Goal: Task Accomplishment & Management: Manage account settings

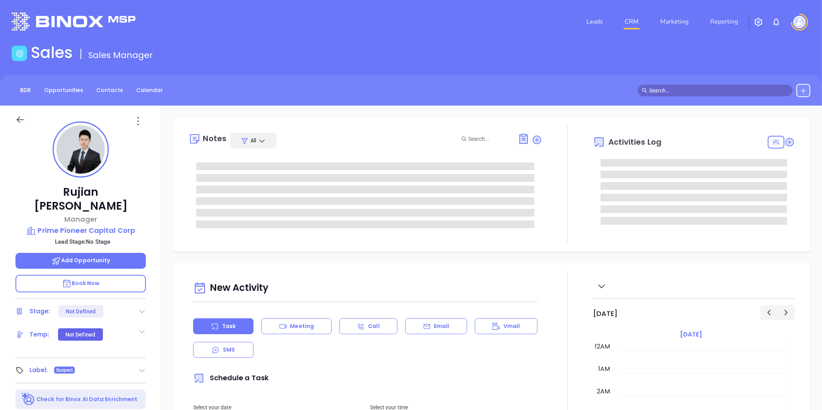
type input "[DATE]"
type input "[PERSON_NAME]"
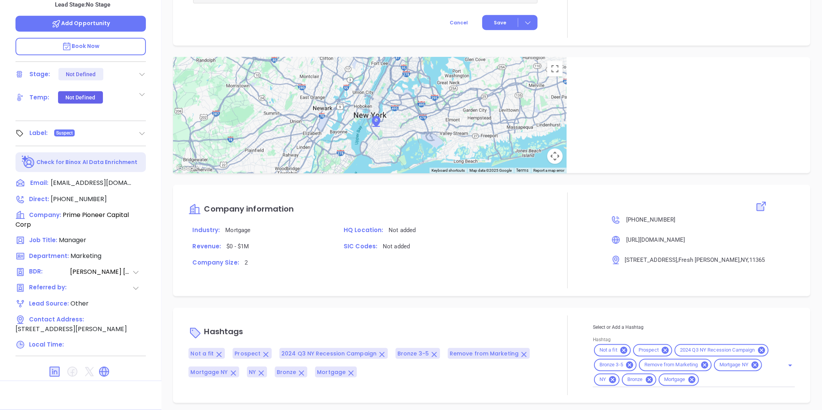
scroll to position [494, 0]
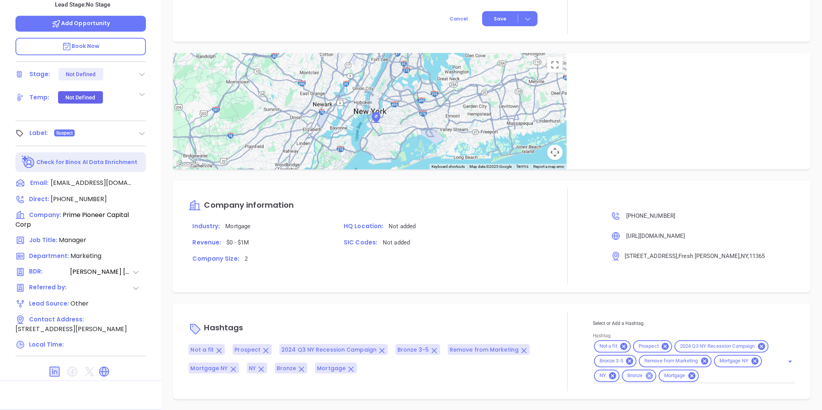
click at [645, 373] on icon at bounding box center [649, 376] width 9 height 9
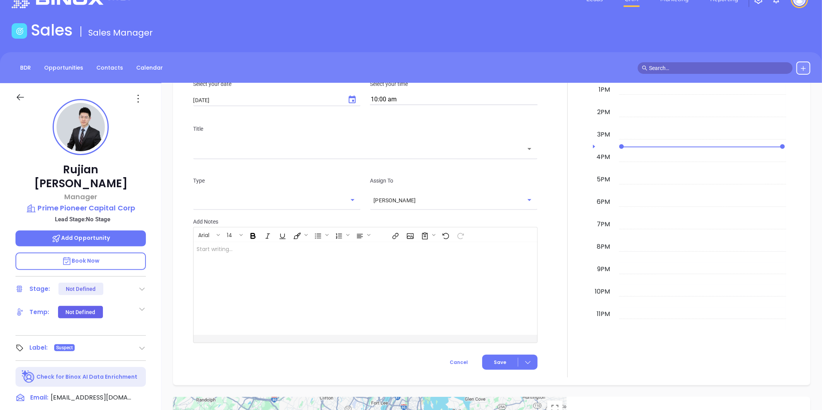
scroll to position [22, 0]
click at [76, 203] on p "Prime Pioneer Capital Corp" at bounding box center [80, 208] width 130 height 11
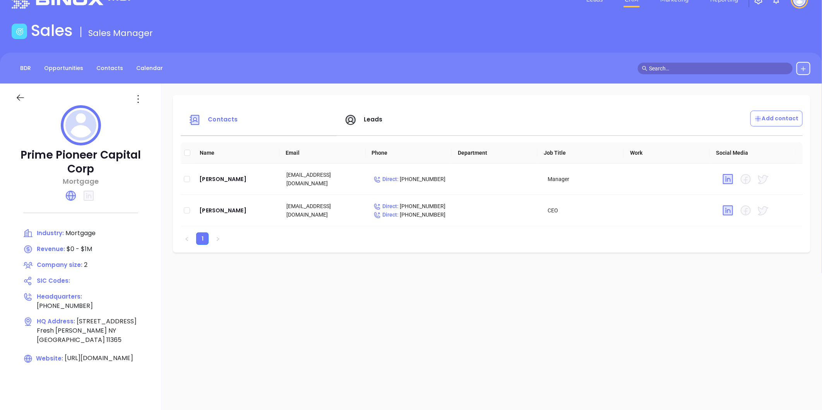
click at [140, 97] on icon at bounding box center [138, 99] width 12 height 12
click at [155, 121] on li "Edit" at bounding box center [172, 114] width 79 height 16
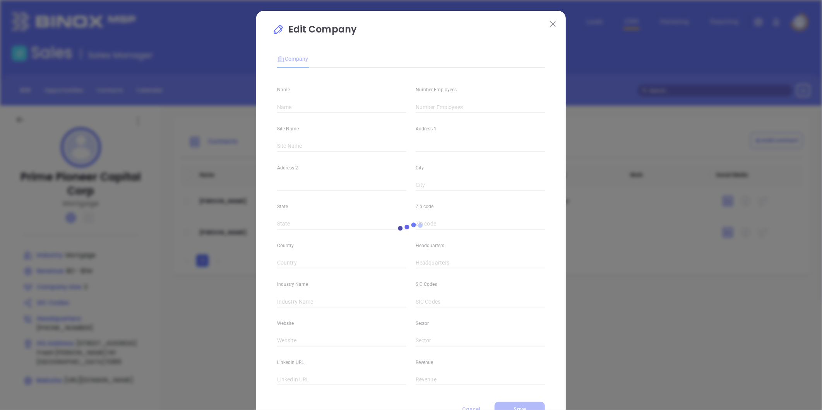
type input "Prime Pioneer Capital Corp"
type input "2"
type input "Main"
type input "61-43 186th St"
type input "Fresh Meadows"
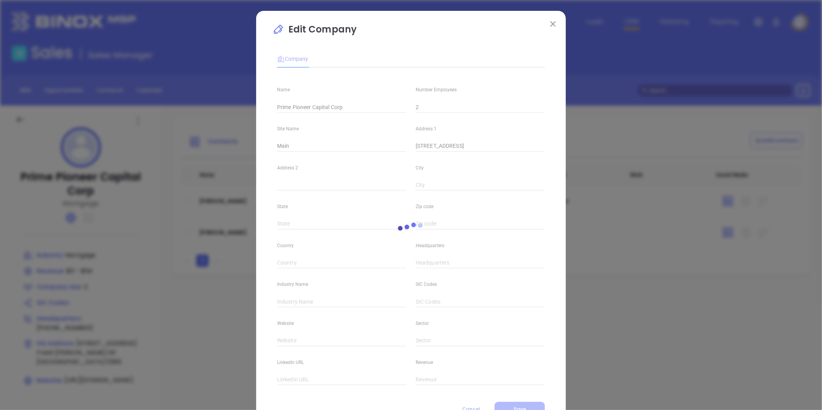
type input "NY"
type input "11365"
type input "United States"
type input "(718) 514-6008"
type input "Mortgage"
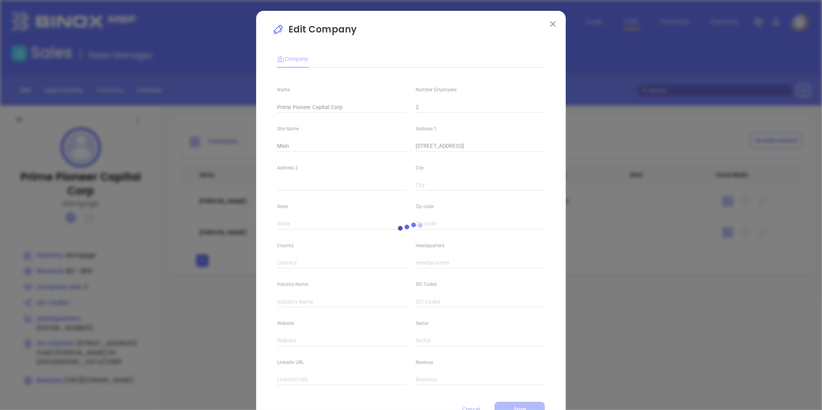
type input "https://www.primepioneer.com/"
type input "$0 - $1M"
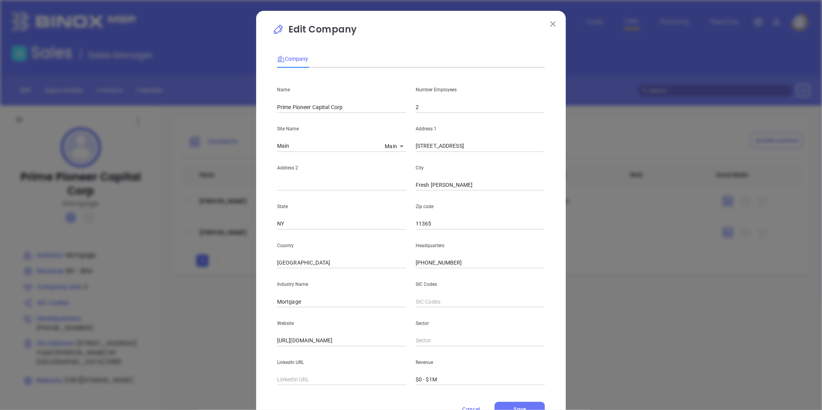
drag, startPoint x: 439, startPoint y: 120, endPoint x: 427, endPoint y: 105, distance: 19.5
click at [439, 119] on div "Address 1 61-43 186th St" at bounding box center [480, 132] width 138 height 39
click at [427, 105] on input "2" at bounding box center [479, 107] width 129 height 12
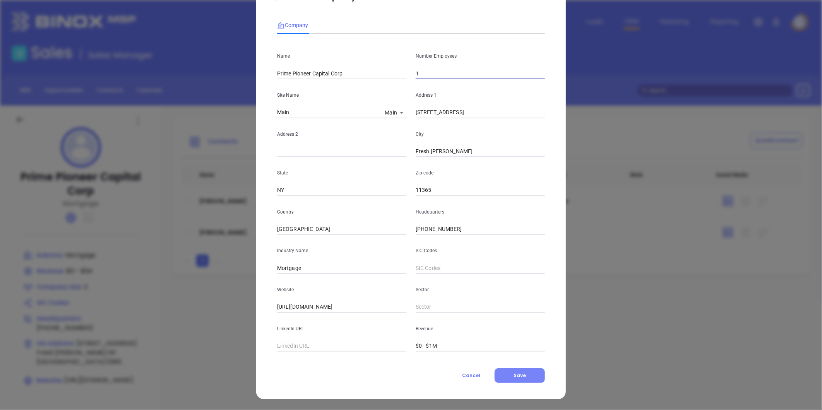
type input "1"
click at [524, 378] on button "Save" at bounding box center [519, 375] width 50 height 15
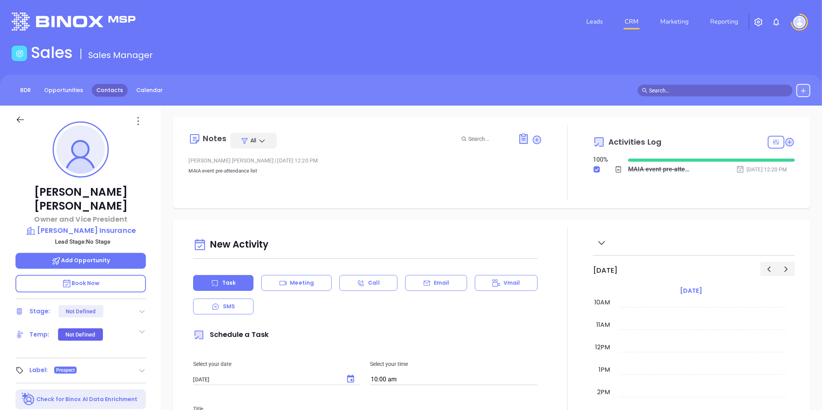
click at [121, 92] on link "Contacts" at bounding box center [110, 90] width 36 height 13
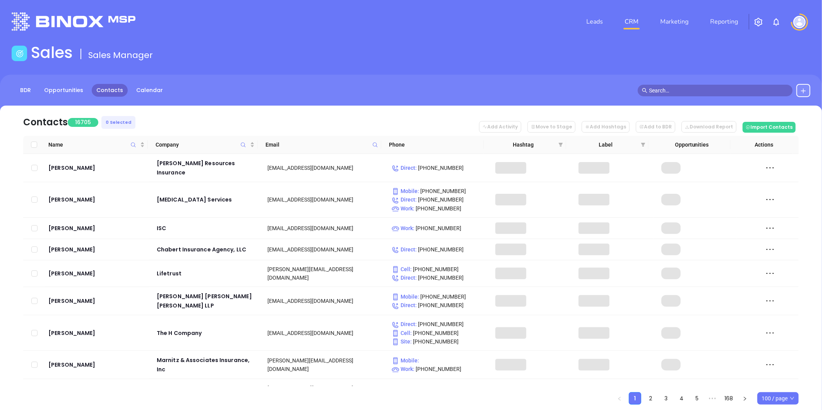
click at [241, 144] on icon "Company" at bounding box center [243, 145] width 6 height 6
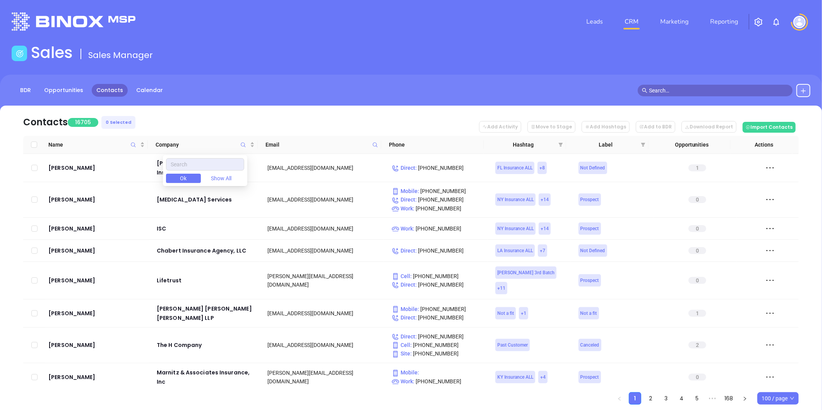
click at [214, 157] on div "Ok Show All" at bounding box center [205, 170] width 84 height 31
click at [197, 167] on input "text" at bounding box center [205, 164] width 78 height 12
paste input "Dick Insurance Agency Inc"
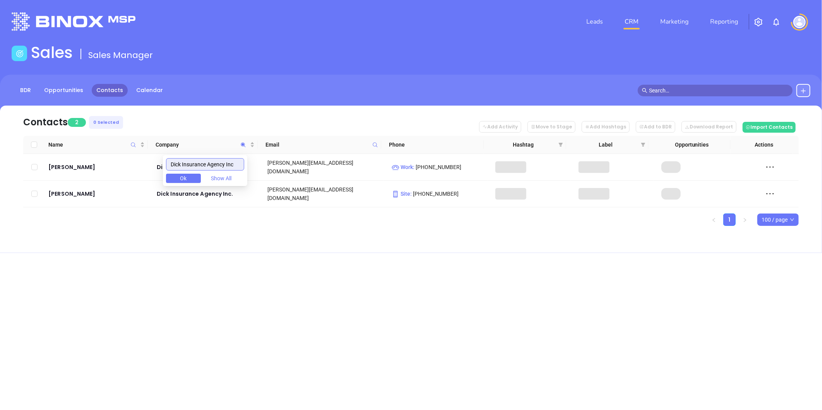
type input "Dick Insurance Agency Inc"
click at [105, 231] on div "Contacts 2 0 Selected Add Activity Move to Stage Add Hashtags Add to BDR Downlo…" at bounding box center [411, 179] width 822 height 147
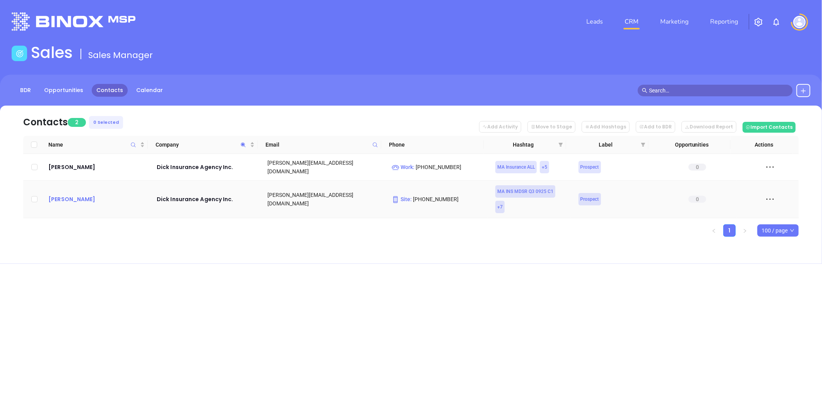
click at [67, 195] on div "Kevin Dick" at bounding box center [96, 199] width 97 height 9
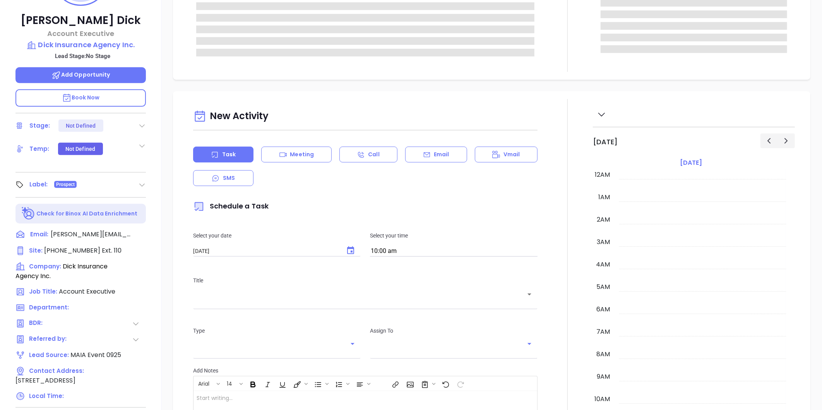
scroll to position [225, 0]
type input "[PERSON_NAME]"
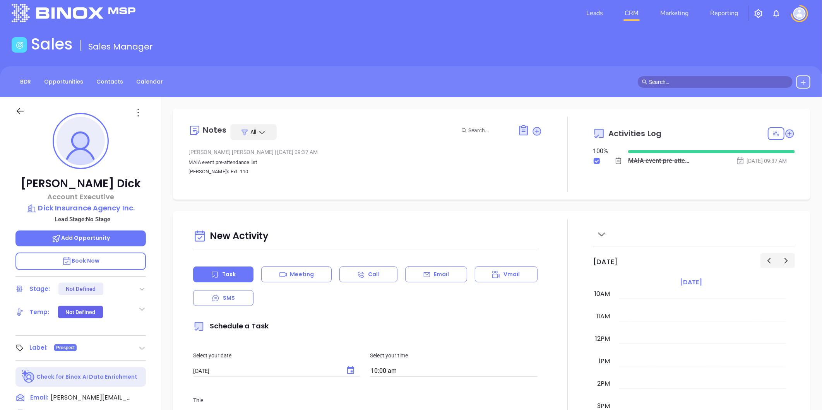
scroll to position [0, 0]
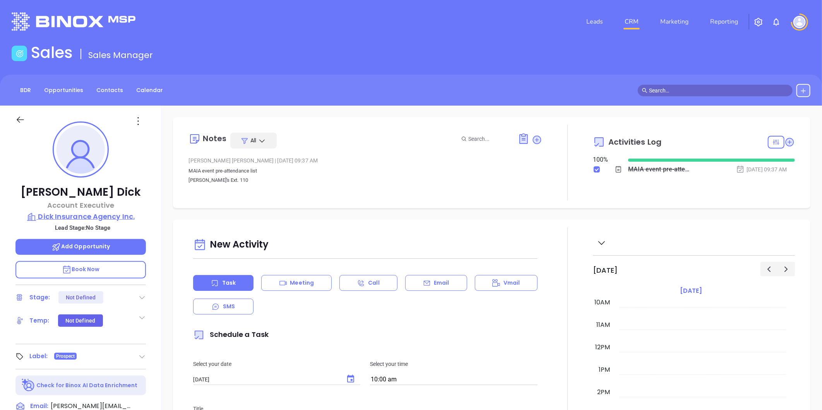
click at [87, 218] on p "Dick Insurance Agency Inc." at bounding box center [80, 216] width 130 height 11
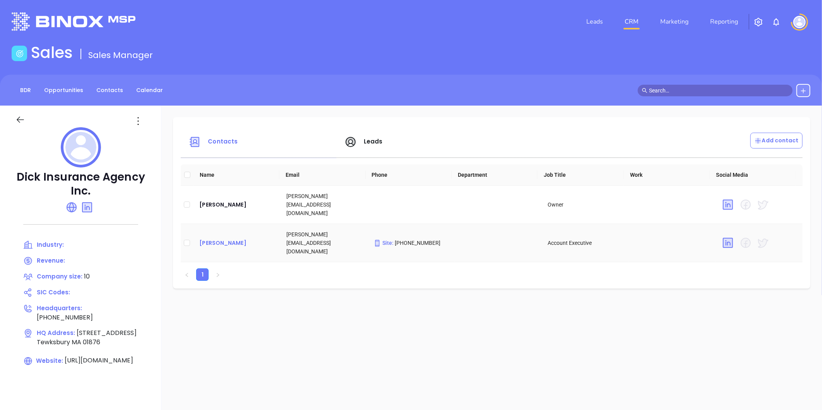
click at [204, 238] on div "Kevin Dick" at bounding box center [236, 242] width 75 height 9
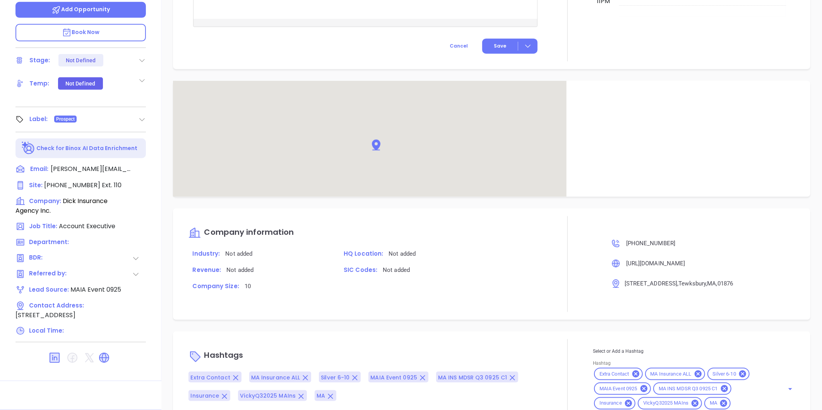
scroll to position [427, 0]
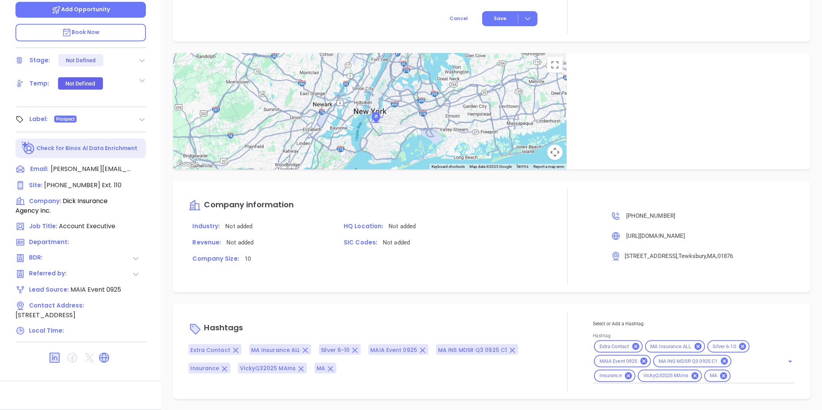
type input "Gissela Vargas"
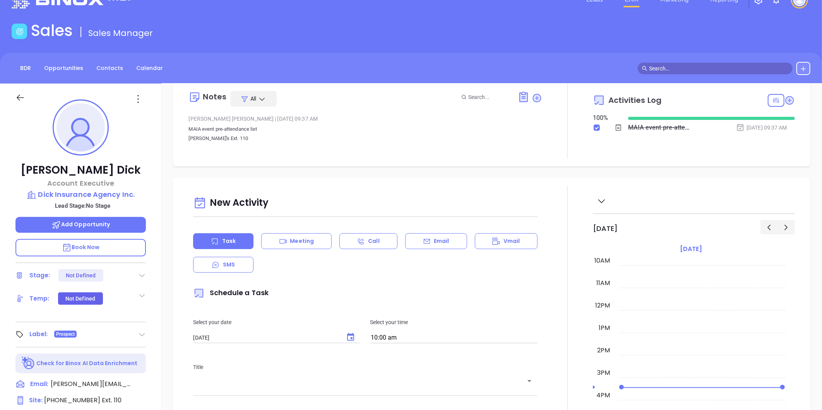
scroll to position [0, 0]
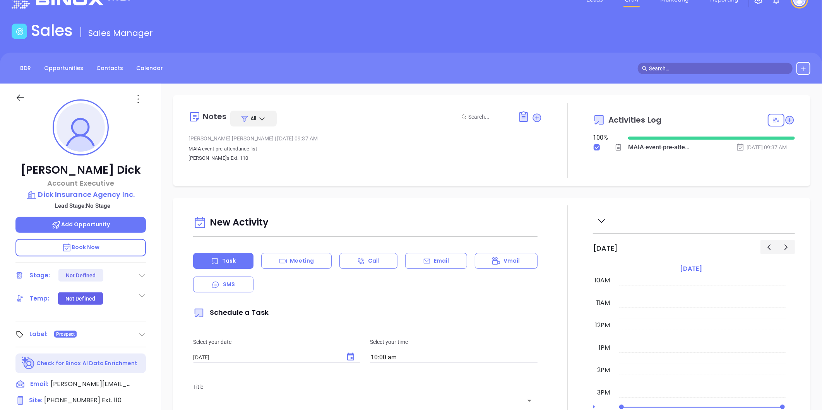
click at [135, 101] on icon at bounding box center [138, 99] width 12 height 12
click at [163, 175] on li "Edit" at bounding box center [175, 182] width 85 height 16
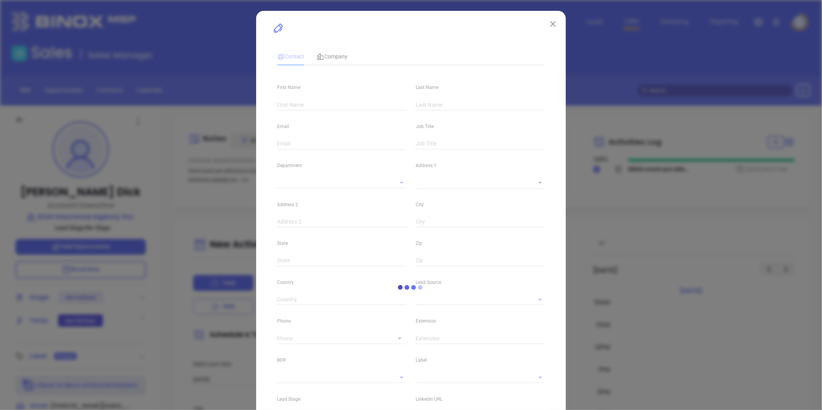
type input "Kevin"
type input "Dick"
type input "Kevin@MerrimackWealth.com"
type input "Account Executive"
type textarea "461 Main Street"
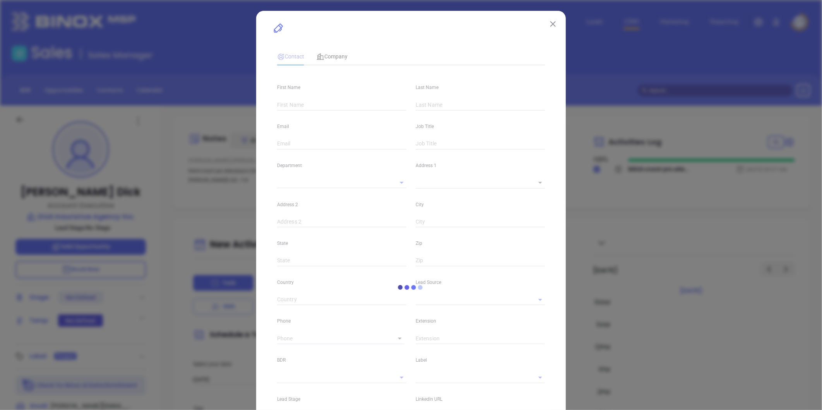
type input "1"
type input "Tewksbury"
type input "MA"
type input "01876"
type input "www.linkedin.com/in/kevin-dick-31036511a"
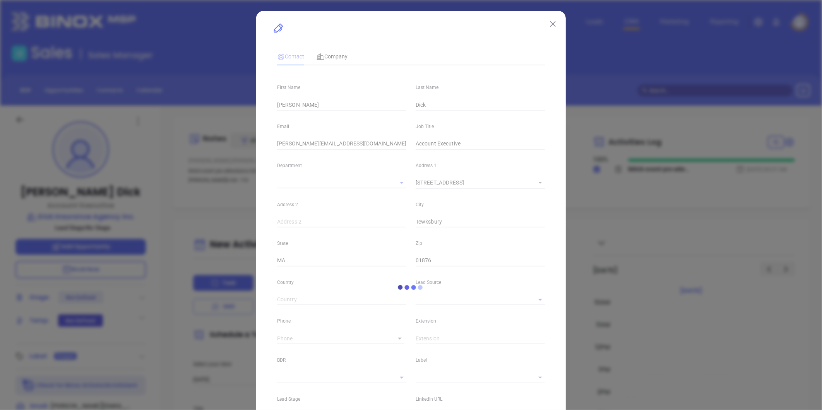
type input "MAIA Event 0925"
type input "1"
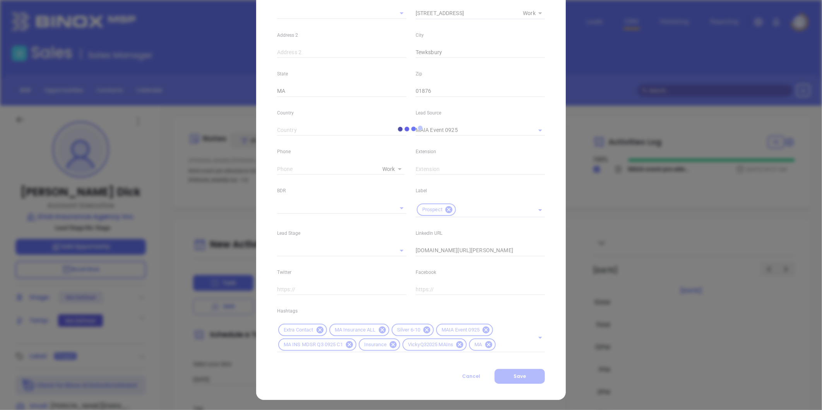
scroll to position [173, 0]
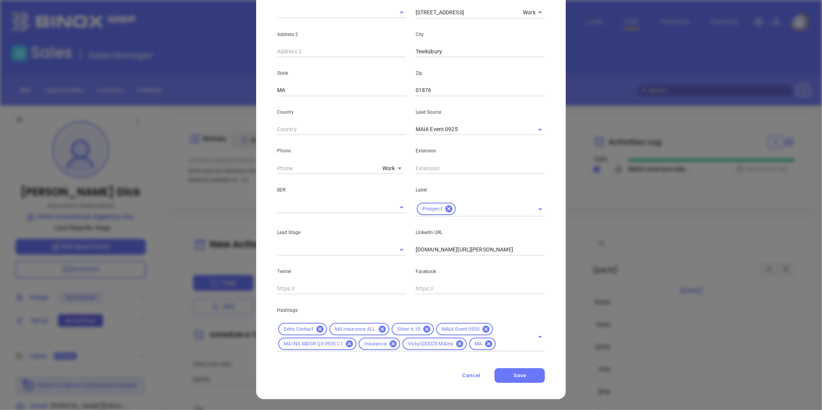
click at [483, 329] on icon at bounding box center [486, 329] width 9 height 9
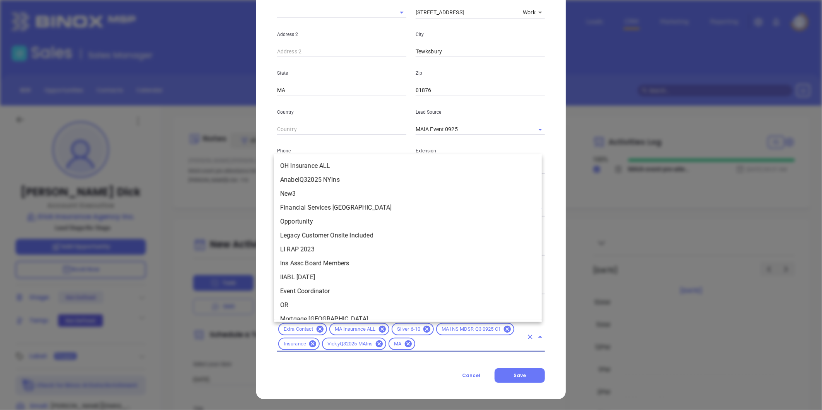
click at [444, 341] on input "text" at bounding box center [469, 344] width 107 height 10
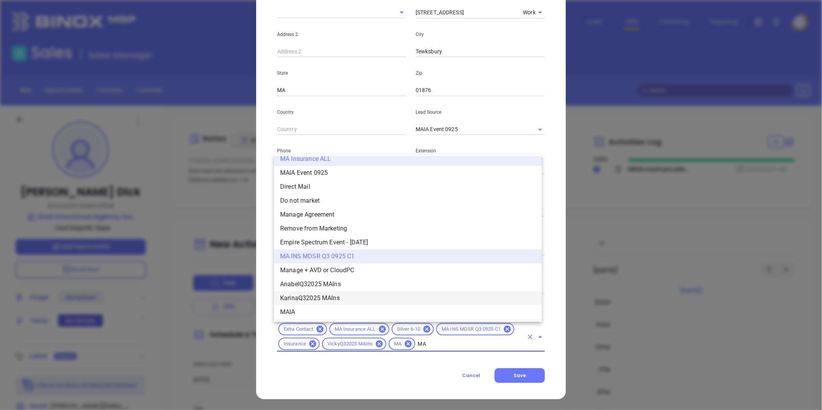
scroll to position [0, 0]
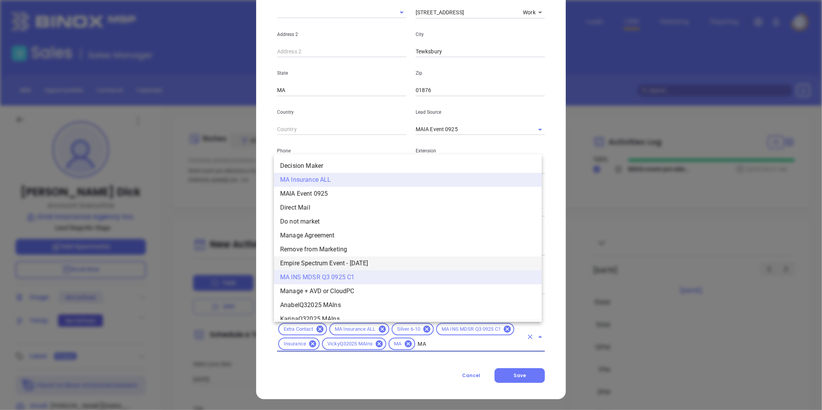
type input "MA"
click at [267, 263] on div "Kevin Dick Contact Company First Name Kevin Last Name Dick Email Kevin@Merrimac…" at bounding box center [410, 118] width 309 height 561
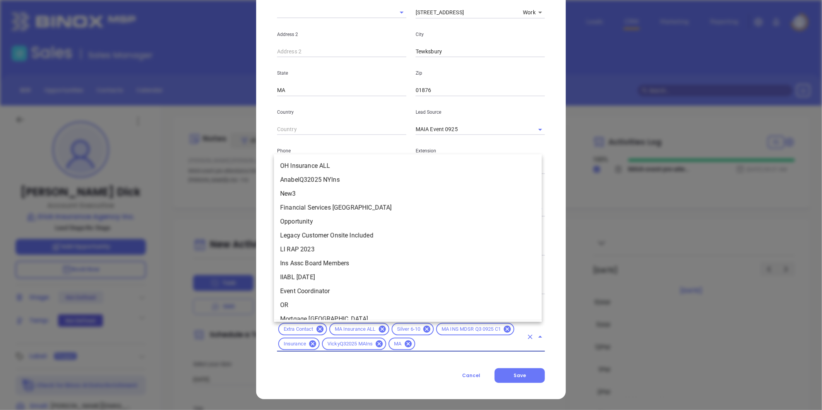
click at [426, 342] on input "text" at bounding box center [469, 344] width 107 height 10
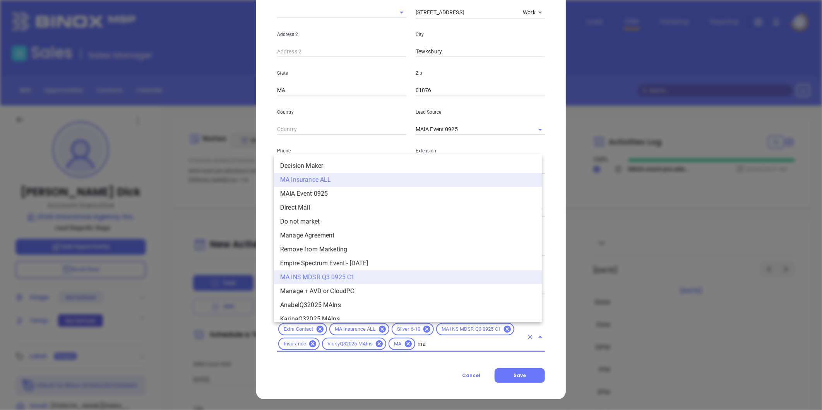
type input "mai"
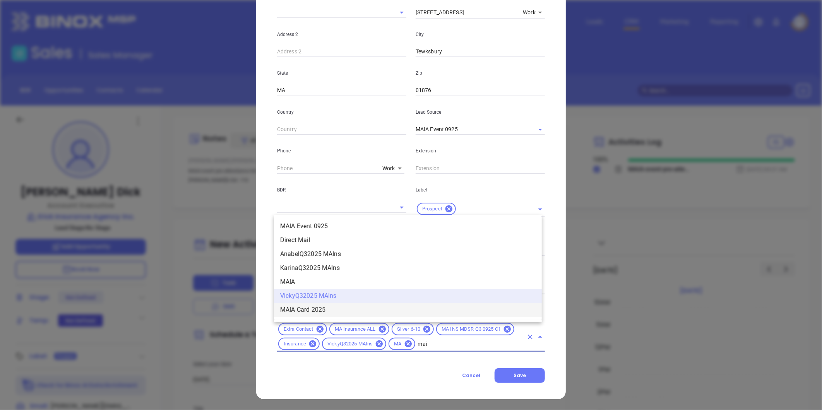
click at [316, 311] on li "MAIA Card 2025" at bounding box center [408, 310] width 268 height 14
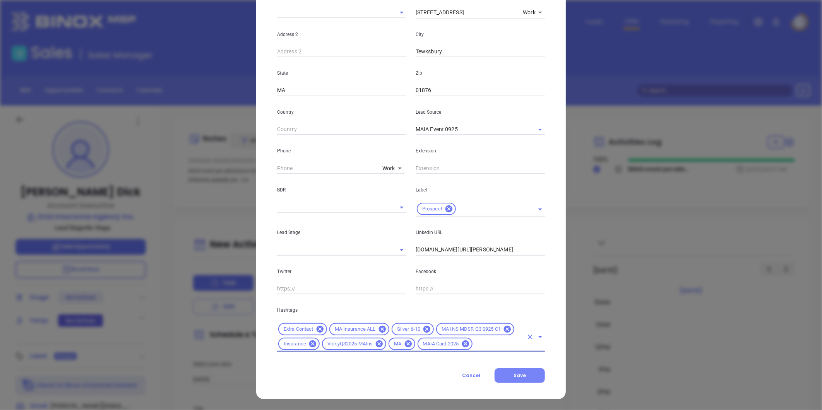
click at [503, 369] on button "Save" at bounding box center [519, 375] width 50 height 15
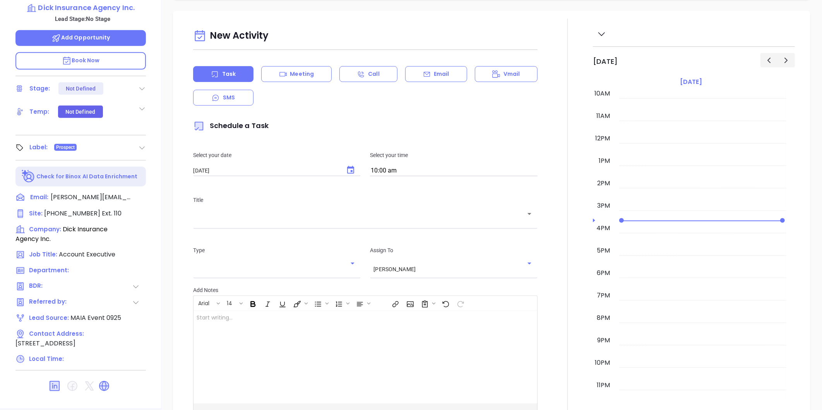
scroll to position [108, 0]
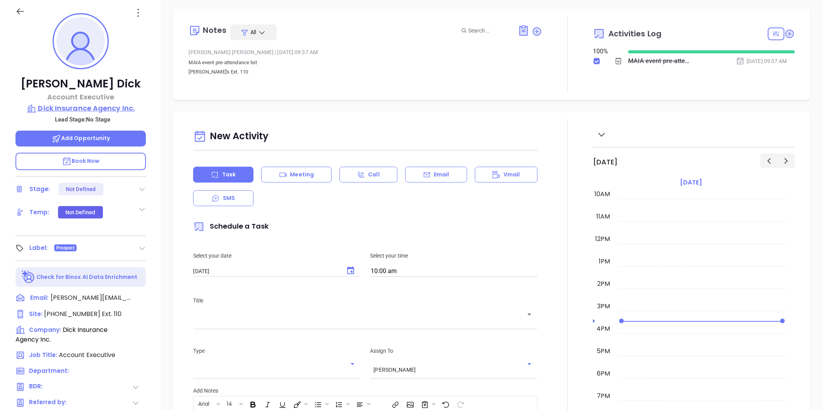
click at [105, 109] on p "Dick Insurance Agency Inc." at bounding box center [80, 108] width 130 height 11
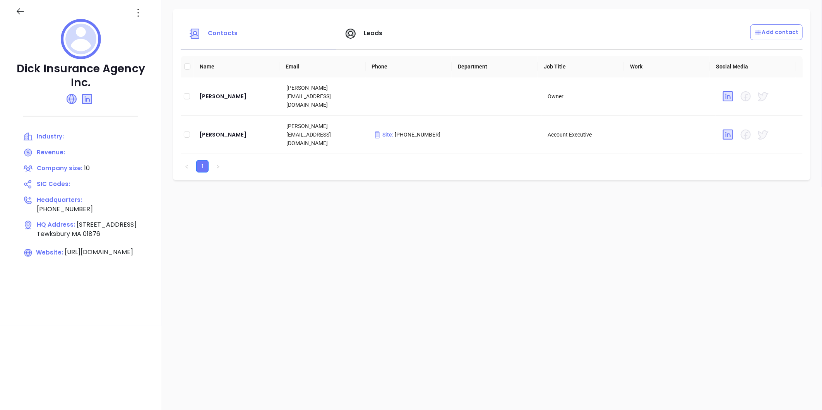
click at [142, 18] on icon at bounding box center [138, 13] width 12 height 12
click at [141, 33] on li "Edit" at bounding box center [172, 28] width 79 height 16
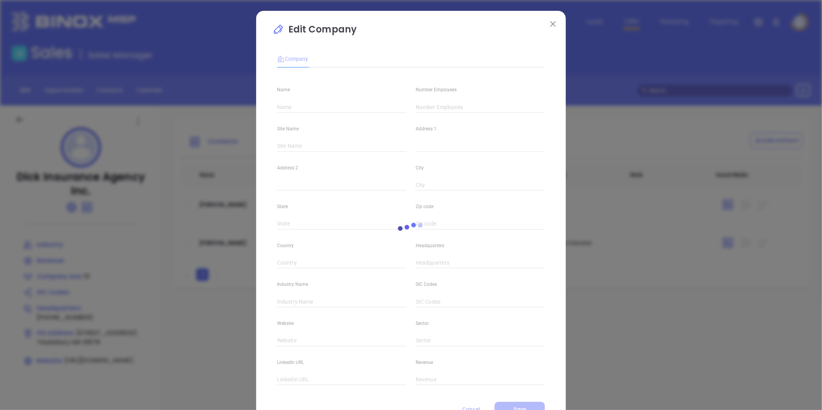
type input "Dick Insurance Agency Inc."
type input "10"
type input "(978) 851-3323"
type input "https://dickinsuranceagency.com/"
type input "https://www.linkedin.com/company/dick-insurance-agency/"
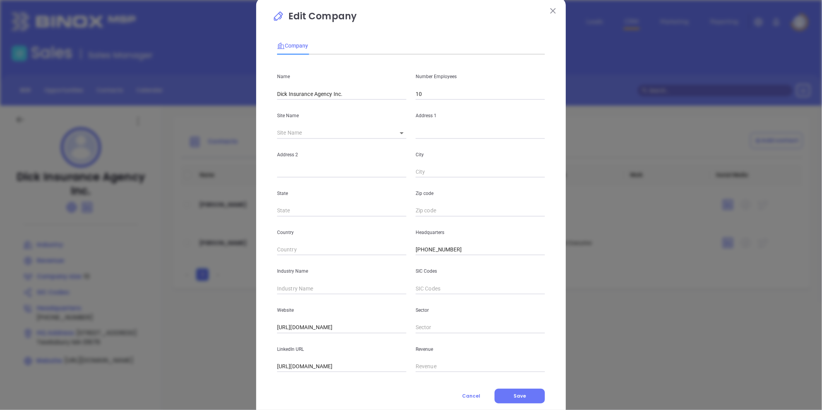
scroll to position [34, 0]
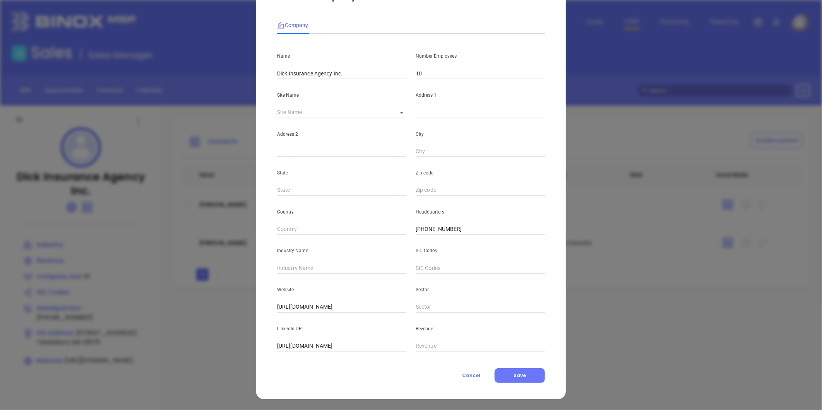
click at [310, 263] on input "text" at bounding box center [341, 268] width 129 height 12
type input "Insurance"
click at [500, 369] on button "Save" at bounding box center [519, 375] width 50 height 15
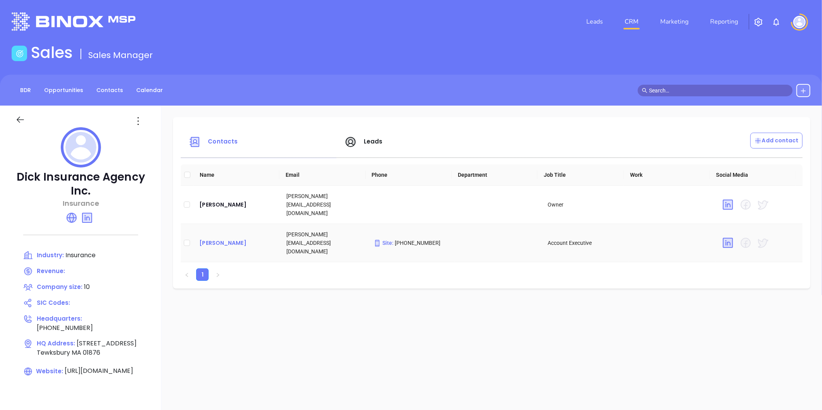
click at [218, 238] on div "Kevin Dick" at bounding box center [236, 242] width 75 height 9
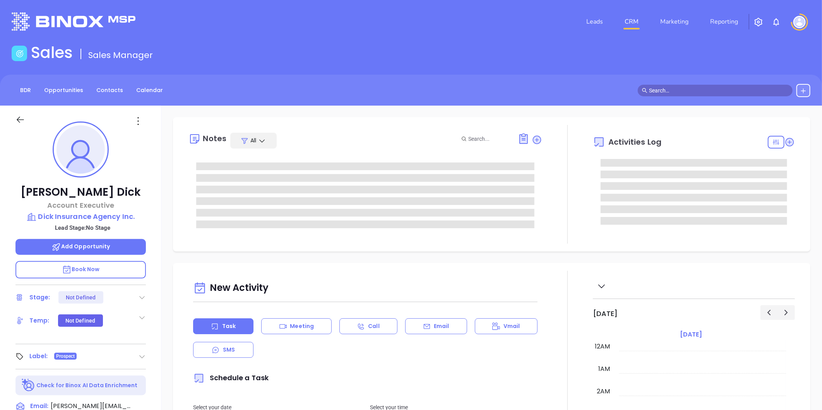
type input "[DATE]"
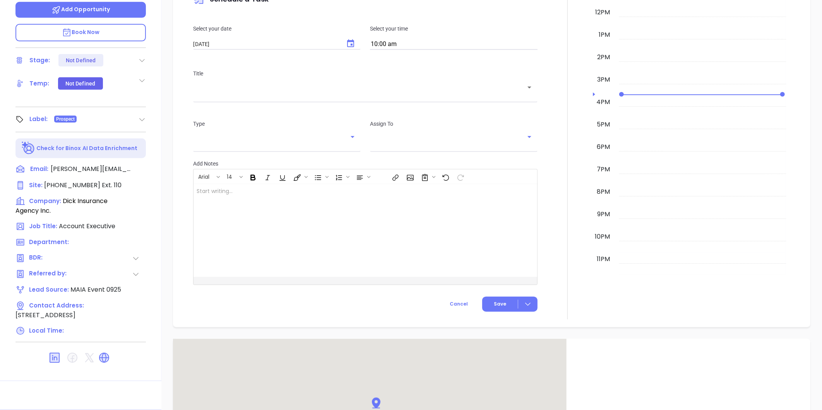
scroll to position [172, 0]
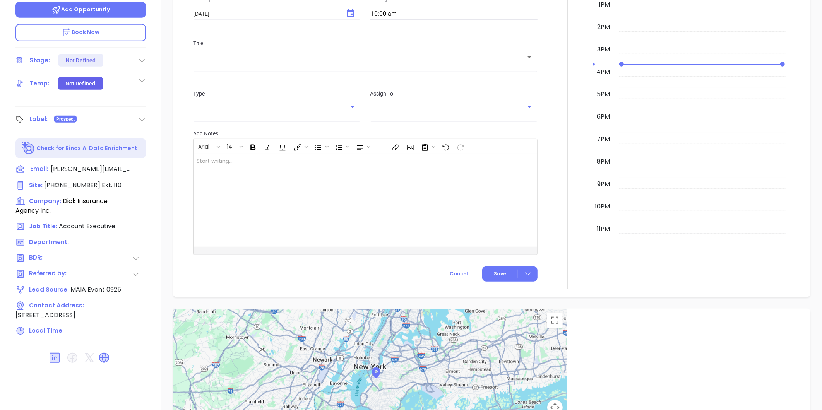
type input "[PERSON_NAME]"
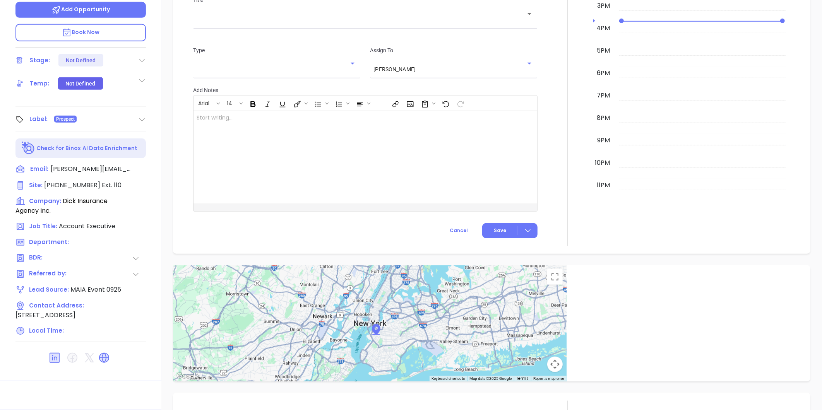
scroll to position [128, 0]
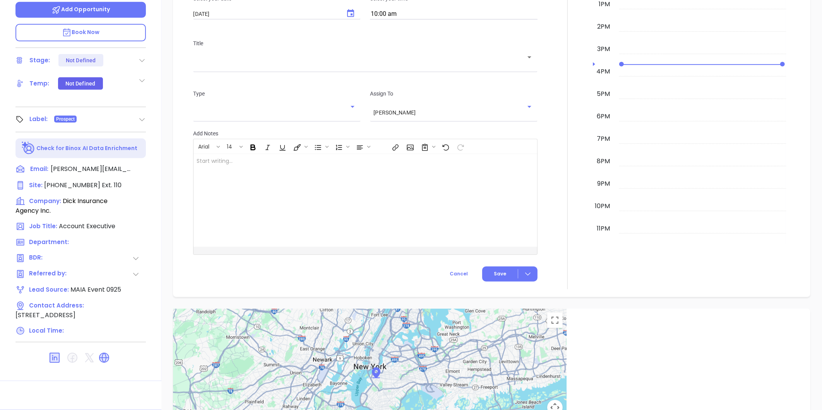
click at [104, 362] on icon at bounding box center [104, 358] width 12 height 12
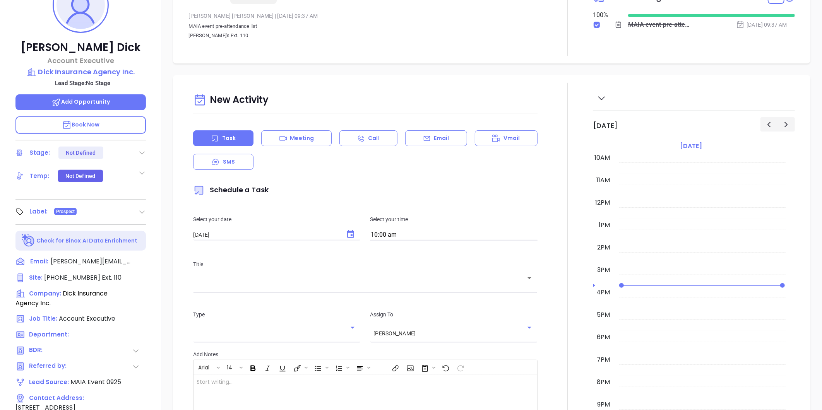
scroll to position [22, 0]
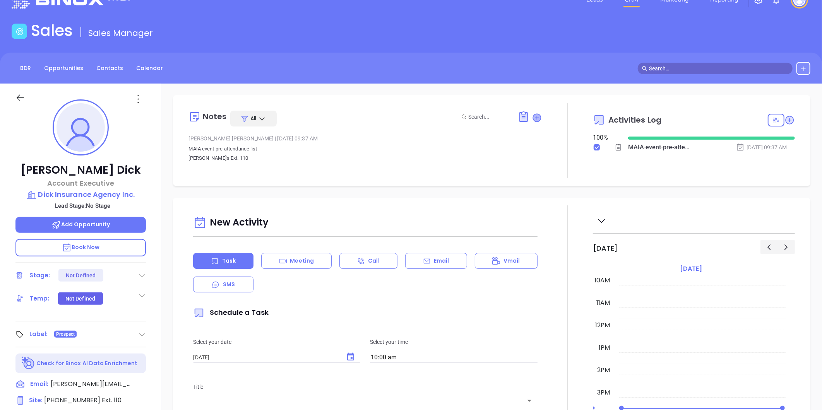
click at [533, 116] on icon at bounding box center [537, 118] width 8 height 8
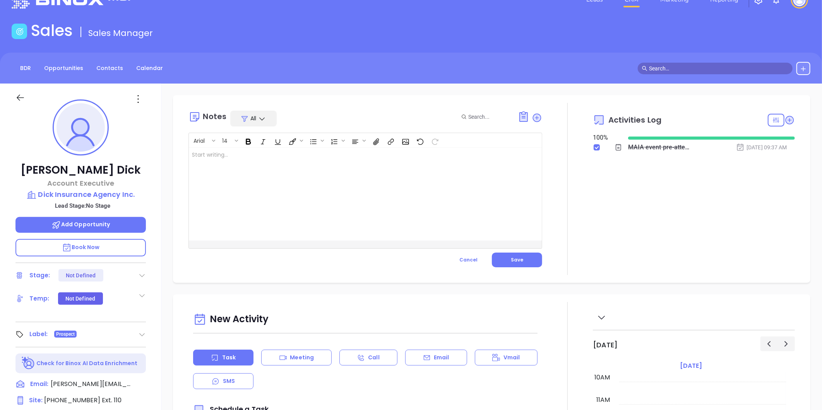
click at [322, 195] on div at bounding box center [353, 194] width 328 height 93
click at [253, 183] on div at bounding box center [353, 194] width 328 height 93
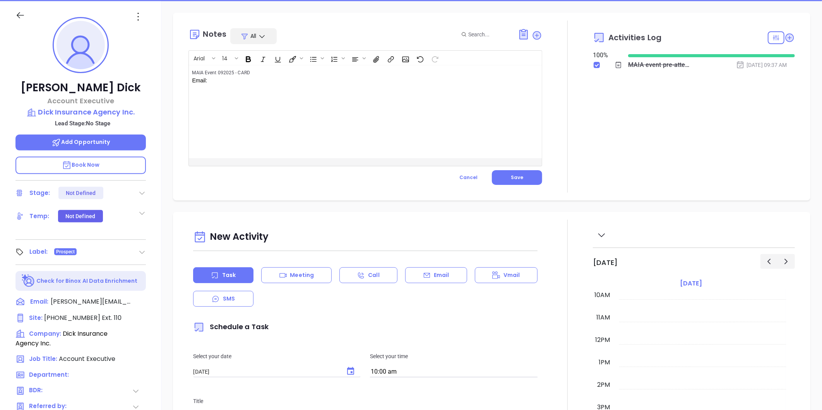
scroll to position [108, 0]
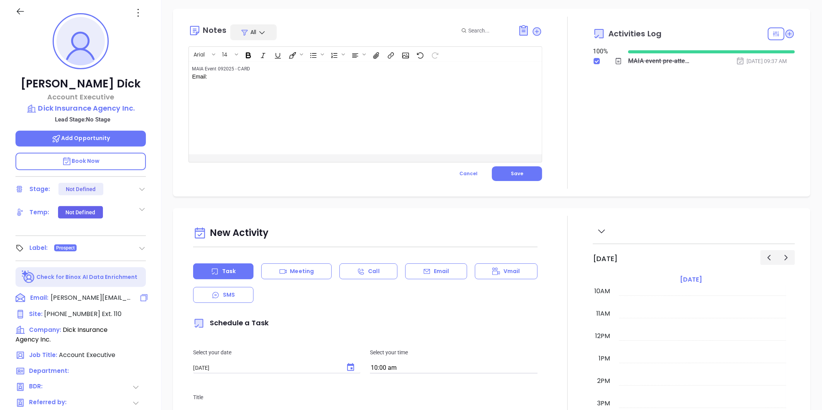
drag, startPoint x: 94, startPoint y: 295, endPoint x: 145, endPoint y: 299, distance: 50.8
click at [145, 299] on icon at bounding box center [143, 297] width 9 height 9
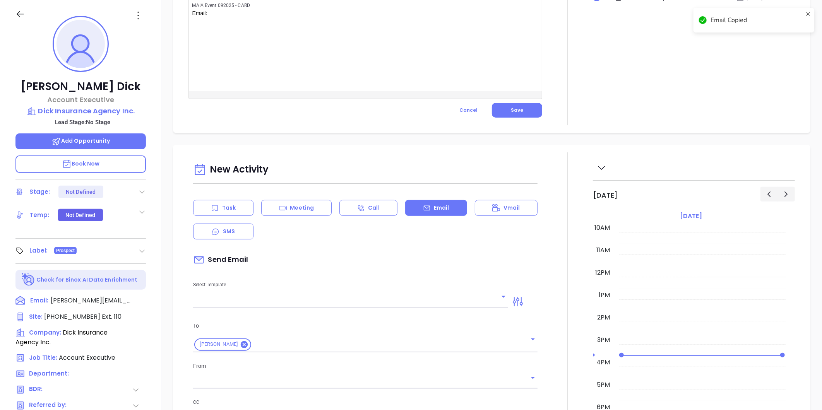
scroll to position [0, 0]
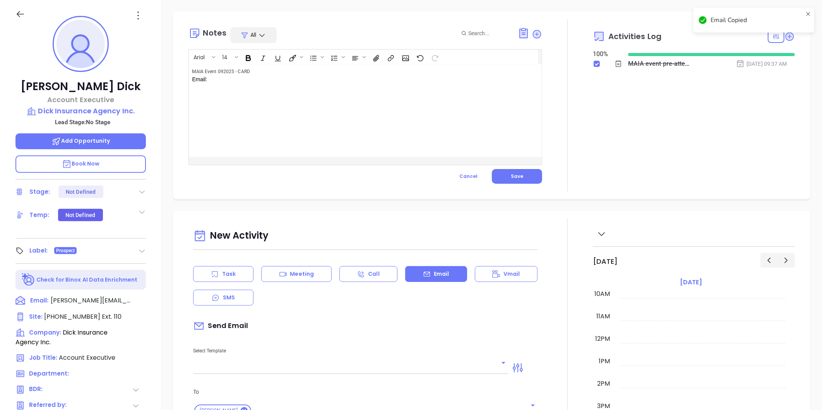
click at [240, 95] on div "MAIA Event 092025 - CARD ﻿ Email: ﻿ ﻿" at bounding box center [353, 110] width 328 height 93
click at [233, 80] on p "MAIA Event 092025 - CARD ﻿ Email: ﻿" at bounding box center [353, 79] width 322 height 24
drag, startPoint x: 203, startPoint y: 71, endPoint x: 291, endPoint y: 91, distance: 90.8
click at [291, 91] on div "MAIA Event 092025 - CARD ﻿ Email: Kevin@MerrimackWealth.com ﻿ ﻿" at bounding box center [353, 110] width 328 height 93
copy p "MAIA Event 092025 - CARD ﻿ Email: Kevin@MerrimackWealth.com"
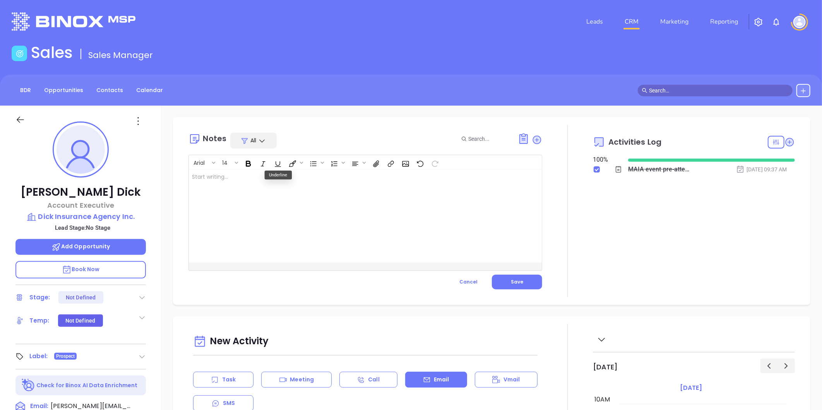
click at [265, 203] on div "﻿" at bounding box center [353, 216] width 328 height 93
click at [504, 278] on button "Save" at bounding box center [517, 282] width 50 height 15
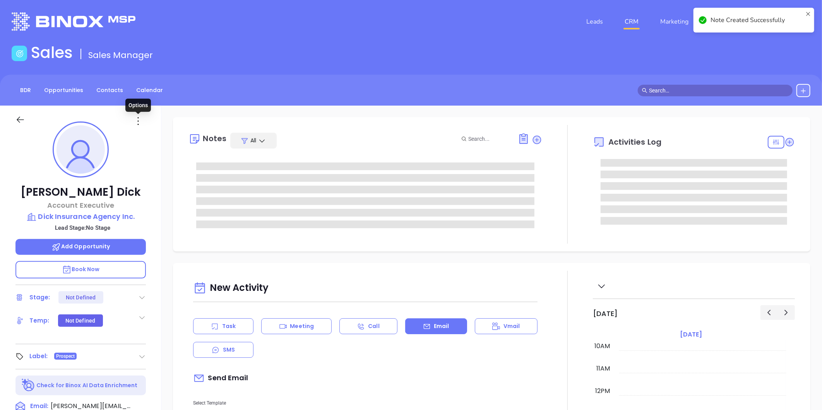
click at [136, 122] on icon at bounding box center [138, 121] width 12 height 12
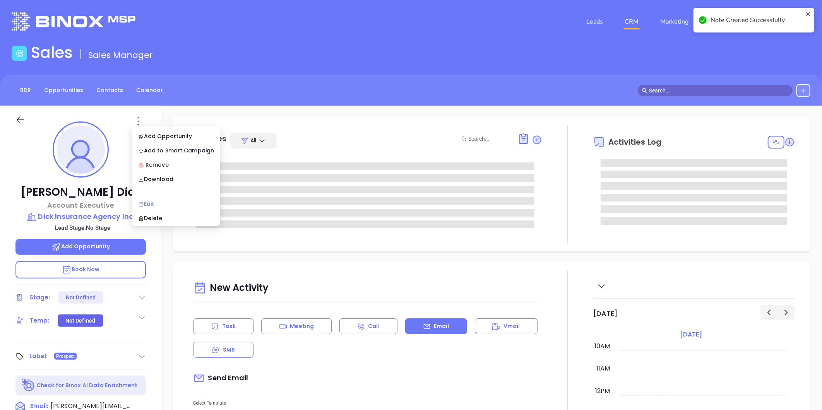
click at [156, 200] on div "Edit" at bounding box center [176, 204] width 76 height 9
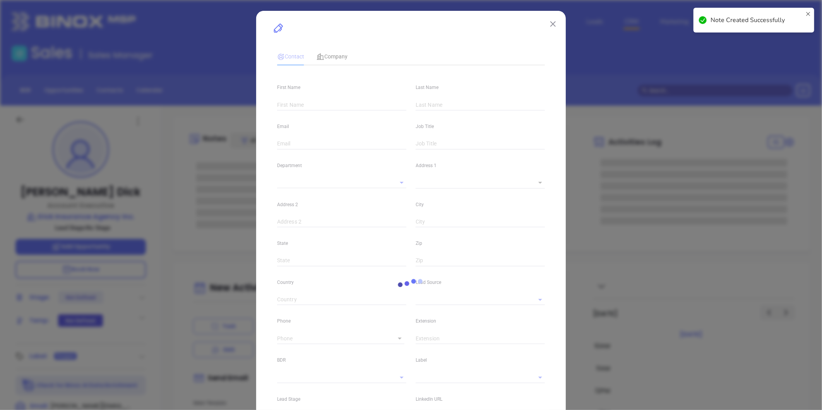
type input "Kevin"
type input "Dick"
type input "Kevin@MerrimackWealth.com"
type input "Account Executive"
type textarea "461 Main Street"
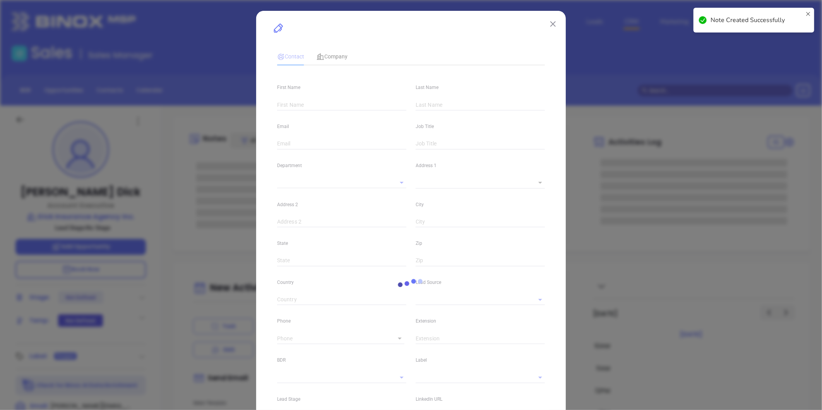
type input "1"
type input "Tewksbury"
type input "MA"
type input "01876"
type input "www.linkedin.com/in/kevin-dick-31036511a"
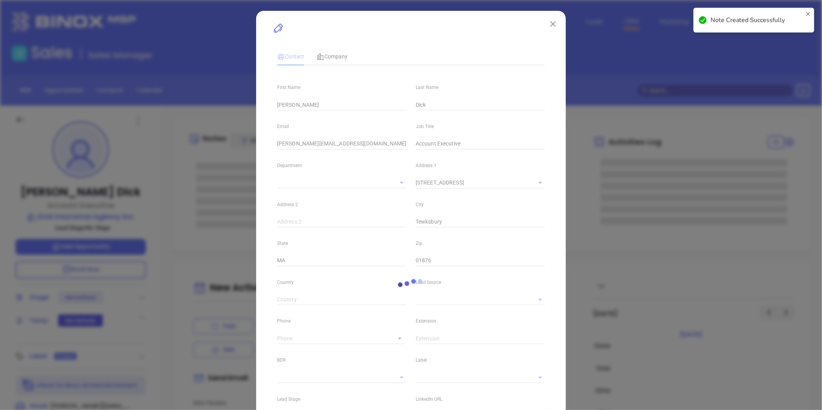
type input "MAIA Event 0925"
type input "1"
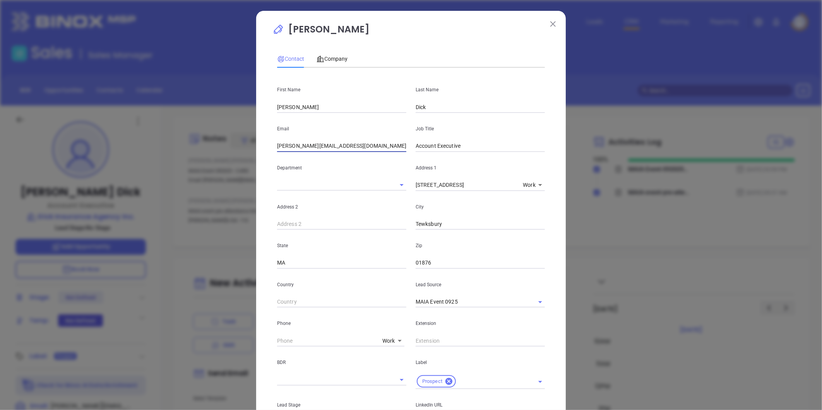
drag, startPoint x: 350, startPoint y: 142, endPoint x: 290, endPoint y: 147, distance: 59.7
click at [290, 147] on input "Kevin@MerrimackWealth.com" at bounding box center [341, 146] width 129 height 12
paste input "Brian@DickInsuranceAgency.com"
type input "Kevin@DickInsuranceAgency.com"
click at [300, 154] on div "Department" at bounding box center [341, 171] width 138 height 39
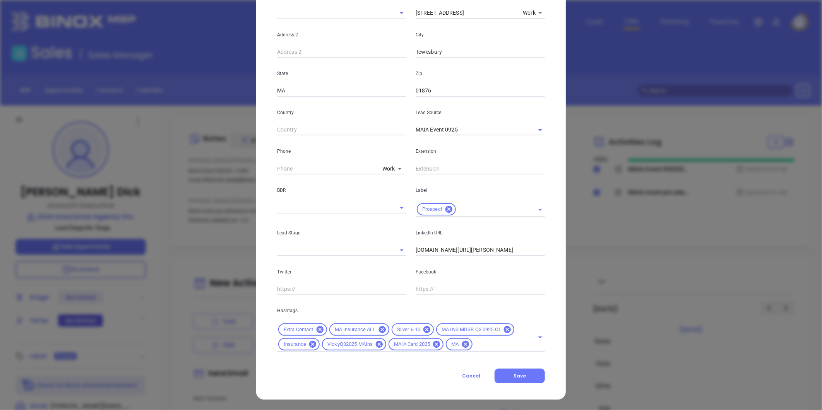
scroll to position [173, 0]
click at [525, 371] on button "Save" at bounding box center [519, 375] width 50 height 15
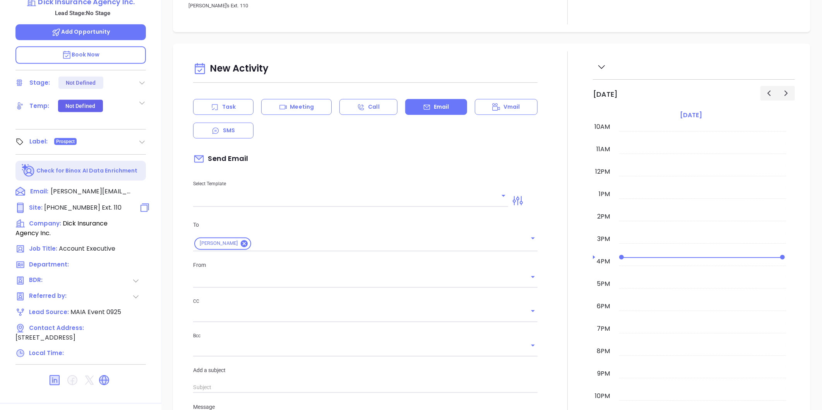
scroll to position [237, 0]
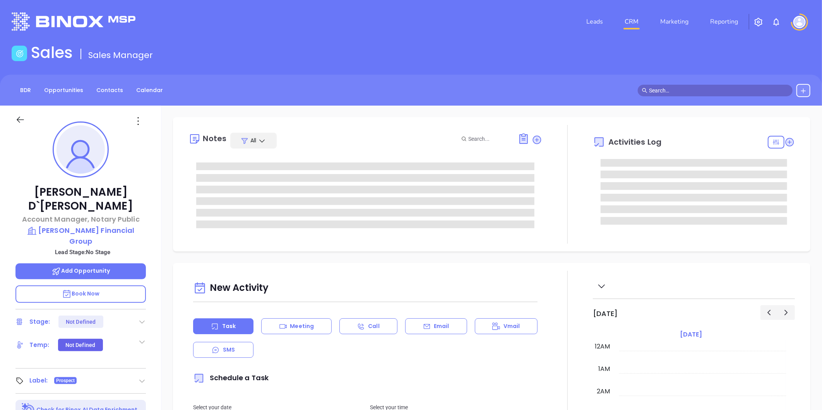
type input "[DATE]"
type input "[PERSON_NAME]"
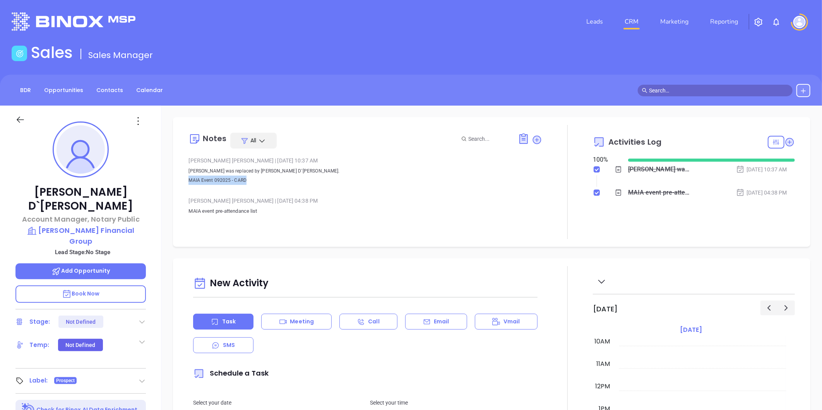
drag, startPoint x: 192, startPoint y: 179, endPoint x: 252, endPoint y: 179, distance: 60.3
click at [252, 179] on p "Jessi Tatro was replaced by Marianne D`Antonio. MAIA Event 092025 - CARD" at bounding box center [365, 175] width 354 height 19
copy span "MAIA Event 092025 - CARD"
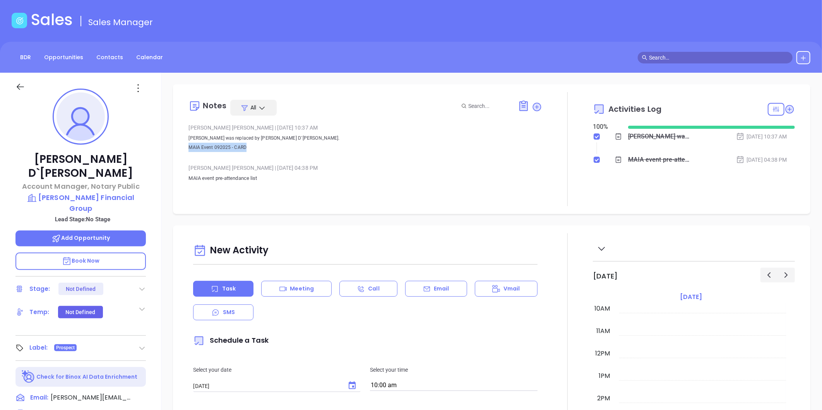
scroll to position [0, 0]
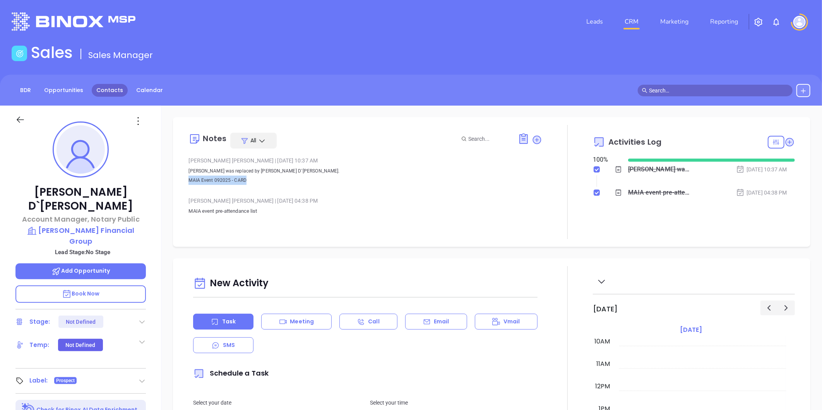
click at [115, 96] on link "Contacts" at bounding box center [110, 90] width 36 height 13
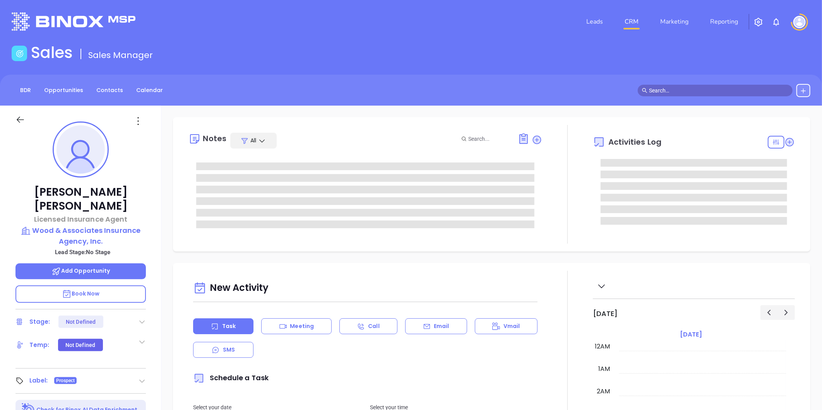
type input "[DATE]"
type input "[PERSON_NAME]"
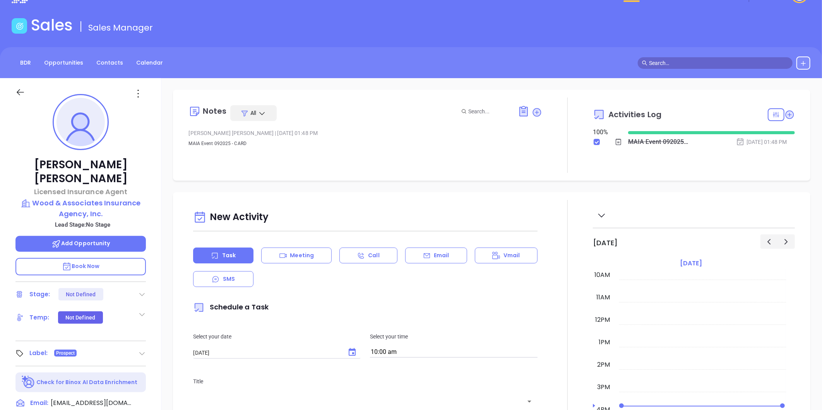
scroll to position [0, 0]
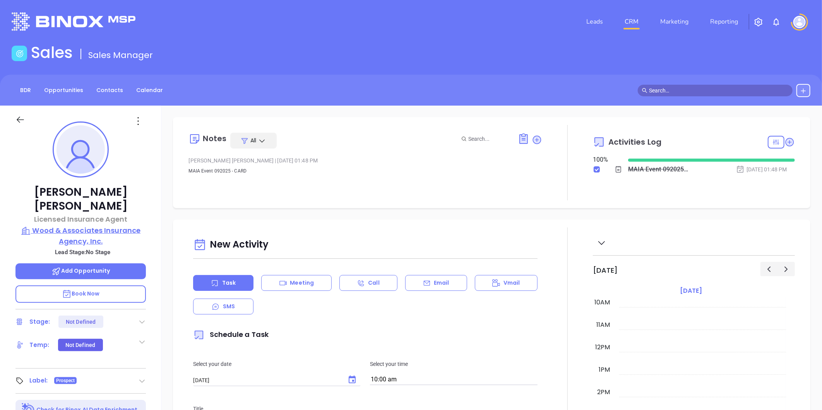
click at [60, 225] on p "Wood & Associates Insurance Agency, Inc." at bounding box center [80, 235] width 130 height 21
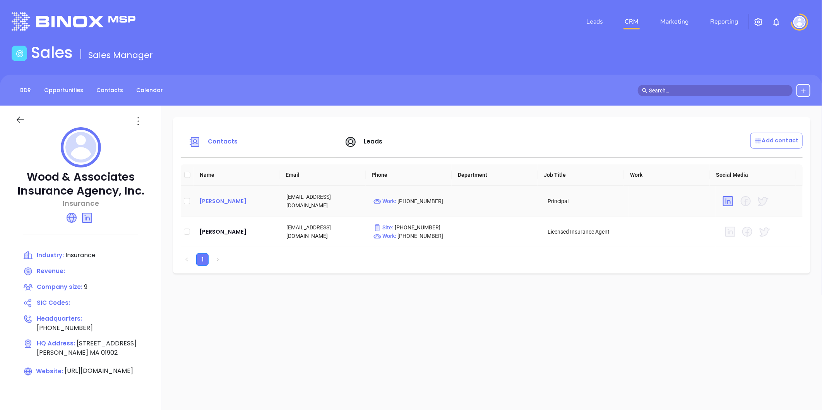
click at [212, 199] on div "[PERSON_NAME]" at bounding box center [236, 200] width 75 height 9
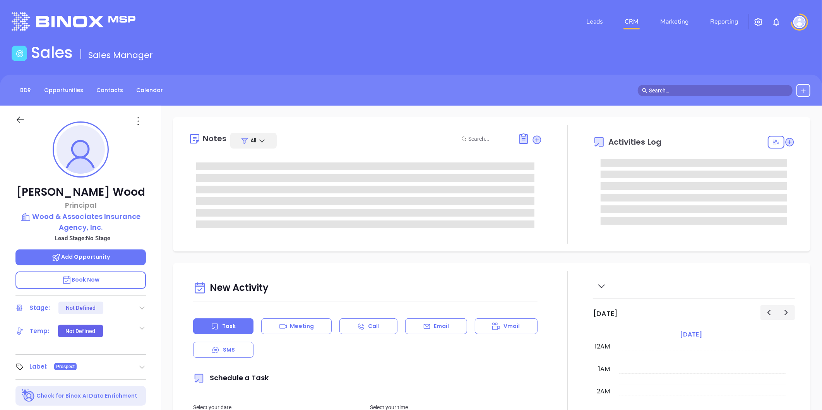
scroll to position [225, 0]
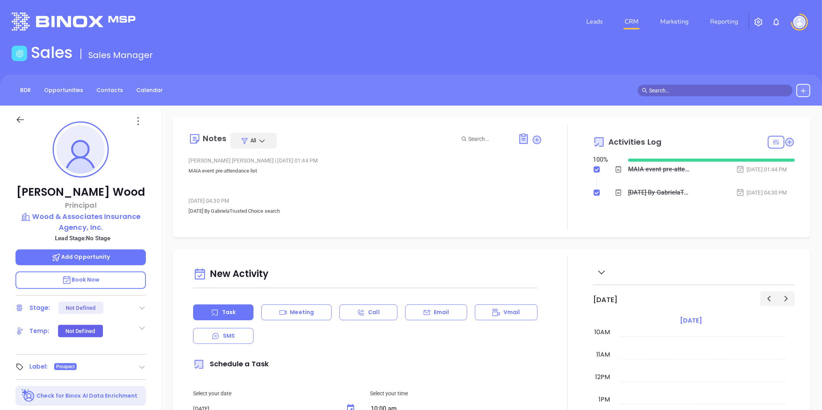
type input "[PERSON_NAME]"
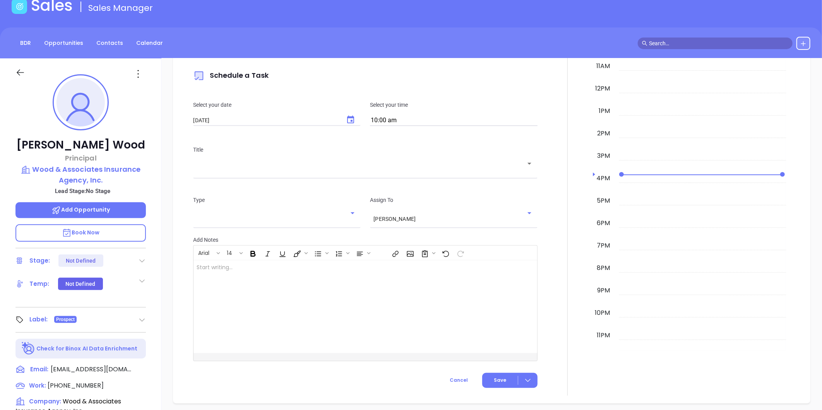
scroll to position [22, 0]
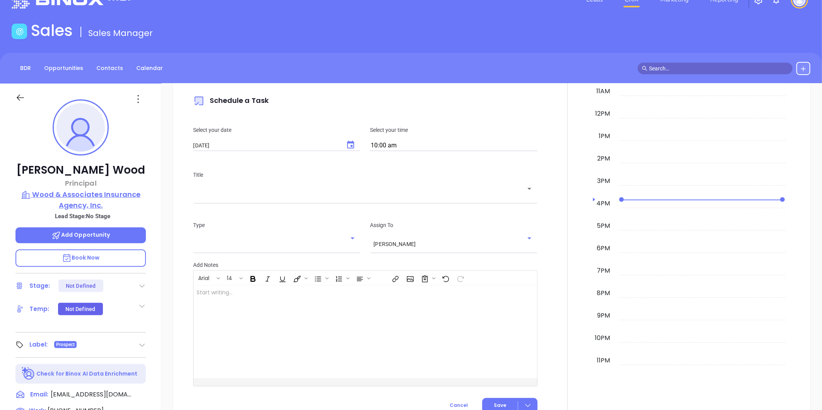
click at [66, 195] on p "Wood & Associates Insurance Agency, Inc." at bounding box center [80, 199] width 130 height 21
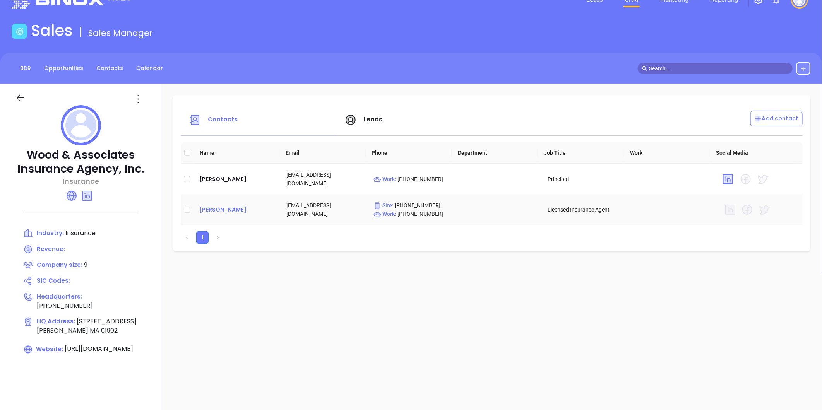
click at [223, 208] on div "Marjorie Boisclair" at bounding box center [236, 209] width 75 height 9
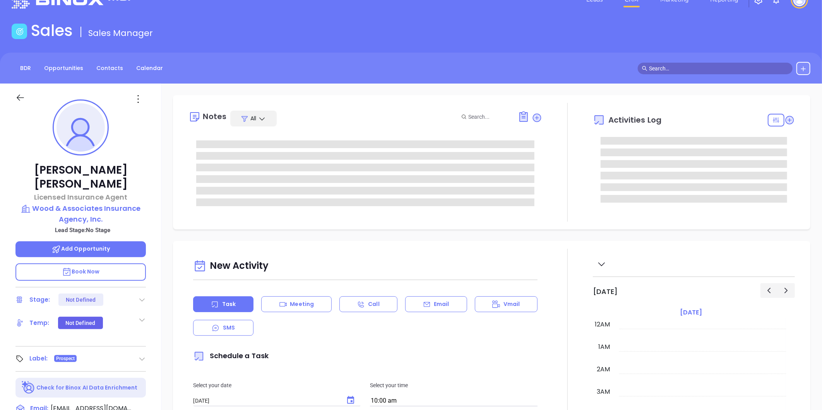
scroll to position [225, 0]
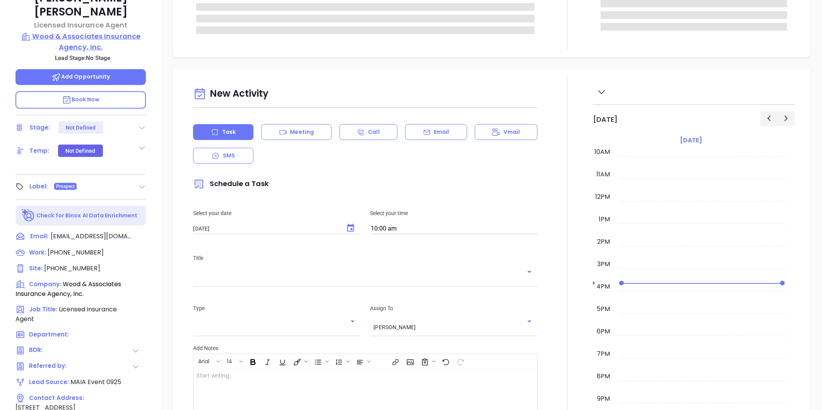
type input "Gissela Vargas"
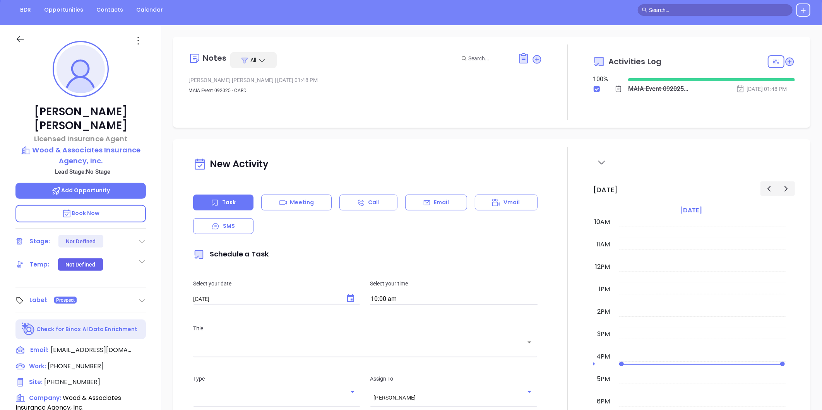
scroll to position [65, 0]
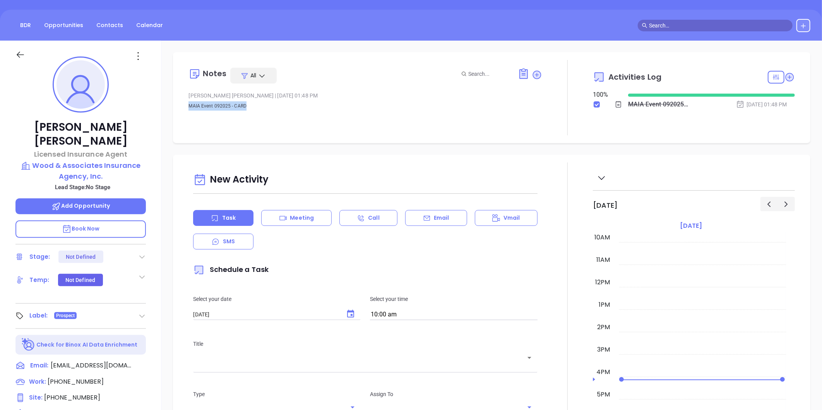
drag, startPoint x: 251, startPoint y: 102, endPoint x: 181, endPoint y: 118, distance: 72.5
click at [181, 118] on div "Notes All Gissela Vargas | Sep 22, 2025 01:48 PM MAIA Event 092025 - CARD Activ…" at bounding box center [492, 97] width 622 height 75
copy span "MAIA Event 092025 - CARD"
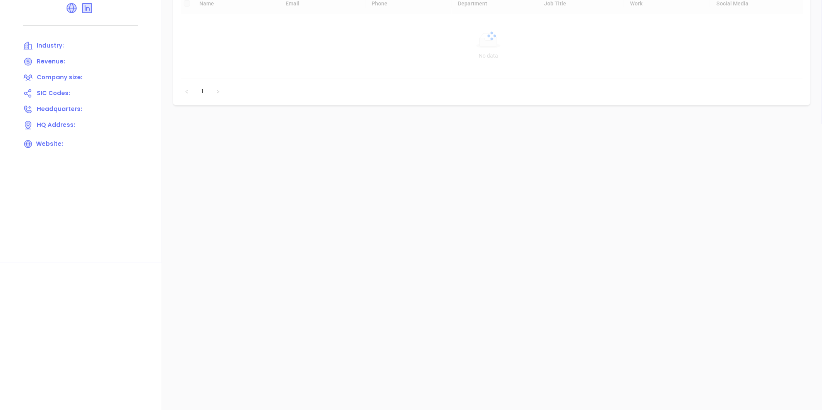
scroll to position [86, 0]
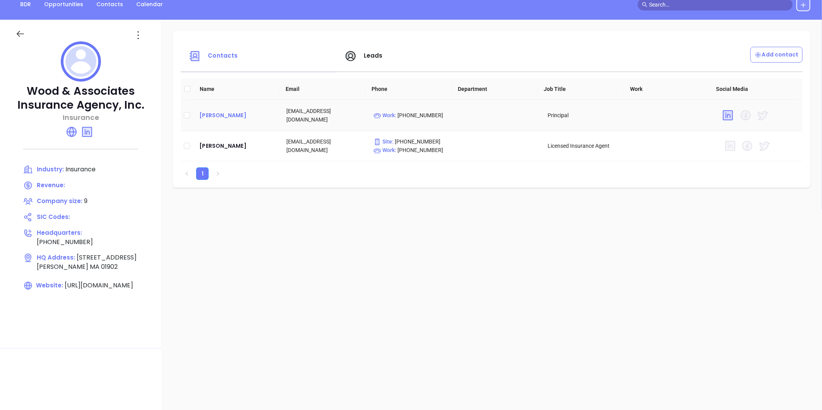
click at [208, 113] on div "[PERSON_NAME]" at bounding box center [236, 115] width 75 height 9
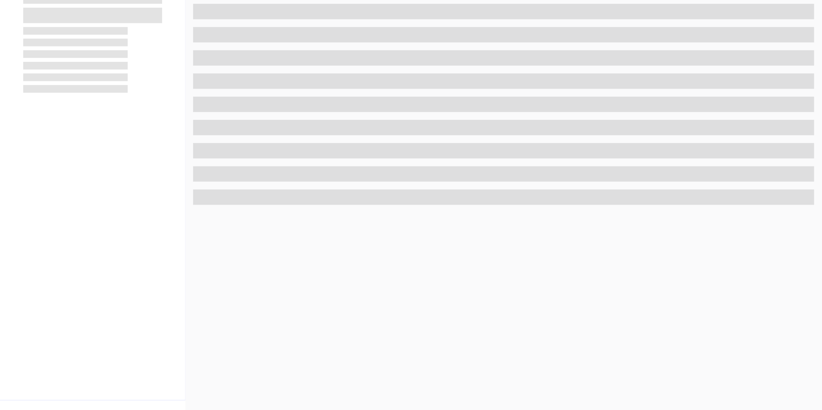
scroll to position [237, 0]
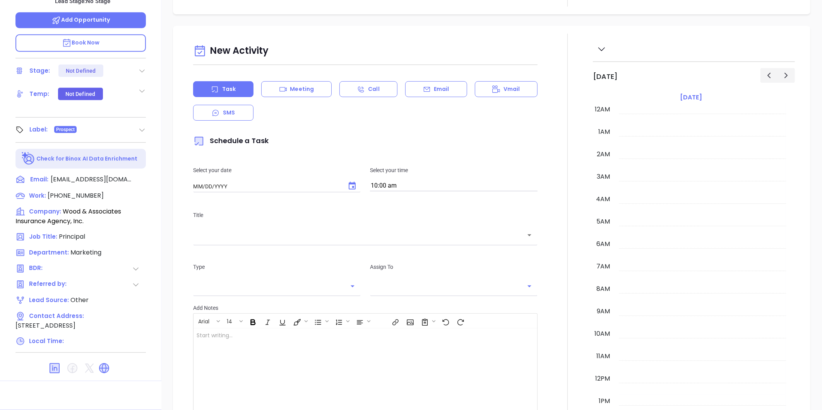
type input "[DATE]"
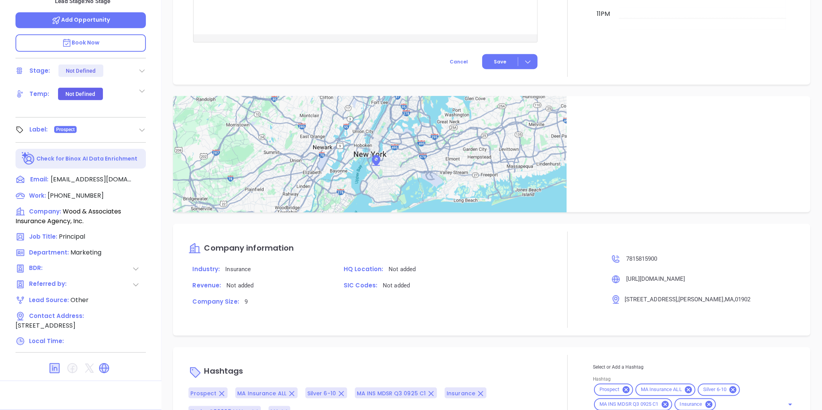
type input "[PERSON_NAME]"
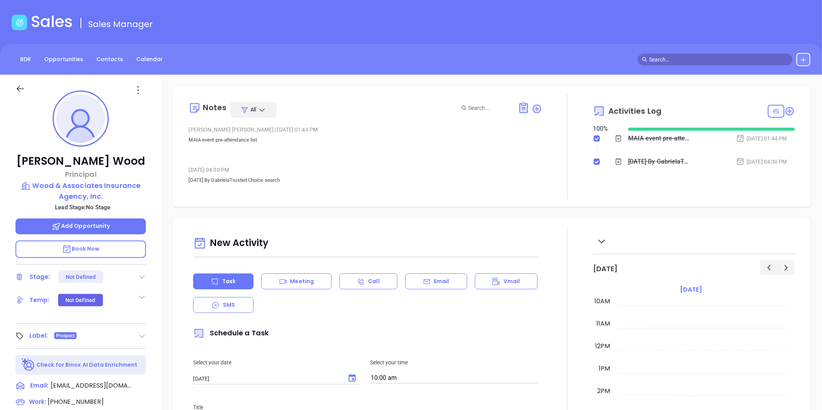
scroll to position [0, 0]
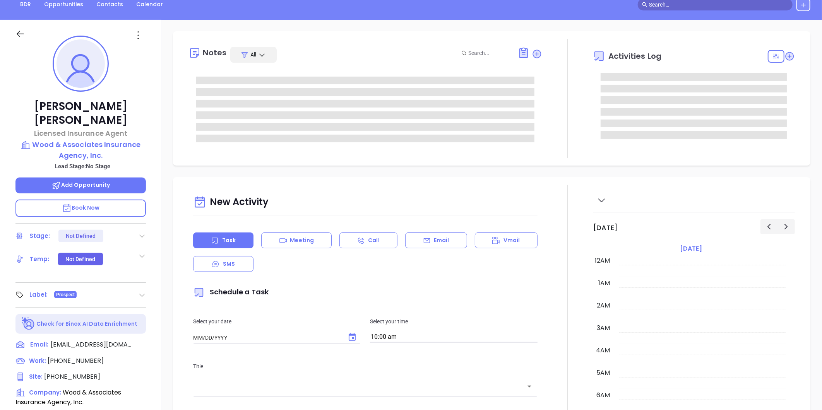
scroll to position [237, 0]
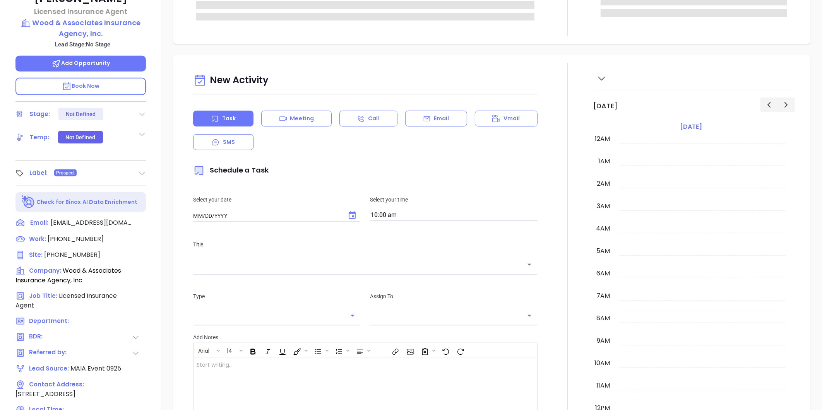
type input "10:00 am"
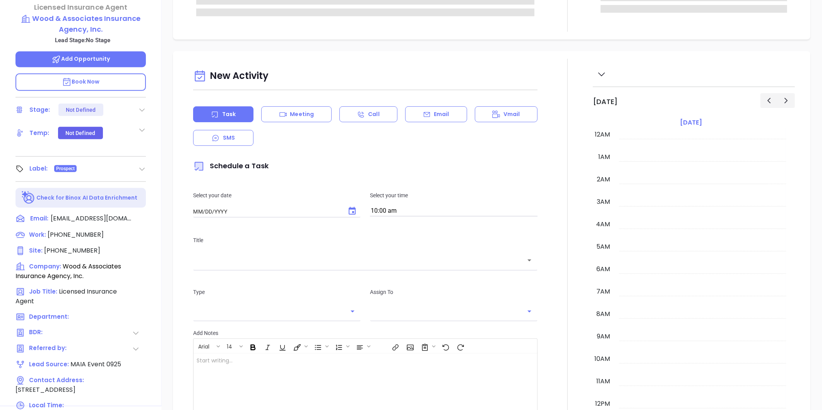
type input "09/23/2025"
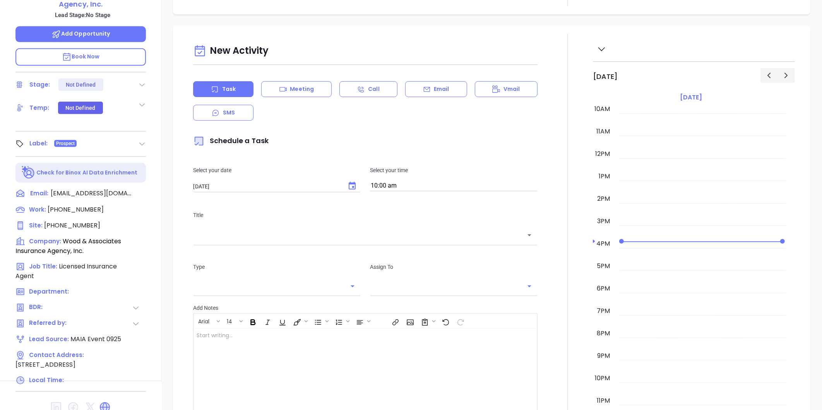
scroll to position [172, 0]
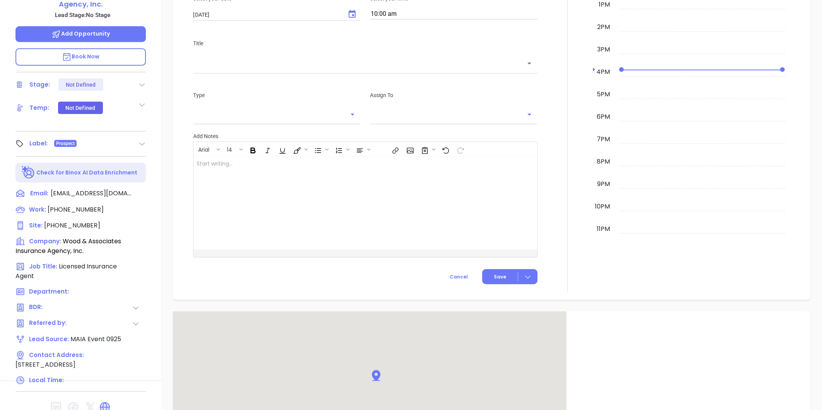
type input "Gissela Vargas"
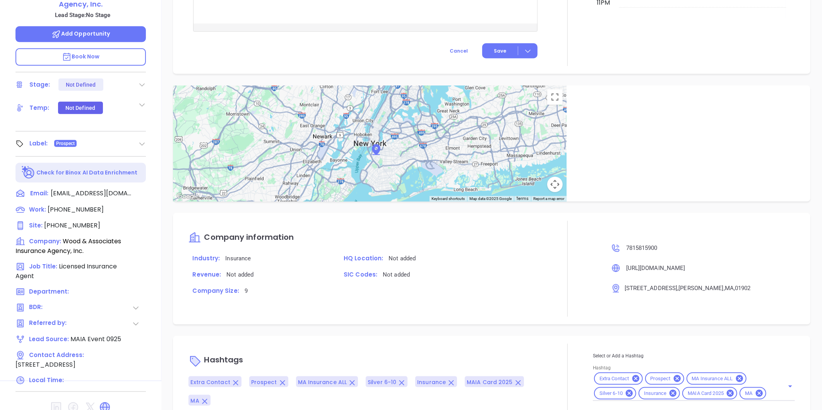
scroll to position [339, 0]
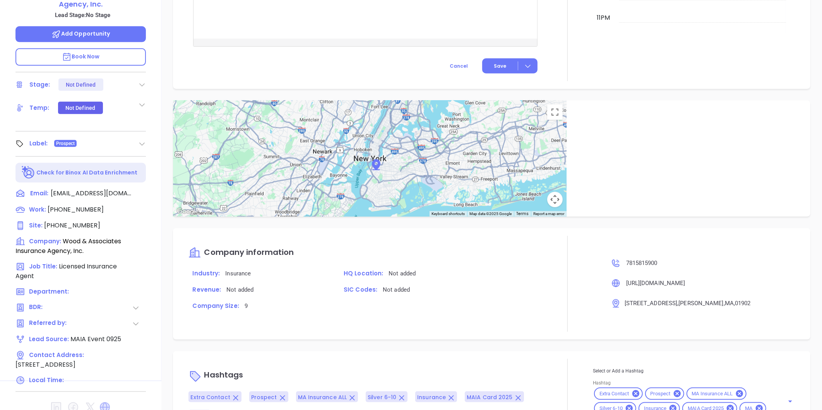
click at [101, 402] on icon at bounding box center [105, 407] width 10 height 10
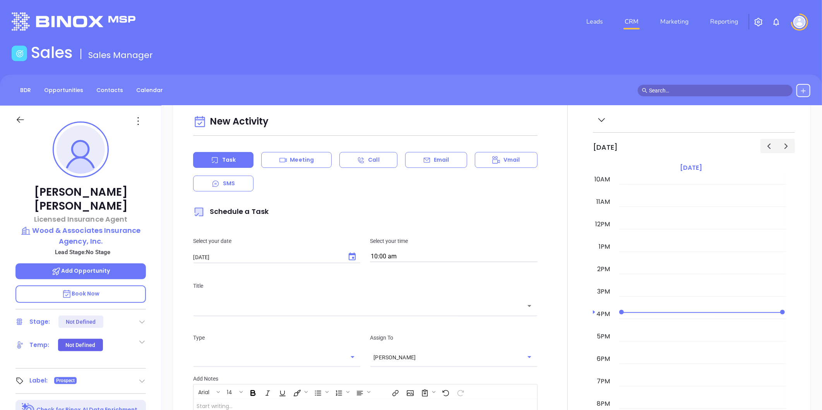
scroll to position [0, 0]
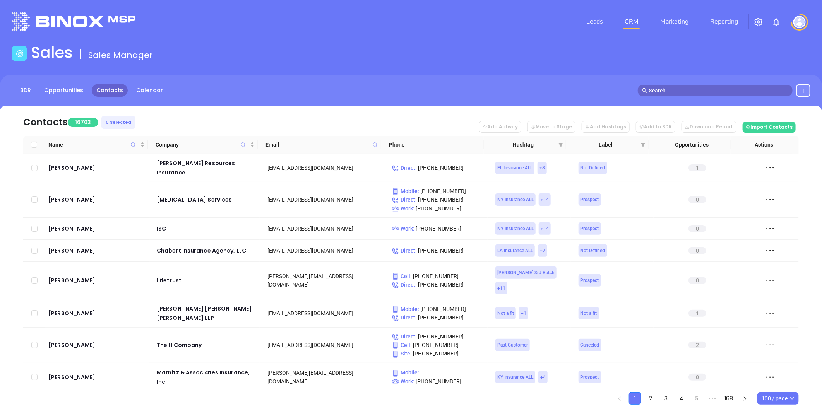
click at [375, 139] on span at bounding box center [375, 145] width 9 height 12
click at [244, 145] on icon "Company" at bounding box center [243, 145] width 6 height 6
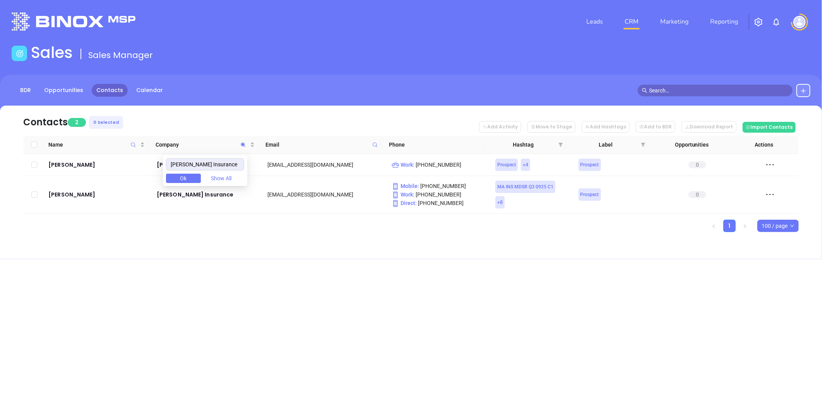
type input "[PERSON_NAME] Insurance"
click at [86, 304] on div "Leads CRM Marketing Reporting Financial Leads Leads Sales Sales Manager BDR Opp…" at bounding box center [411, 205] width 822 height 410
click at [243, 145] on icon "Company" at bounding box center [243, 144] width 5 height 5
paste input "wood & Associate Insurance Agency"
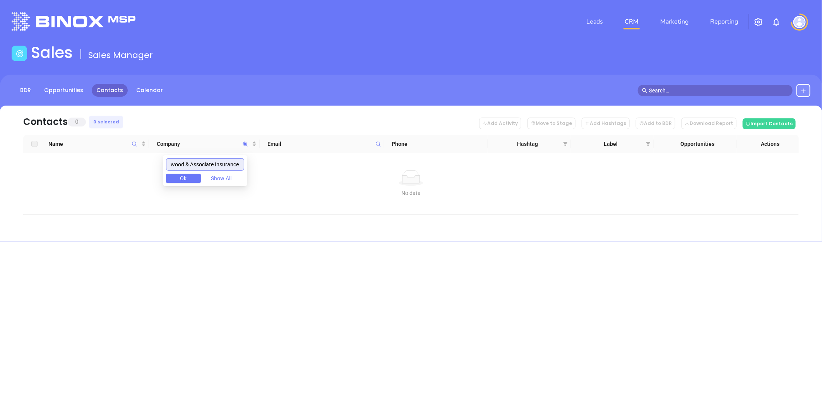
drag, startPoint x: 241, startPoint y: 161, endPoint x: 78, endPoint y: 159, distance: 162.5
click at [78, 159] on body "Leads CRM Marketing Reporting Financial Leads Leads Sales Sales Manager BDR Opp…" at bounding box center [411, 205] width 822 height 410
click at [177, 164] on input "wood & Associate Insurance Agency" at bounding box center [205, 164] width 78 height 12
click at [179, 166] on input "wood & Associate Insurance Agency" at bounding box center [205, 164] width 78 height 12
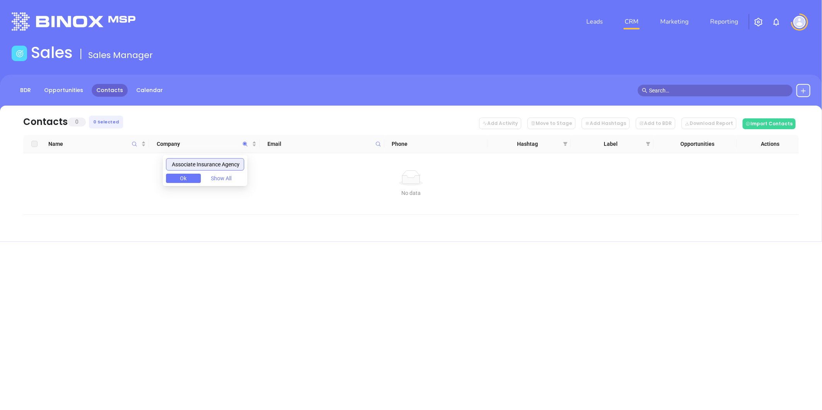
drag, startPoint x: 174, startPoint y: 165, endPoint x: 298, endPoint y: 177, distance: 124.0
click at [298, 177] on body "Leads CRM Marketing Reporting Financial Leads Leads Sales Sales Manager BDR Opp…" at bounding box center [411, 205] width 822 height 410
type input "Wood & Associate Insurance Agency"
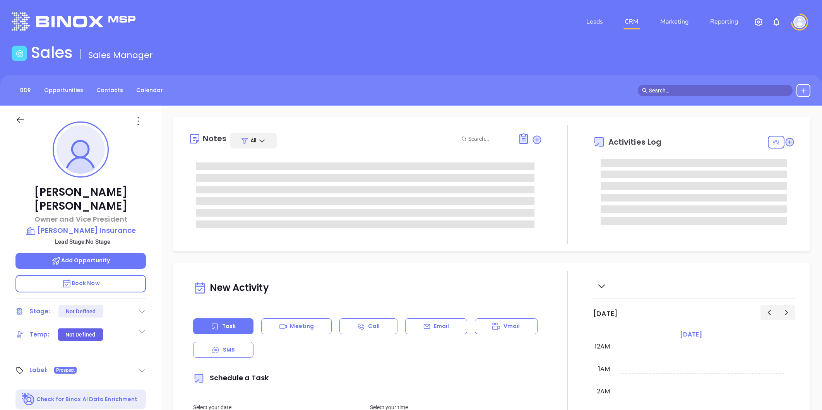
type input "[DATE]"
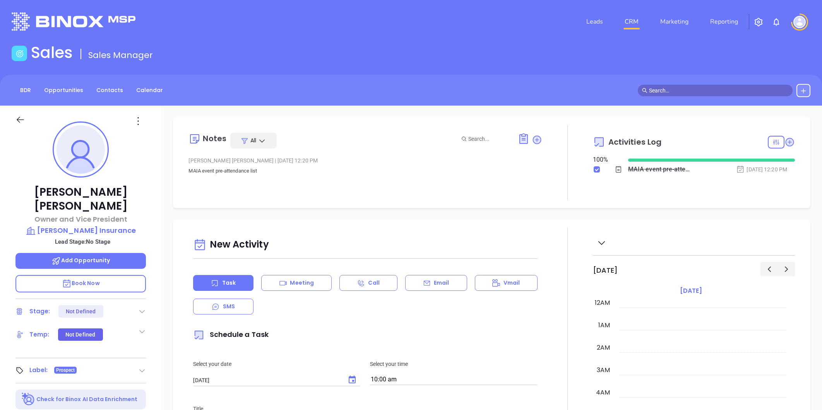
type input "[PERSON_NAME]"
click at [114, 89] on link "Contacts" at bounding box center [110, 90] width 36 height 13
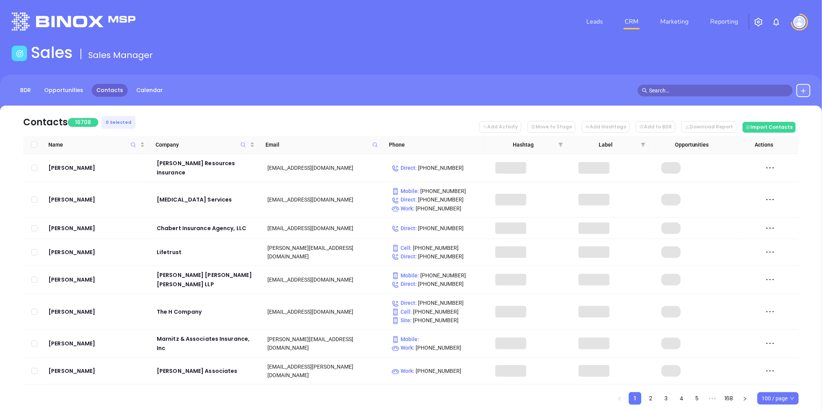
click at [244, 140] on span "Company" at bounding box center [243, 145] width 9 height 18
paste input "Woodcome Insurance Agency, Inc"
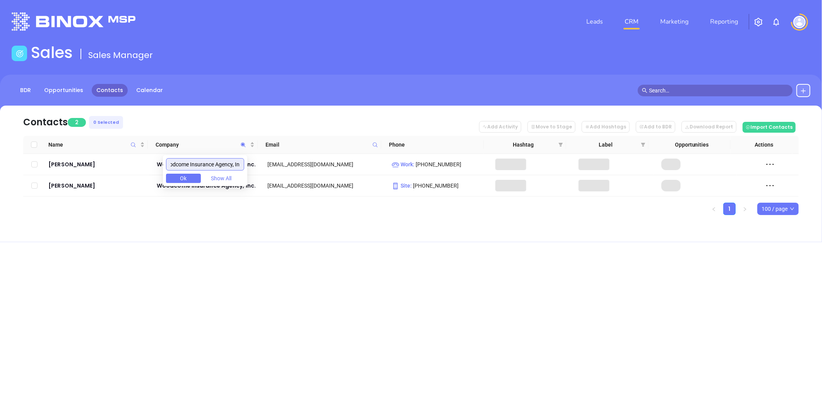
scroll to position [0, 15]
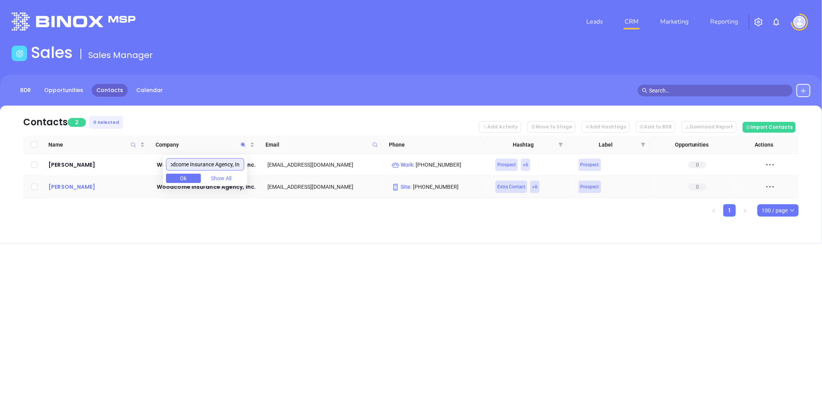
type input "Woodcome Insurance Agency, In"
click at [72, 190] on div "[PERSON_NAME]" at bounding box center [96, 186] width 97 height 9
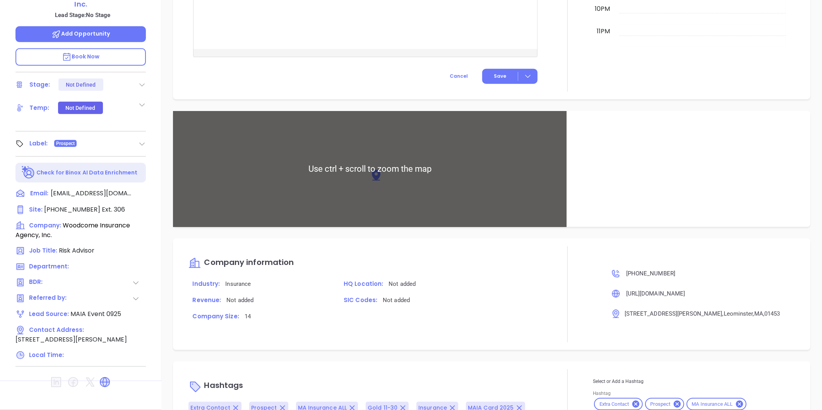
scroll to position [423, 0]
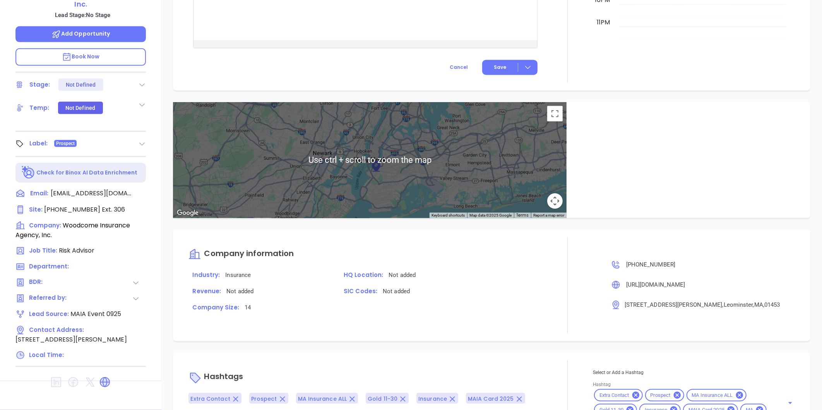
type input "[PERSON_NAME]"
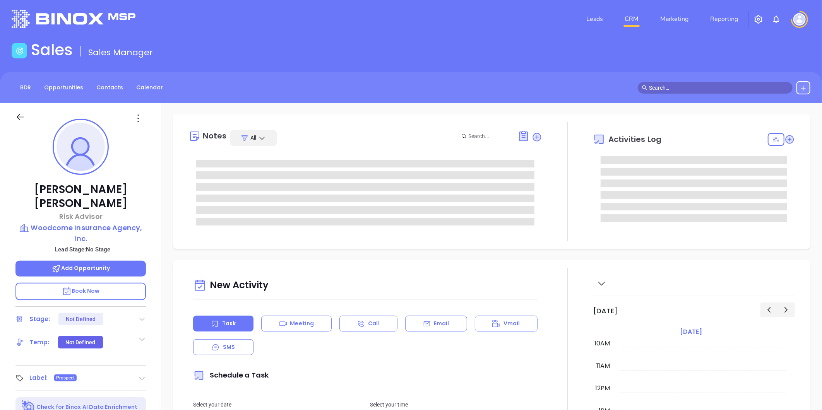
scroll to position [0, 0]
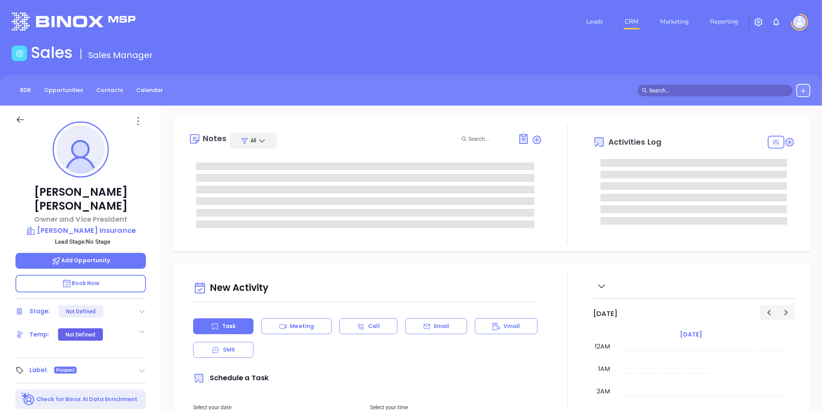
type input "[DATE]"
type input "[PERSON_NAME]"
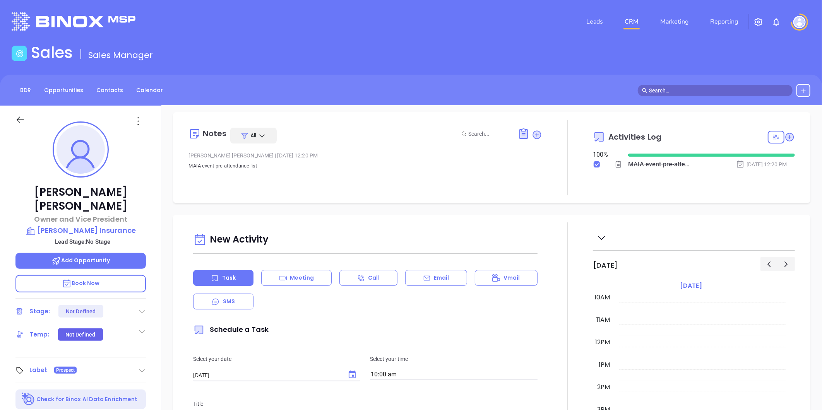
scroll to position [0, 0]
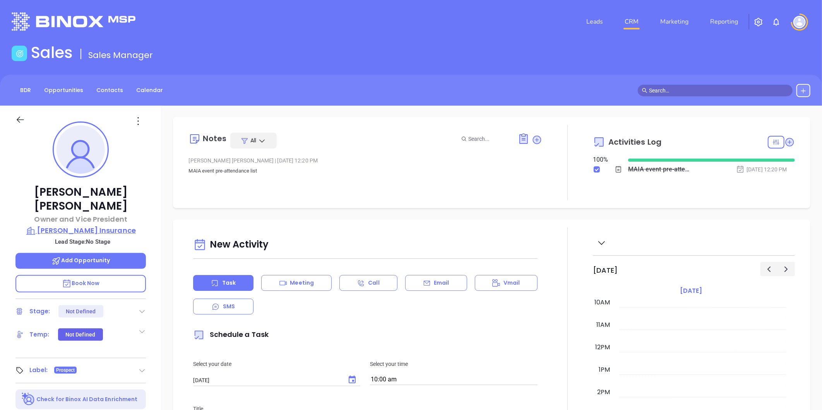
click at [97, 225] on p "[PERSON_NAME] Insurance" at bounding box center [80, 230] width 130 height 11
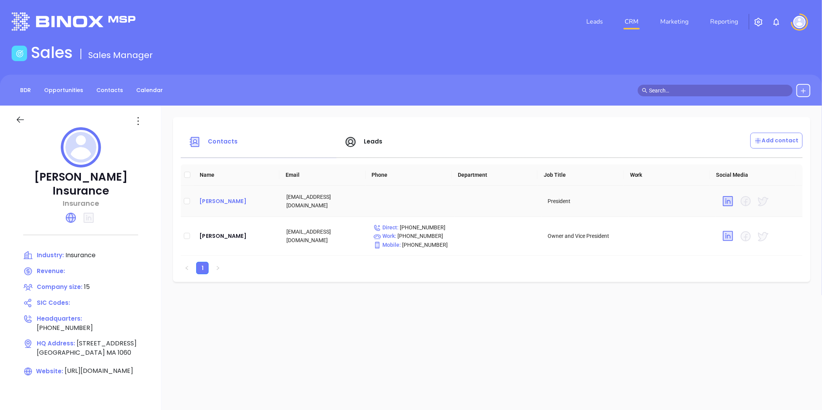
click at [218, 197] on div "[PERSON_NAME]" at bounding box center [236, 200] width 75 height 9
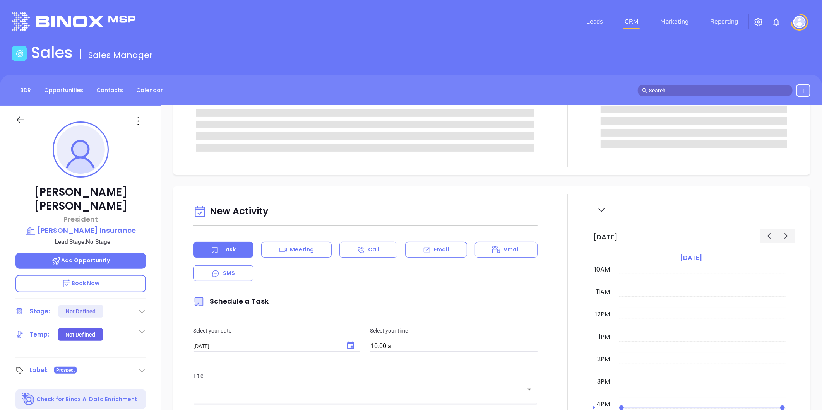
scroll to position [86, 0]
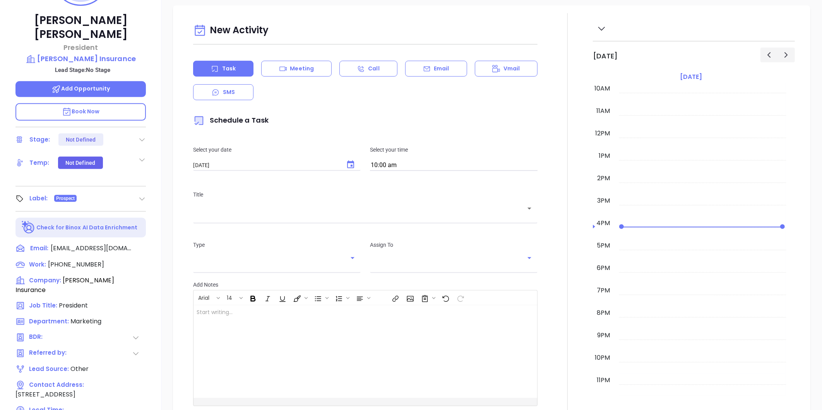
type input "[PERSON_NAME]"
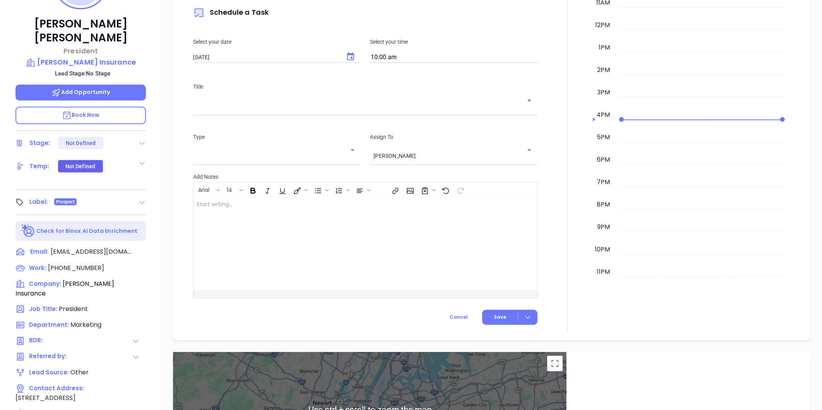
scroll to position [108, 0]
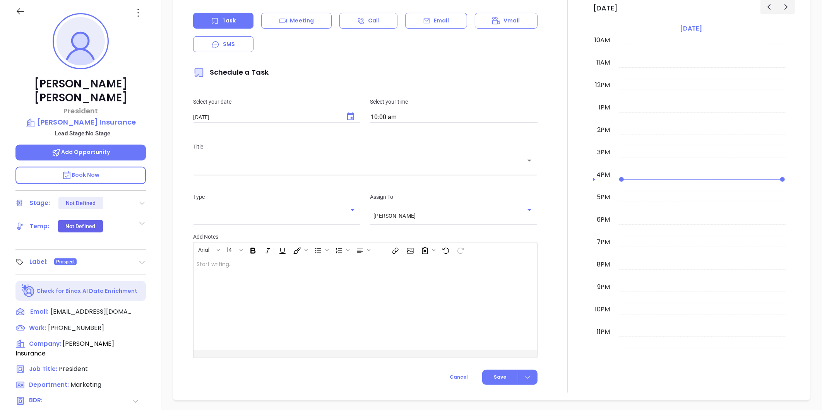
click at [94, 117] on p "[PERSON_NAME] Insurance" at bounding box center [80, 122] width 130 height 11
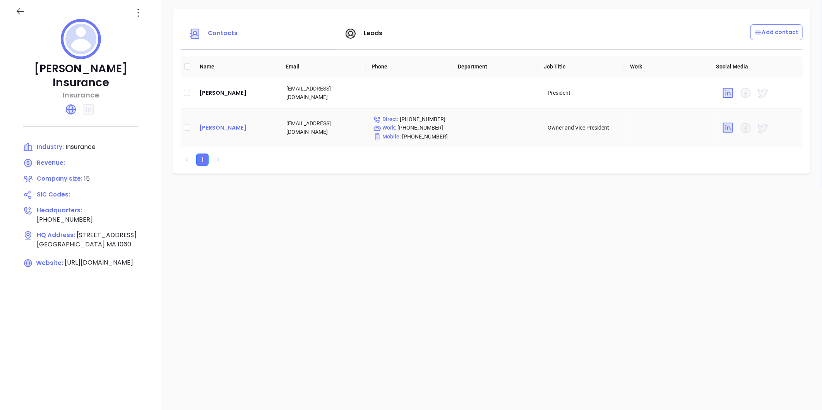
click at [223, 128] on div "[PERSON_NAME]" at bounding box center [236, 127] width 75 height 9
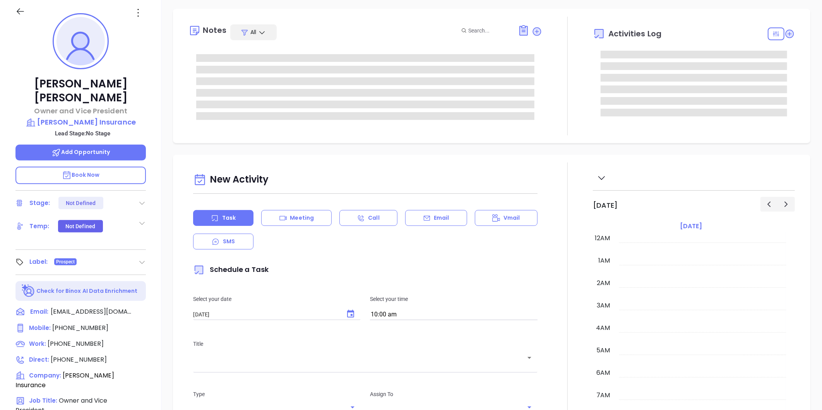
type input "[PERSON_NAME]"
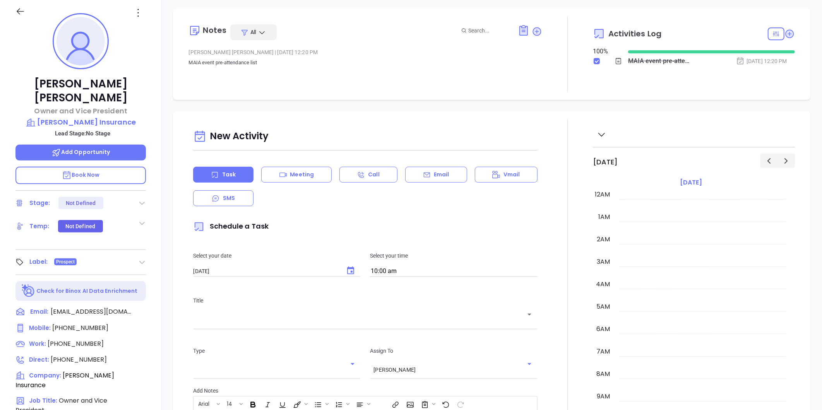
scroll to position [225, 0]
click at [82, 117] on p "[PERSON_NAME] Insurance" at bounding box center [80, 122] width 130 height 11
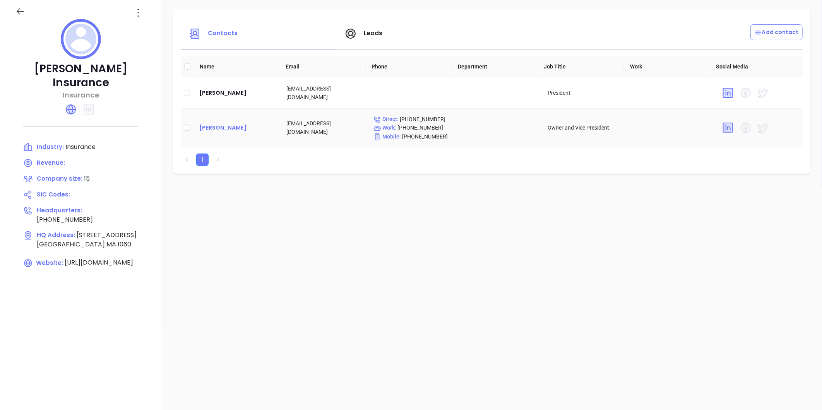
click at [210, 128] on div "[PERSON_NAME]" at bounding box center [236, 127] width 75 height 9
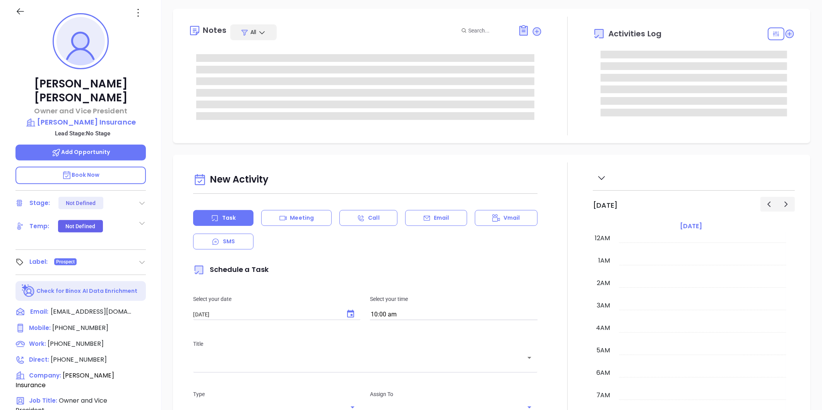
scroll to position [225, 0]
click at [136, 9] on icon at bounding box center [138, 13] width 12 height 12
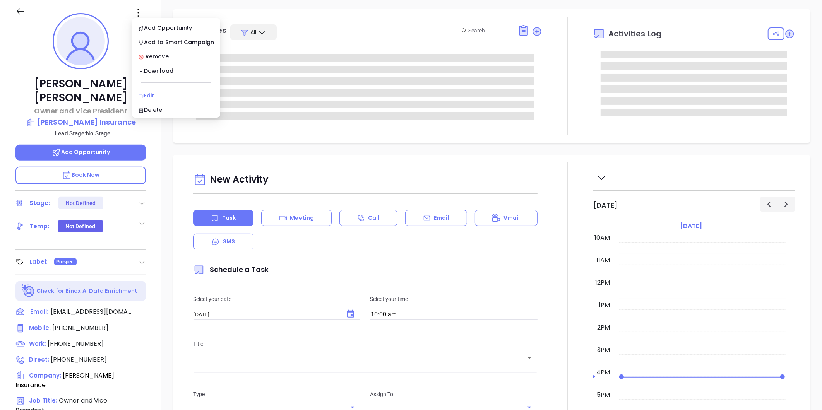
click at [152, 93] on div "Edit" at bounding box center [176, 95] width 76 height 9
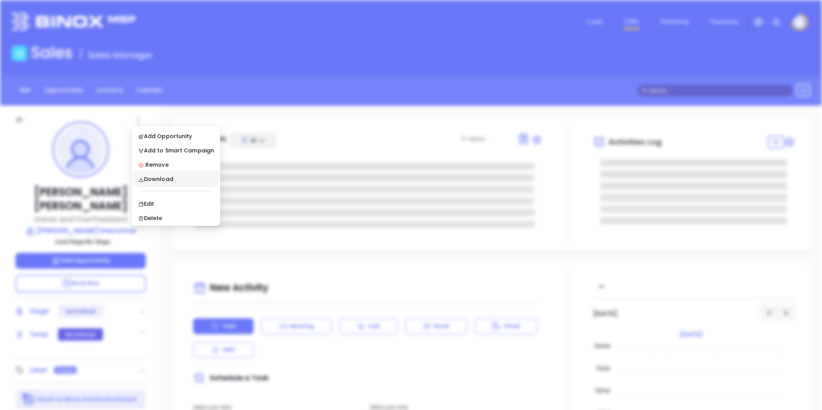
scroll to position [0, 0]
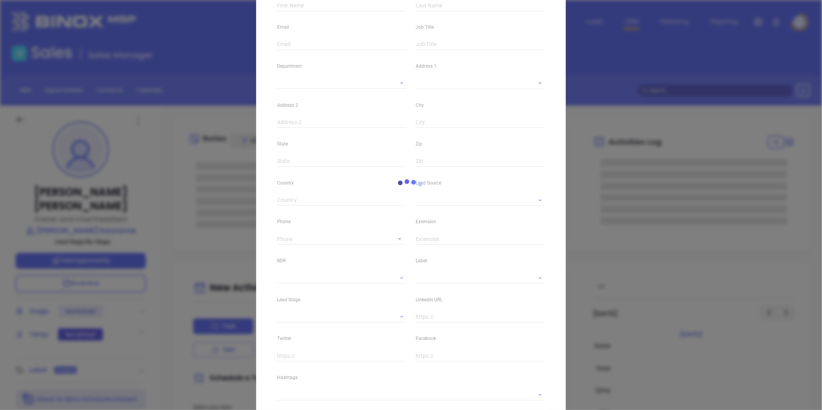
type input "[PERSON_NAME]"
type input "[EMAIL_ADDRESS][DOMAIN_NAME]"
type input "Owner and Vice President"
type textarea "[STREET_ADDRESS]"
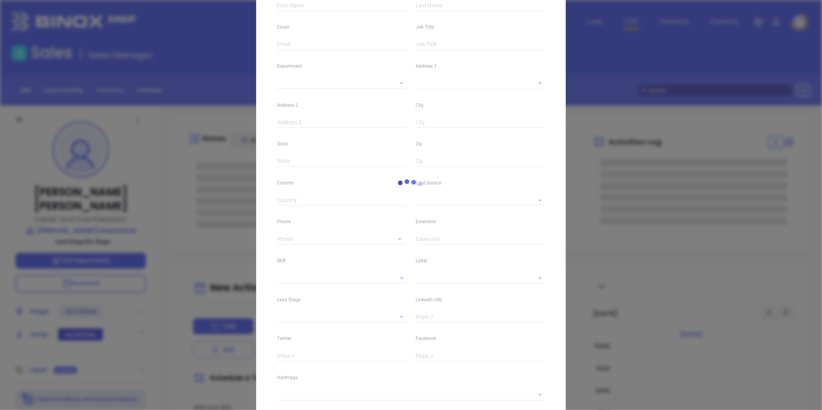
type input "1"
type input "[GEOGRAPHIC_DATA]"
type input "MA"
type input "1060"
type input "www.linkedin.com/in/david-malek-b454ab1a"
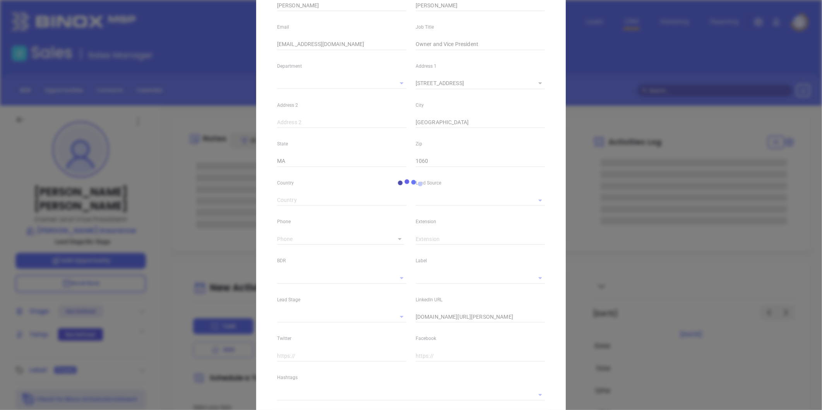
type input "MAIA Event 0925"
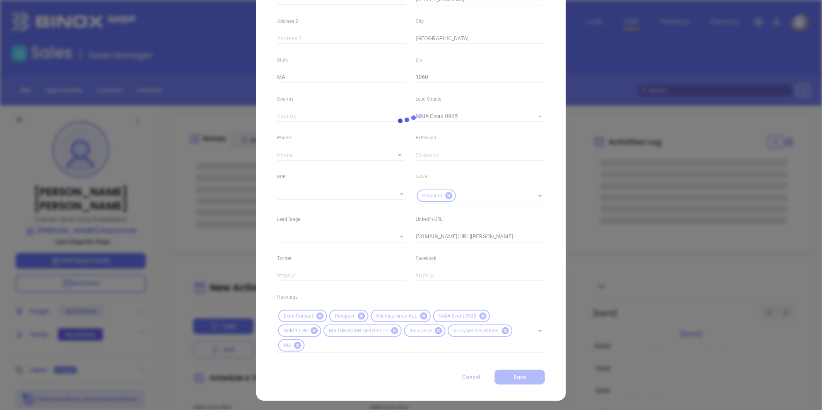
type input "[PERSON_NAME]"
type input "[PHONE_NUMBER]"
type input "1"
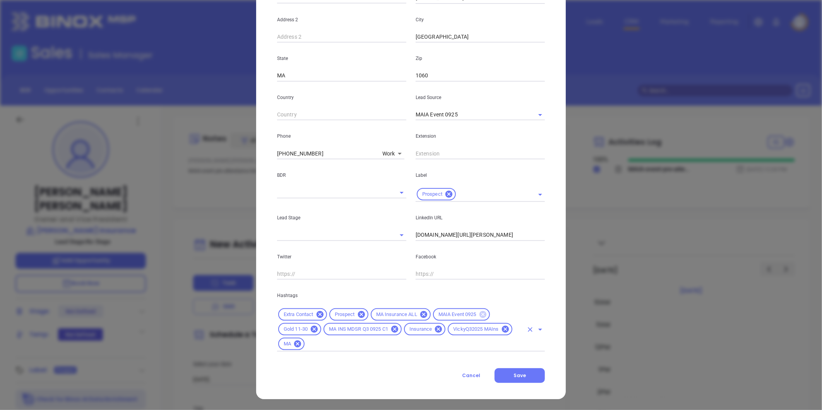
click at [483, 314] on icon at bounding box center [482, 314] width 7 height 7
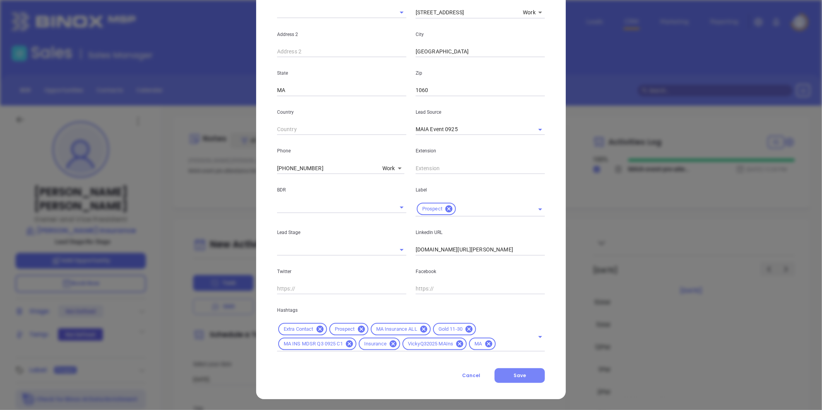
click at [519, 378] on span "Save" at bounding box center [519, 375] width 12 height 7
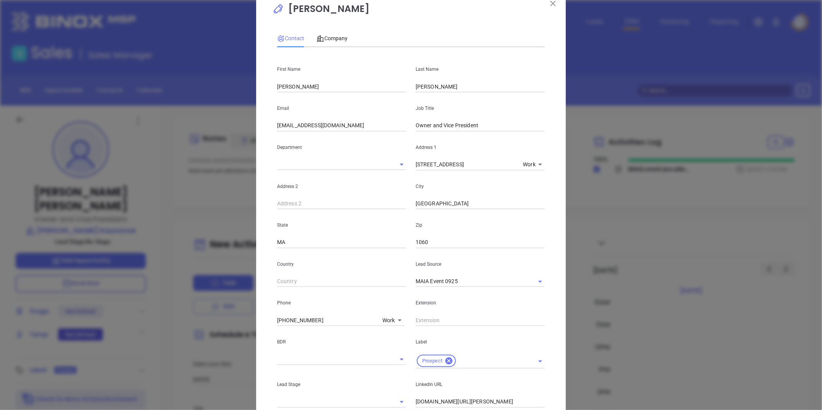
scroll to position [0, 0]
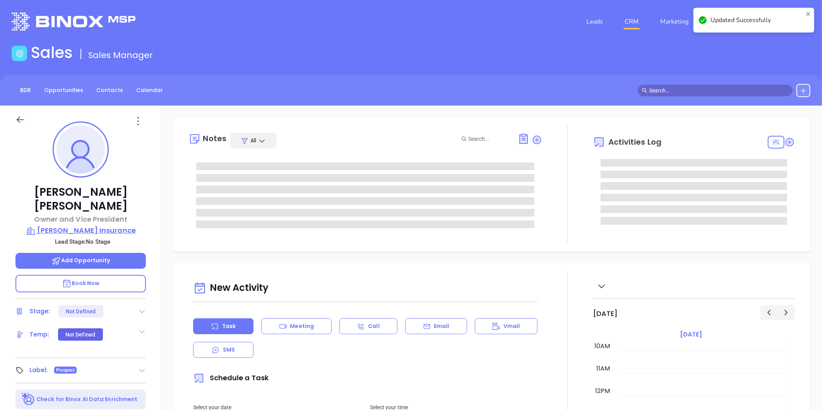
click at [60, 225] on p "Borawski Insurance" at bounding box center [80, 230] width 130 height 11
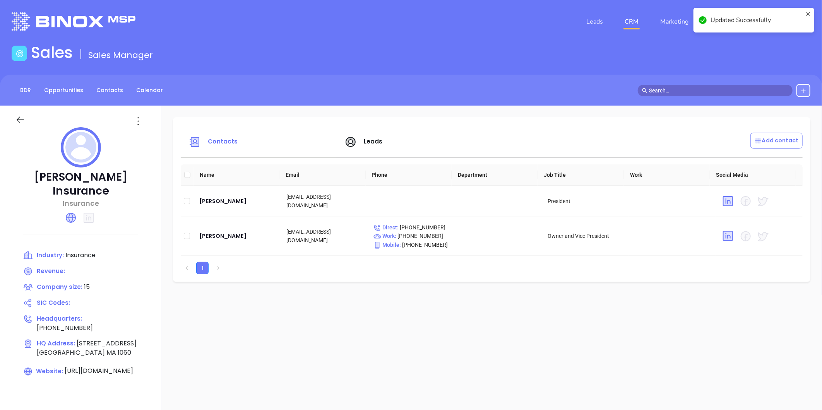
click at [355, 149] on div "Leads" at bounding box center [418, 142] width 156 height 19
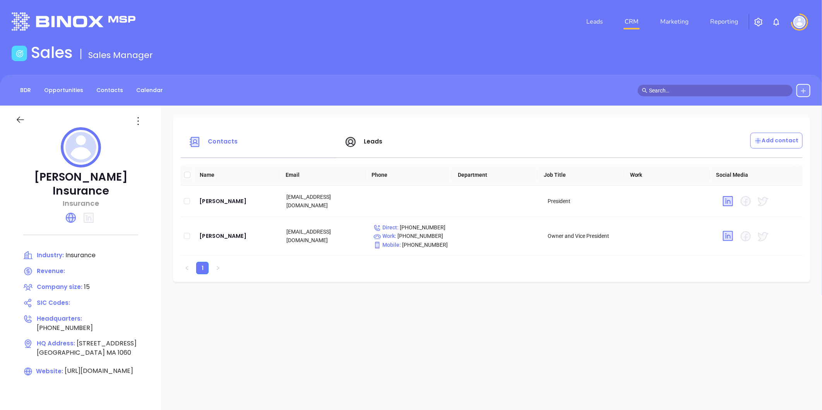
click at [355, 147] on icon at bounding box center [350, 142] width 12 height 12
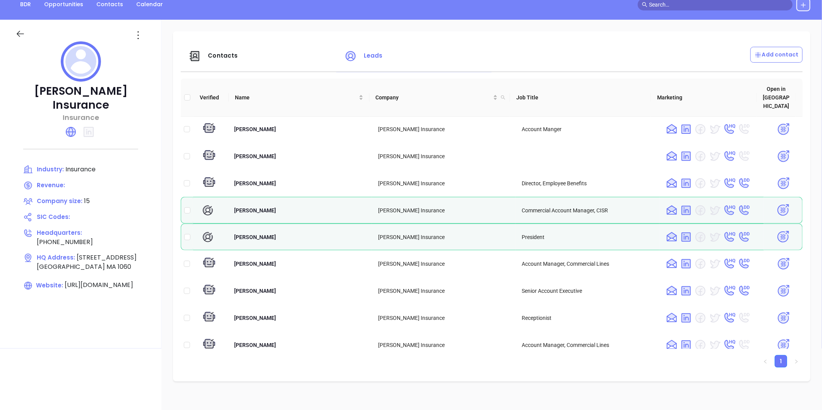
scroll to position [64, 0]
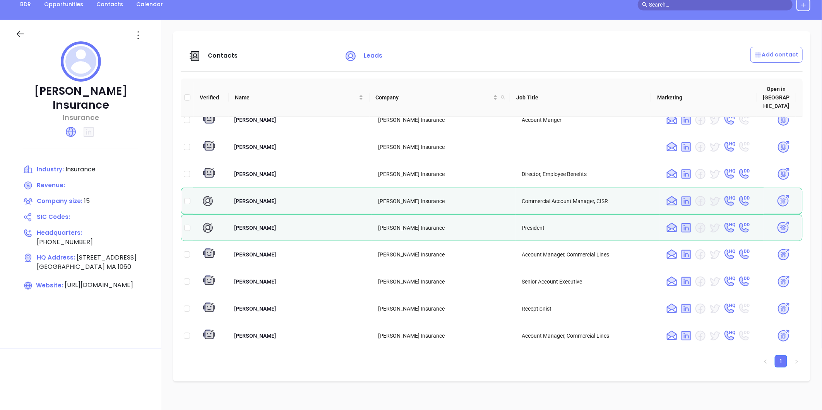
click at [201, 55] on icon at bounding box center [194, 56] width 12 height 12
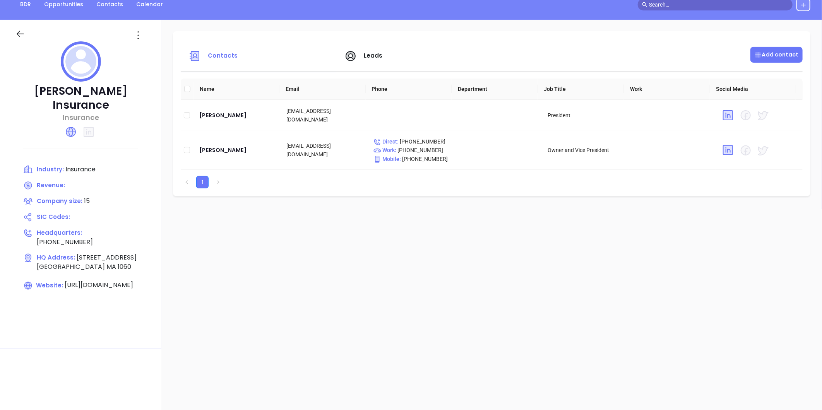
click at [763, 57] on p "Add contact" at bounding box center [776, 55] width 44 height 8
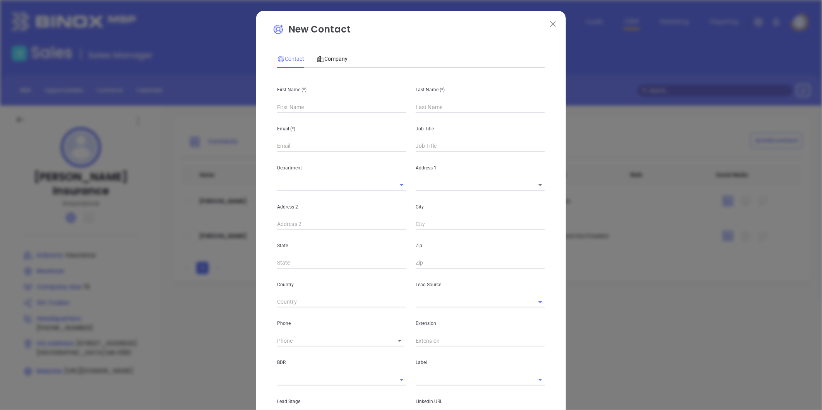
click at [293, 106] on input "text" at bounding box center [341, 107] width 129 height 12
type input "Fourth Phone Call"
type input "1"
paste input "Jacob Carroll"
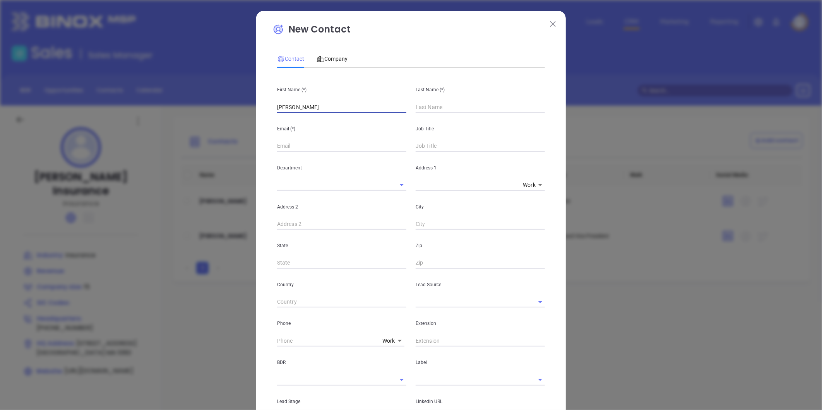
drag, startPoint x: 291, startPoint y: 109, endPoint x: 320, endPoint y: 108, distance: 29.4
click at [319, 108] on input "Jacob Carroll" at bounding box center [341, 107] width 129 height 12
type input "Jacob"
click at [418, 109] on input "text" at bounding box center [479, 107] width 129 height 12
paste input "Carroll"
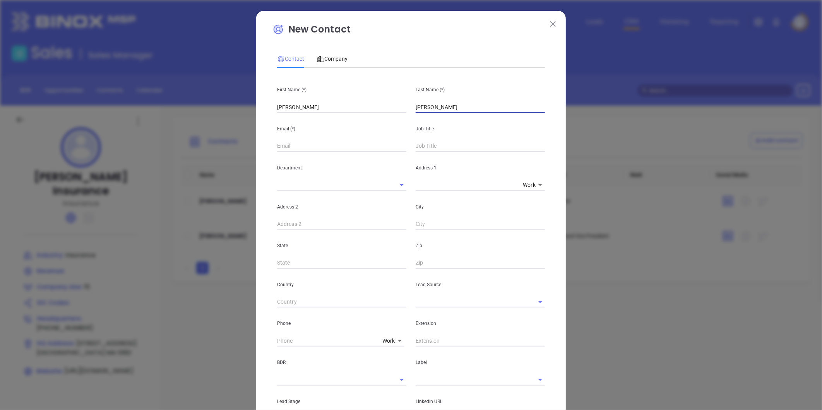
type input "Carroll"
click at [326, 142] on input "text" at bounding box center [341, 146] width 129 height 12
paste input "Personal Lines Account Manager"
type input "Personal Lines Account Manager"
click at [426, 146] on input "text" at bounding box center [479, 146] width 129 height 12
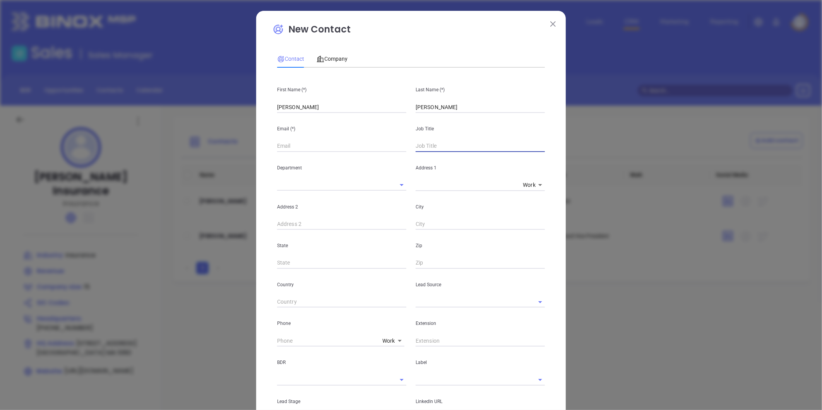
paste input "Personal Lines Account Manager"
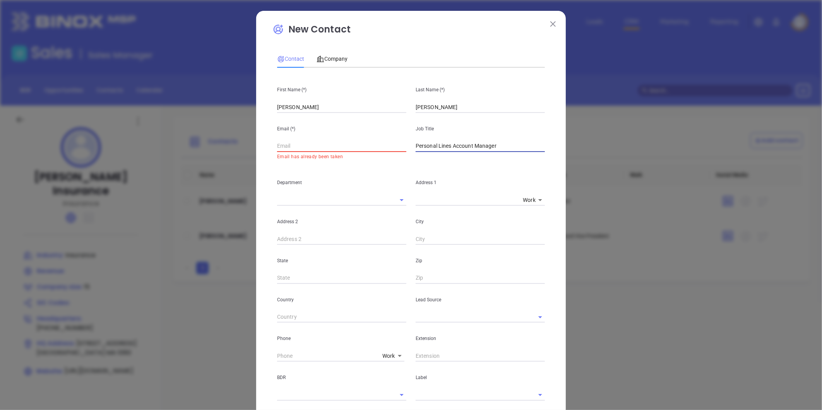
type input "Personal Lines Account Manager"
click at [307, 146] on input "text" at bounding box center [341, 146] width 129 height 12
paste input "Jcarroll@borawskiinsurance.com"
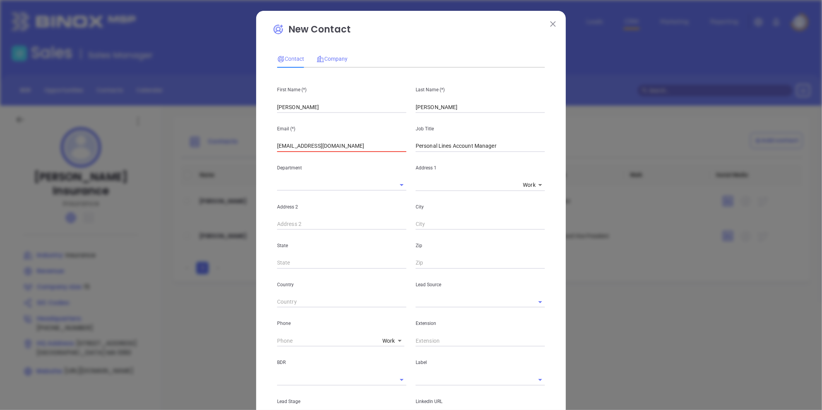
type input "Jcarroll@borawskiinsurance.com"
click at [324, 59] on span "Company" at bounding box center [331, 59] width 31 height 6
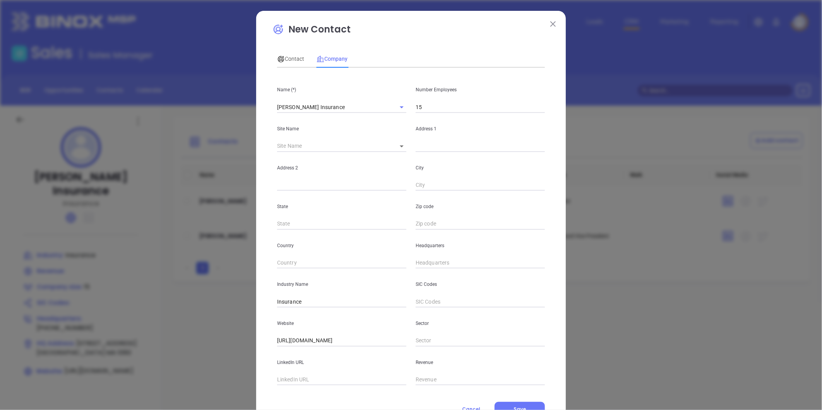
click at [289, 70] on div "Contact Company First Name (*) Jacob Last Name (*) Carroll Email (*) Jcarroll@b…" at bounding box center [411, 215] width 268 height 339
click at [288, 62] on span "Contact" at bounding box center [290, 59] width 27 height 6
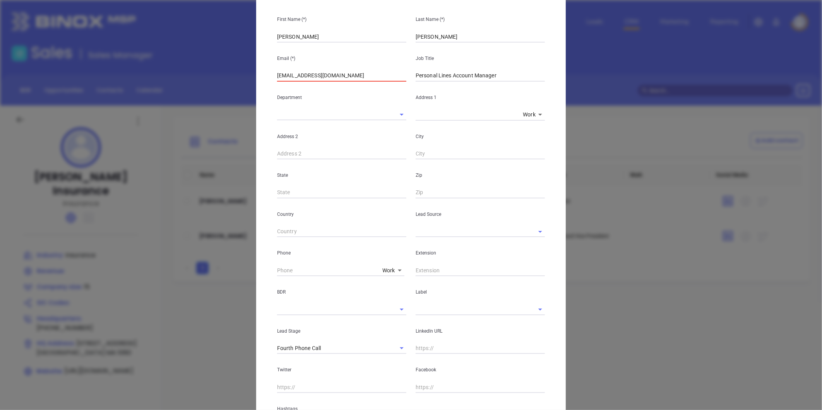
scroll to position [86, 0]
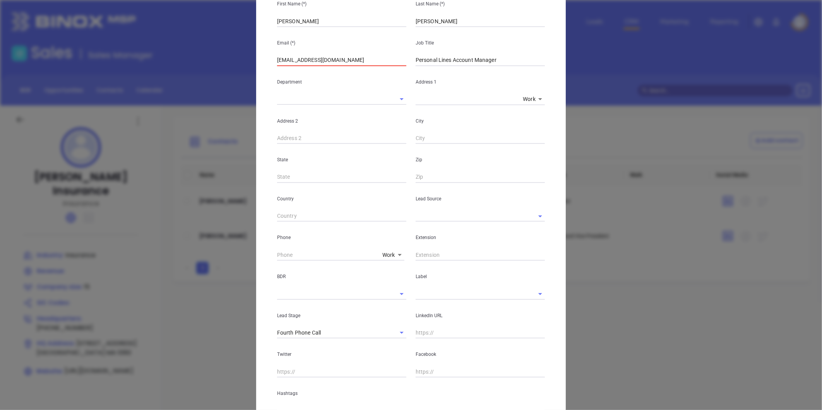
click at [427, 213] on input "text" at bounding box center [469, 215] width 108 height 11
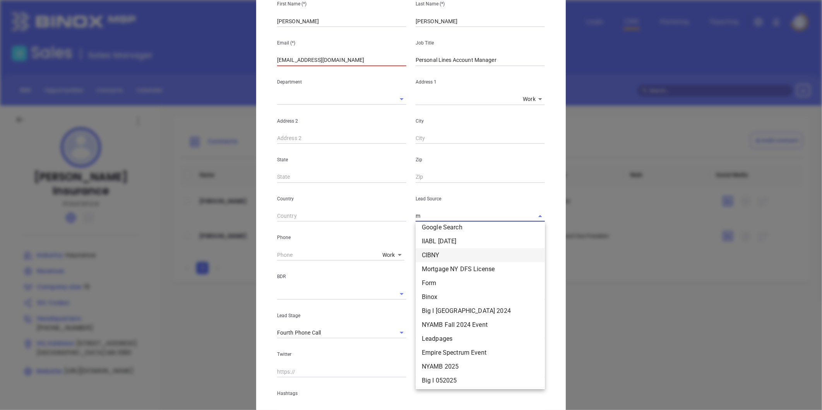
scroll to position [0, 0]
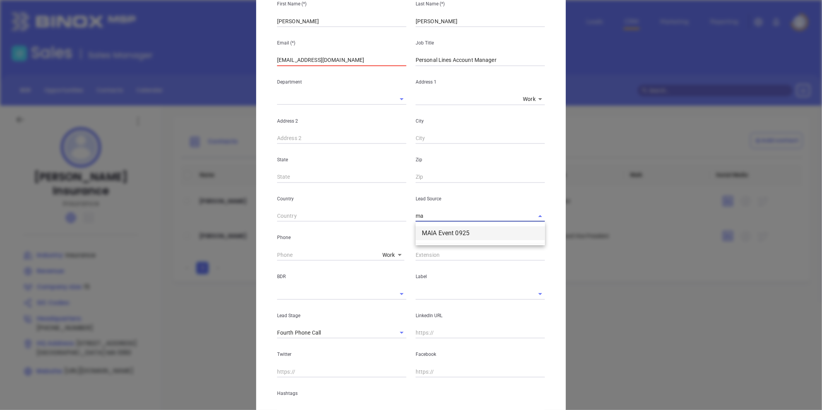
click at [430, 228] on li "MAIA Event 0925" at bounding box center [479, 233] width 129 height 14
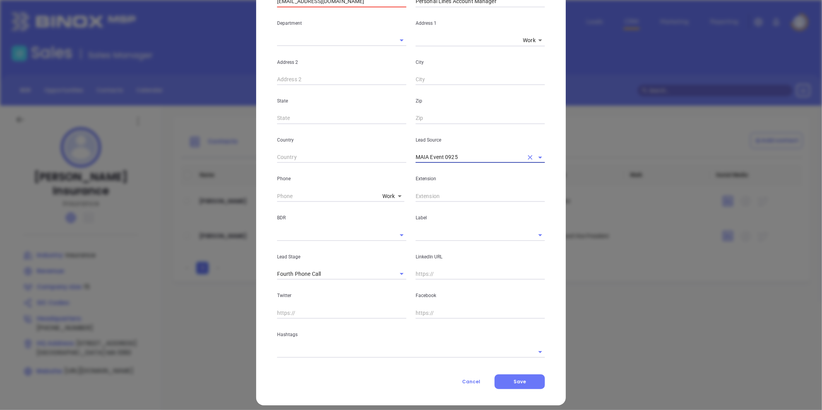
scroll to position [151, 0]
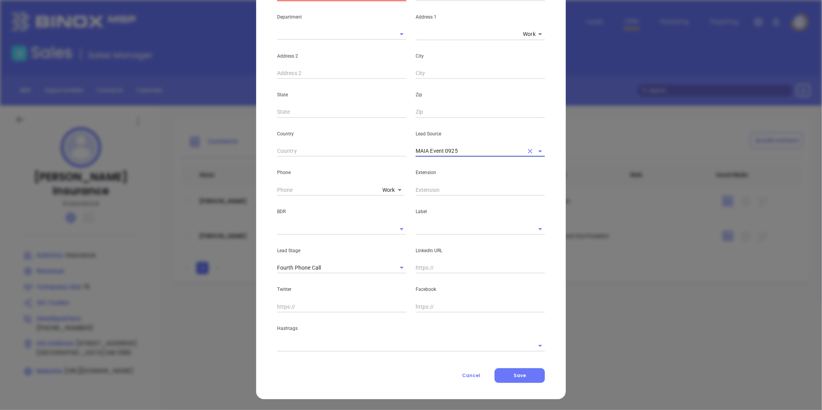
type input "MAIA Event 0925"
click at [432, 268] on input "text" at bounding box center [479, 268] width 129 height 12
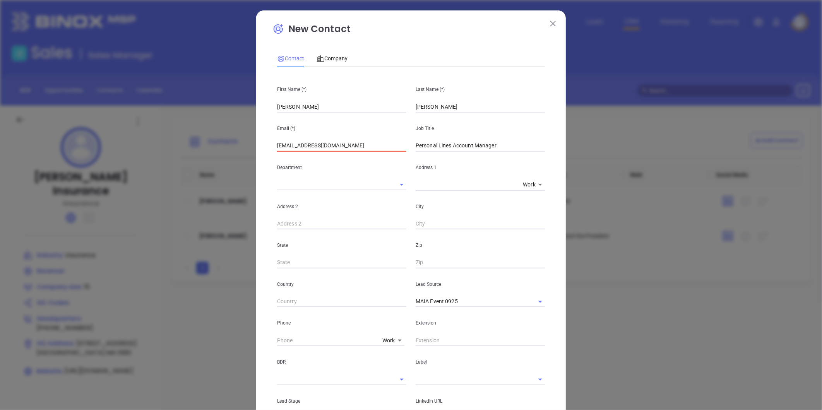
scroll to position [0, 0]
click at [329, 58] on span "Company" at bounding box center [331, 59] width 31 height 6
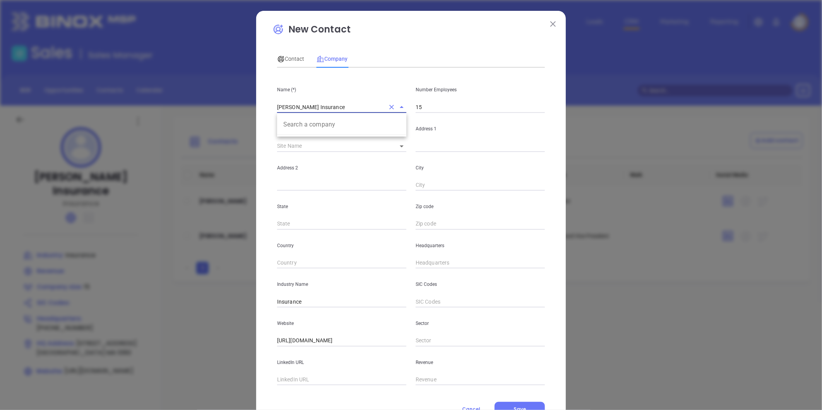
drag, startPoint x: 324, startPoint y: 108, endPoint x: 251, endPoint y: 117, distance: 74.1
click at [251, 116] on div "New Contact Contact Company First Name (*) Jacob Last Name (*) Carroll Email (*…" at bounding box center [411, 205] width 822 height 410
click at [293, 61] on span "Contact" at bounding box center [290, 59] width 27 height 6
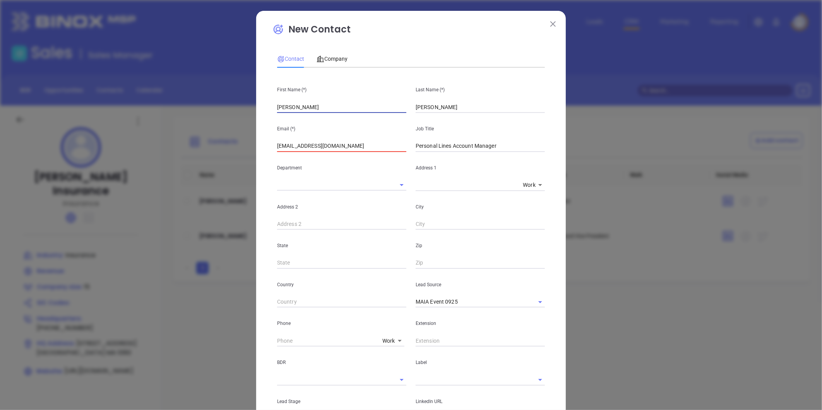
drag, startPoint x: 311, startPoint y: 105, endPoint x: 257, endPoint y: 113, distance: 55.1
click at [257, 112] on div "New Contact Contact Company First Name (*) Jacob Last Name (*) Carroll Email (*…" at bounding box center [410, 280] width 309 height 539
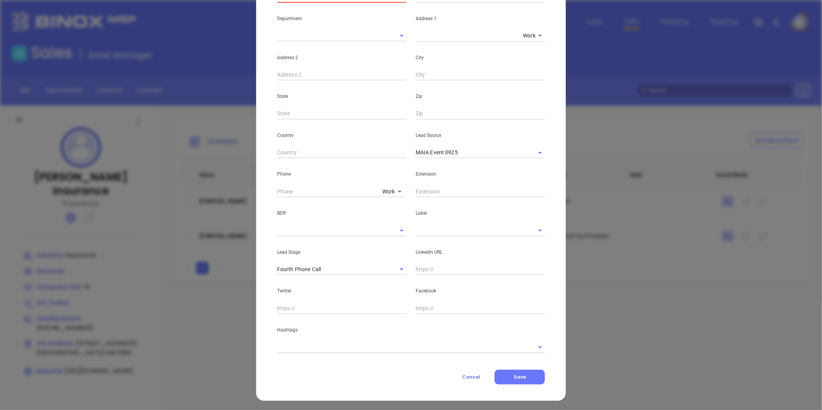
scroll to position [151, 0]
click at [440, 272] on input "text" at bounding box center [479, 268] width 129 height 12
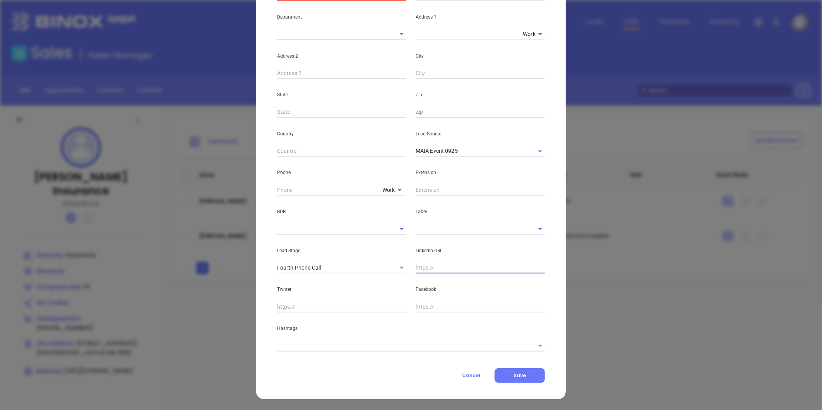
click at [429, 230] on input "text" at bounding box center [469, 228] width 108 height 11
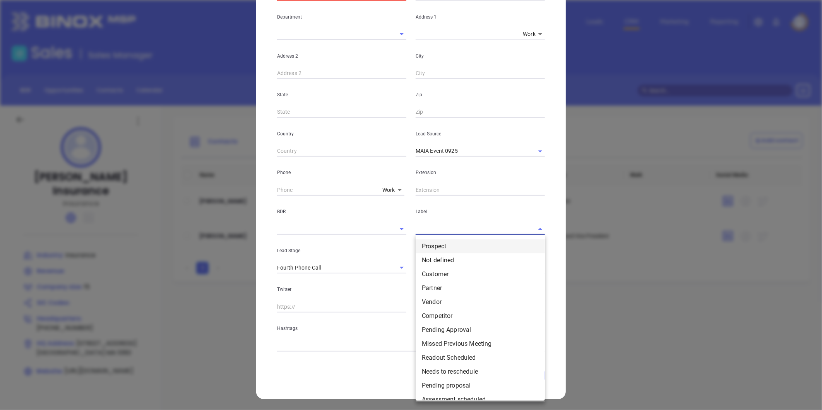
click at [424, 241] on li "Prospect" at bounding box center [479, 246] width 129 height 14
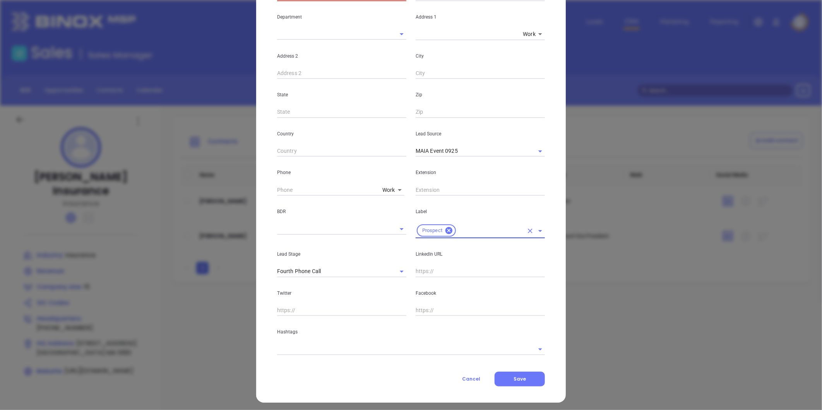
scroll to position [154, 0]
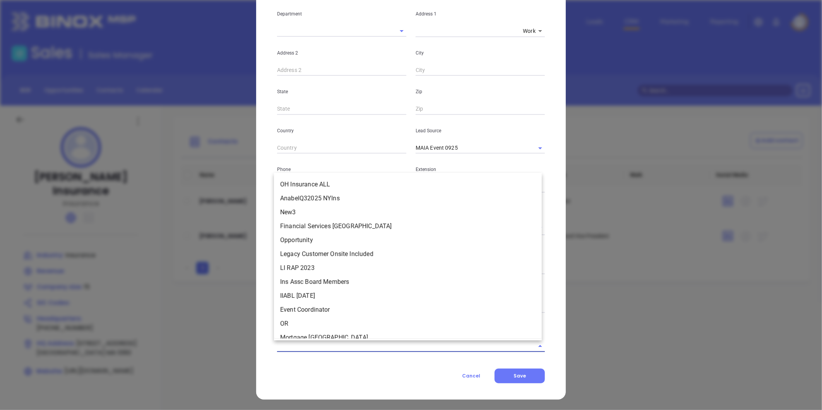
click at [337, 349] on input "text" at bounding box center [400, 345] width 246 height 11
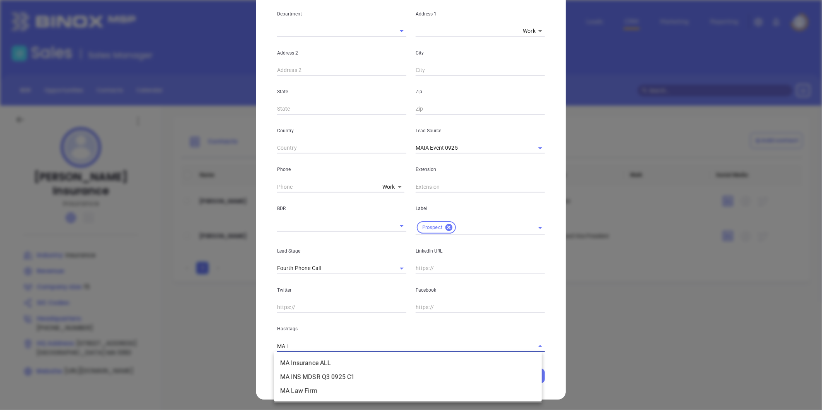
type input "MA in"
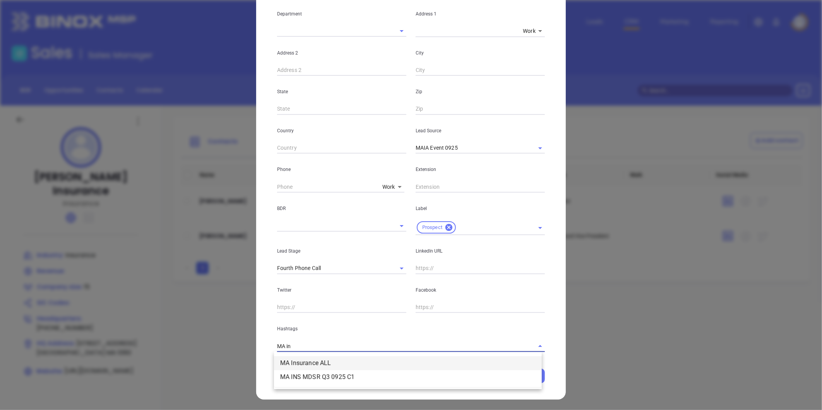
click at [337, 360] on li "MA Insurance ALL" at bounding box center [408, 363] width 268 height 14
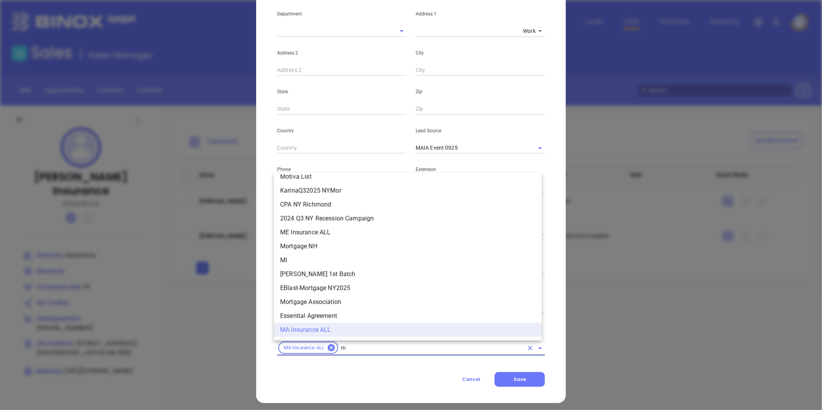
type input "ma"
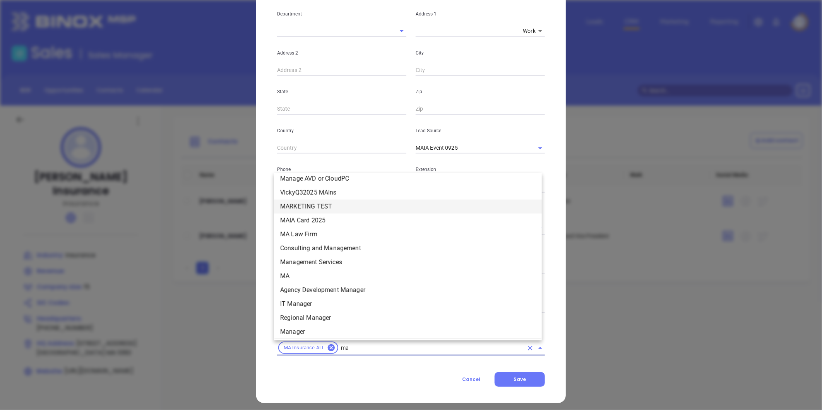
scroll to position [190, 0]
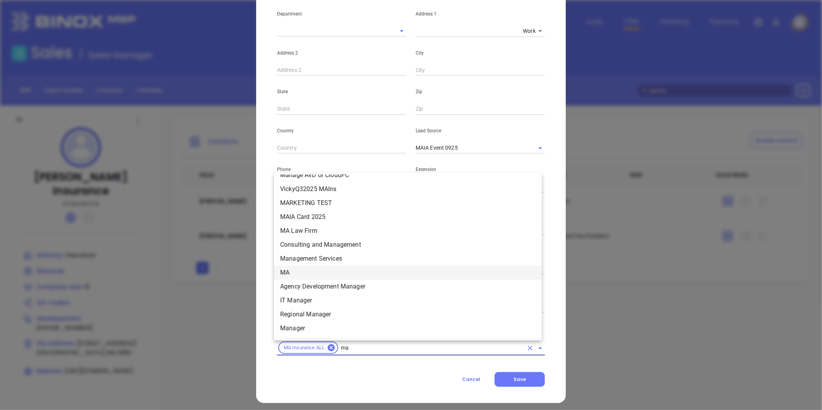
click at [288, 272] on li "MA" at bounding box center [408, 273] width 268 height 14
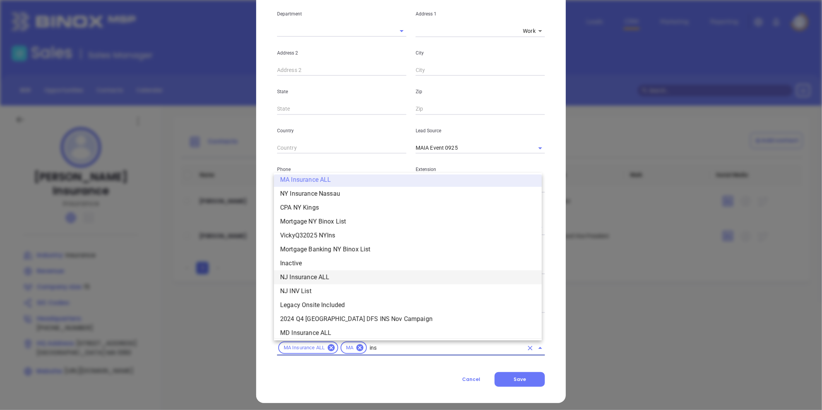
scroll to position [199, 0]
type input "insurance"
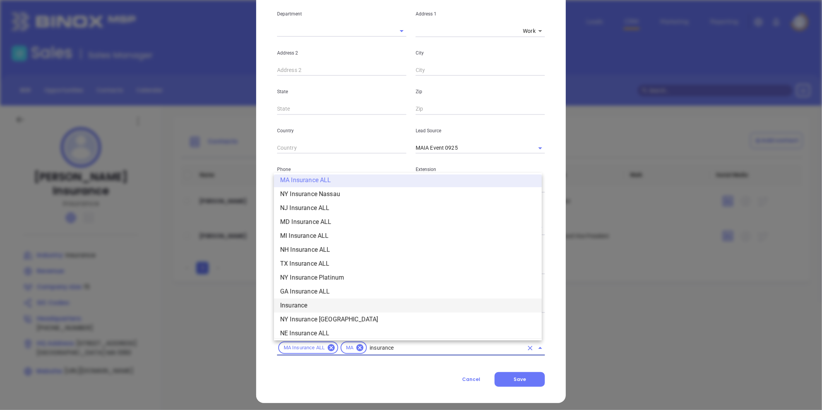
click at [323, 302] on li "Insurance" at bounding box center [408, 306] width 268 height 14
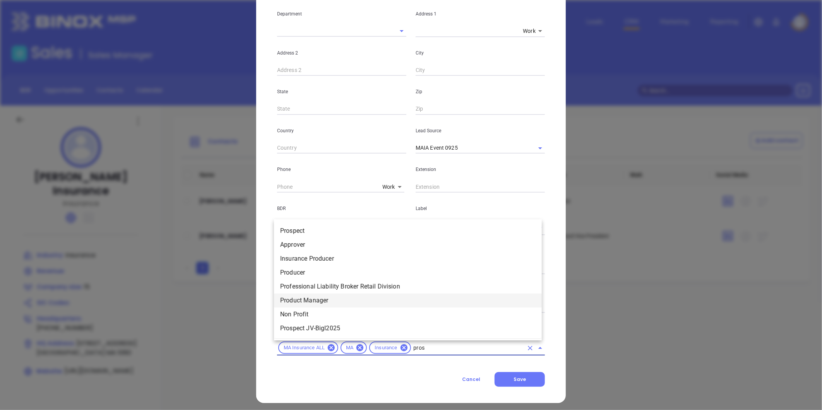
type input "prosp"
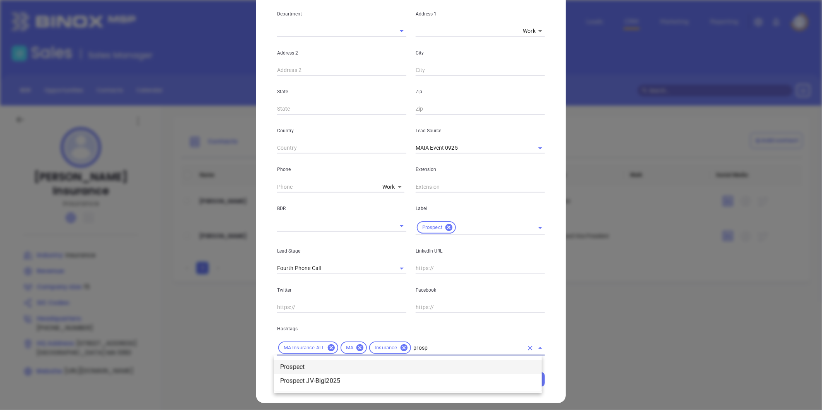
click at [307, 364] on li "Prospect" at bounding box center [408, 367] width 268 height 14
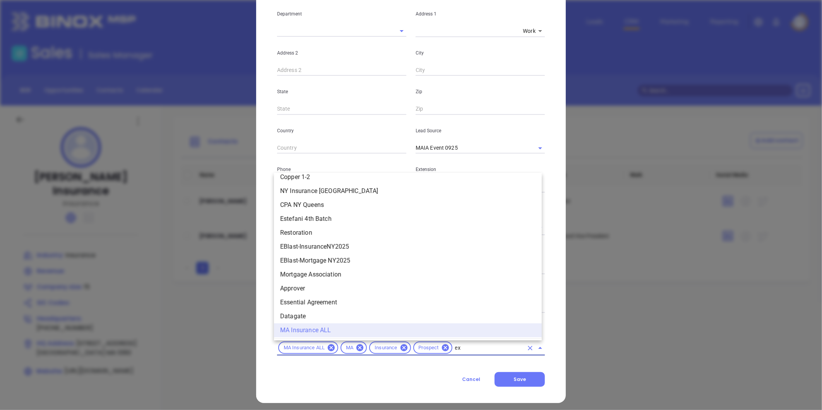
scroll to position [0, 0]
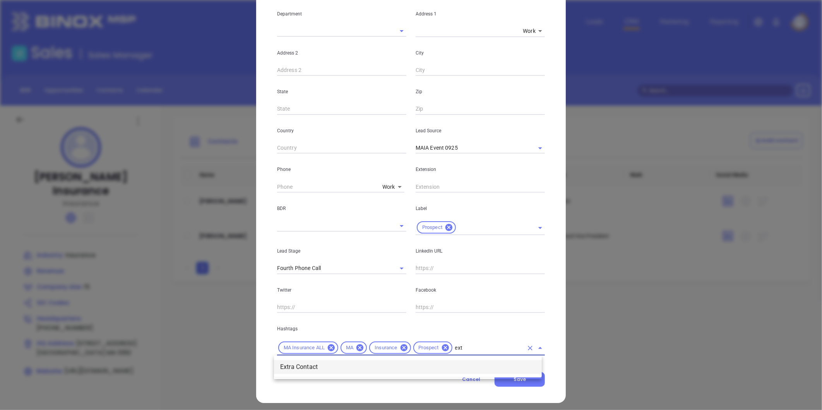
type input "extr"
click at [307, 364] on li "Extra Contact" at bounding box center [408, 367] width 268 height 14
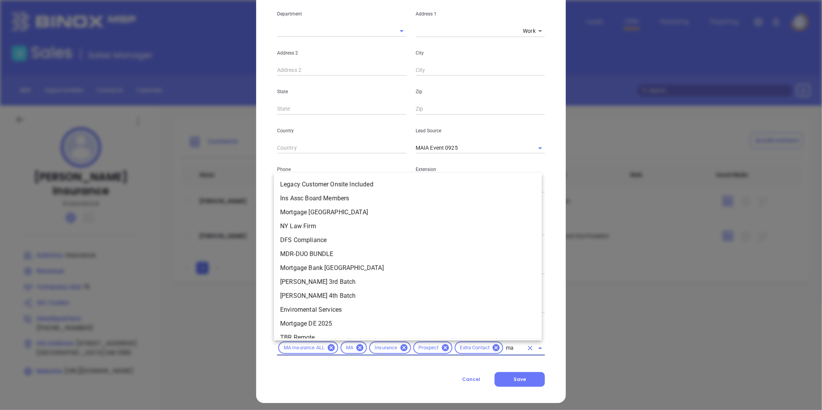
scroll to position [18, 0]
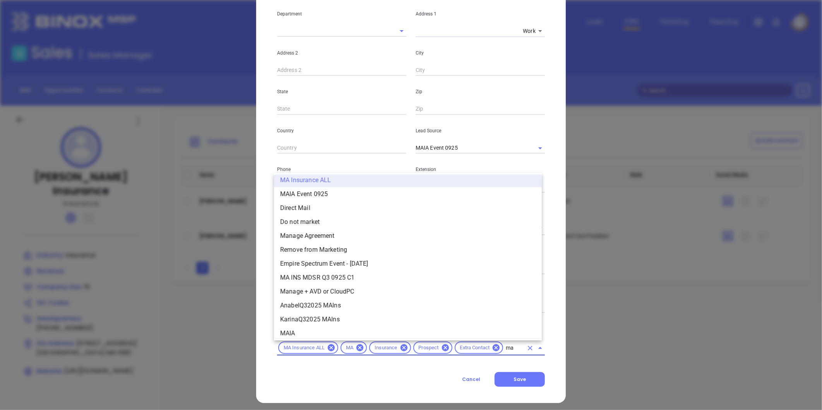
type input "mai"
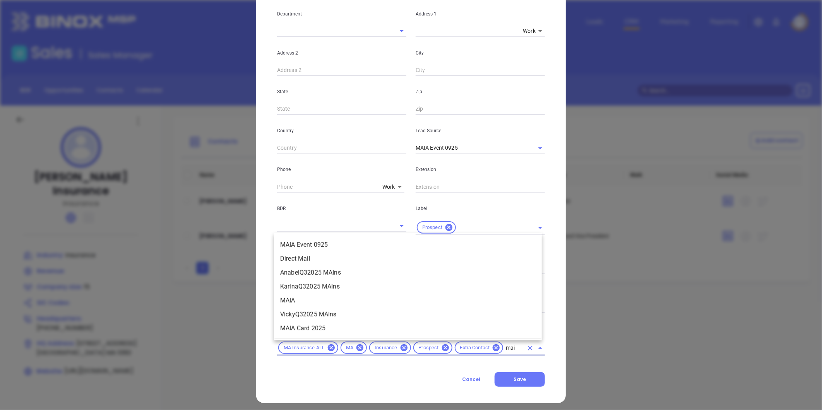
scroll to position [0, 0]
click at [310, 333] on li "MAIA Card 2025" at bounding box center [408, 328] width 268 height 14
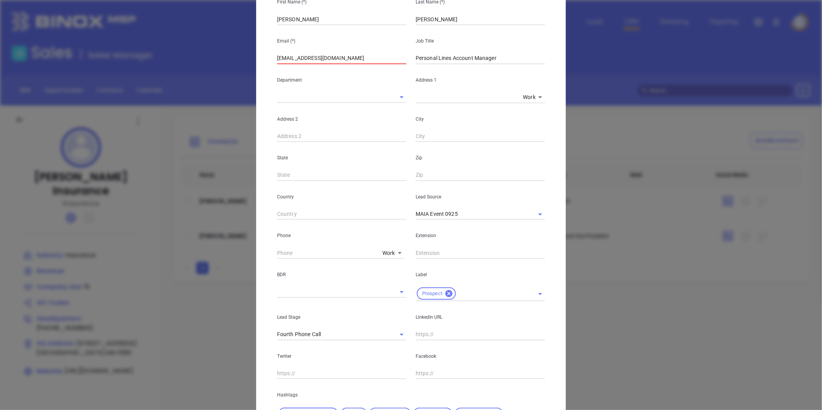
scroll to position [25, 0]
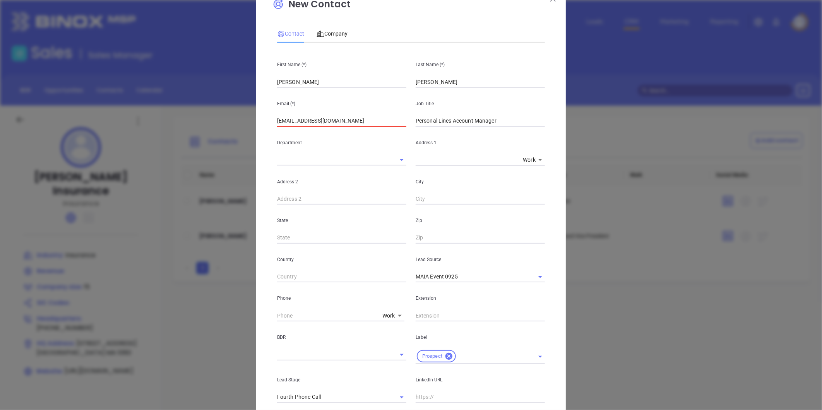
click at [331, 24] on div "Contact Company First Name (*) Jacob Last Name (*) Carroll Email (*) Jcarroll@b…" at bounding box center [411, 260] width 268 height 478
click at [330, 31] on span "Company" at bounding box center [331, 34] width 31 height 6
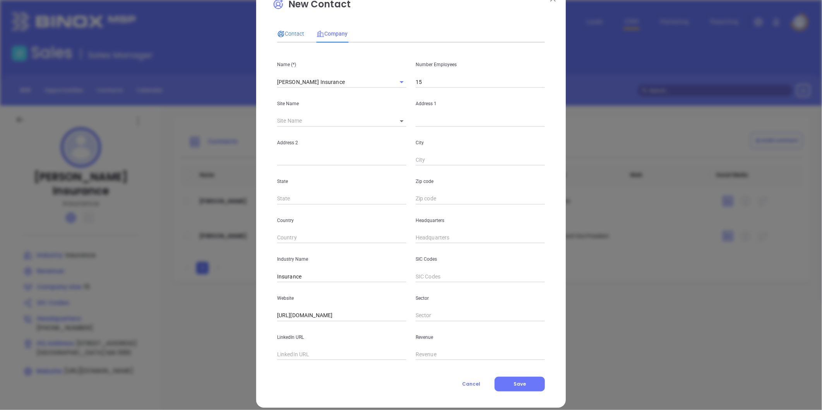
click at [296, 34] on span "Contact" at bounding box center [290, 34] width 27 height 6
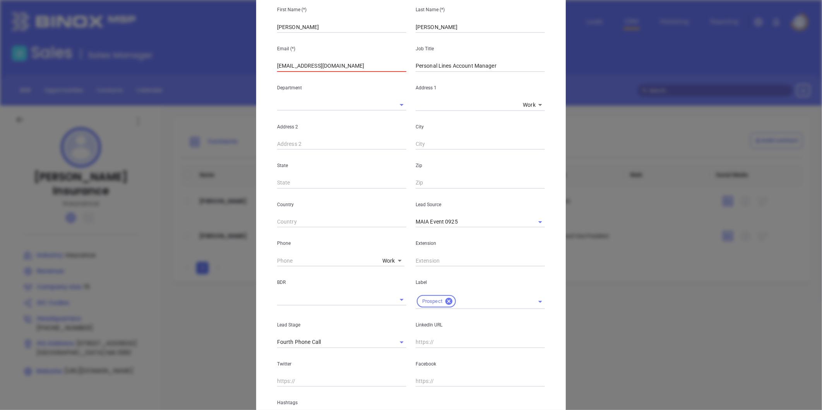
scroll to position [154, 0]
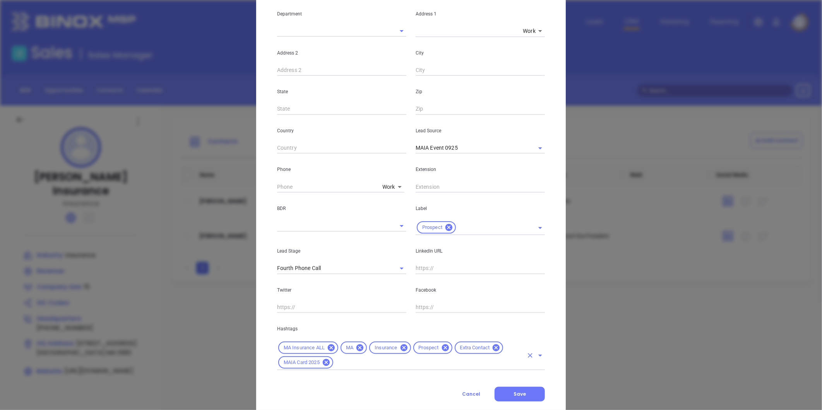
click at [354, 369] on div "MA Insurance ALL MA Insurance Prospect Extra Contact MAIA Card 2025" at bounding box center [411, 355] width 268 height 30
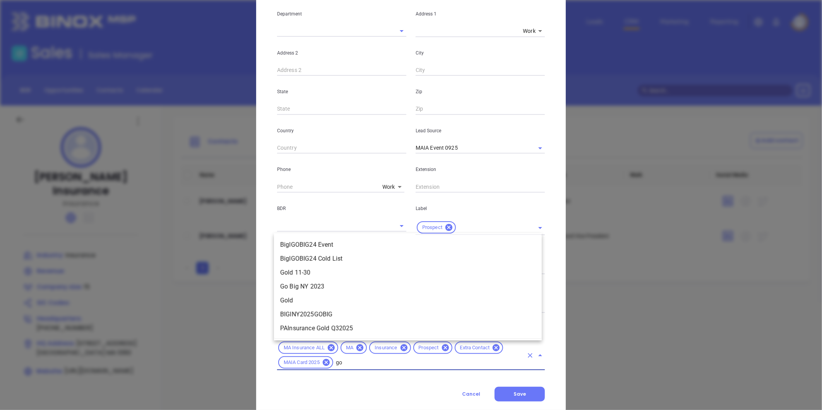
type input "gol"
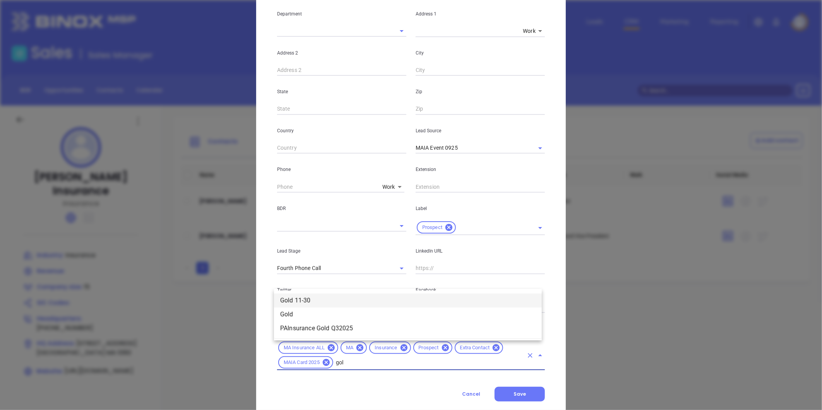
click at [310, 304] on li "Gold 11-30" at bounding box center [408, 301] width 268 height 14
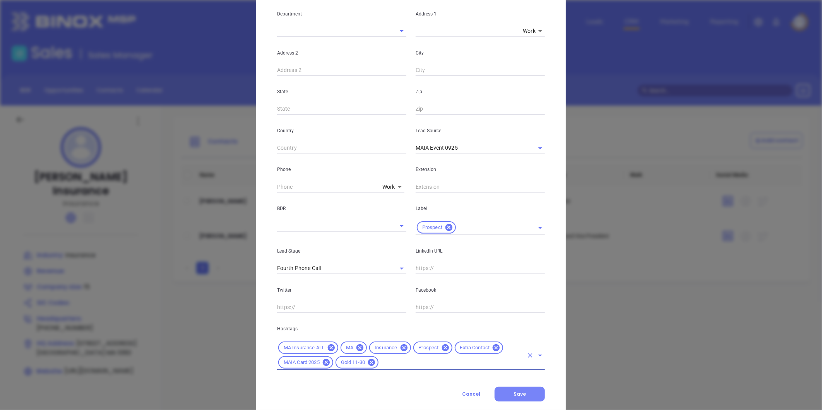
click at [515, 397] on button "Save" at bounding box center [519, 394] width 50 height 15
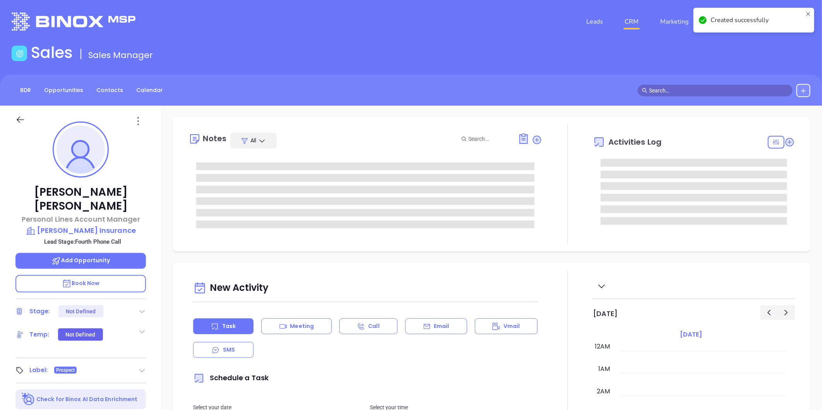
type input "[DATE]"
type input "[PERSON_NAME]"
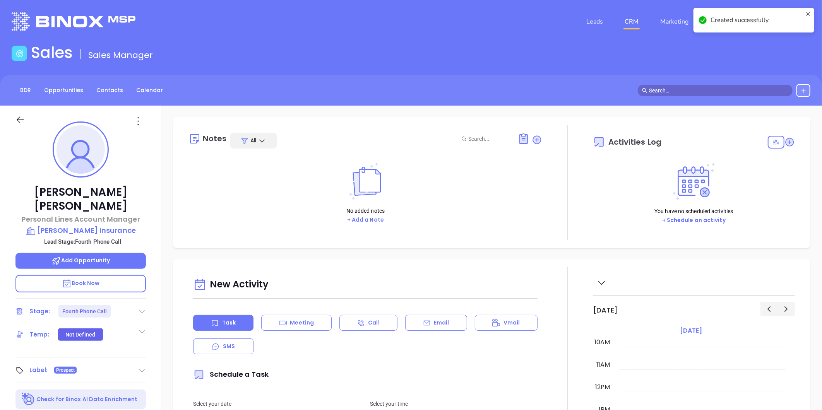
click at [138, 305] on div "Stage: Fourth Phone Call" at bounding box center [80, 311] width 130 height 12
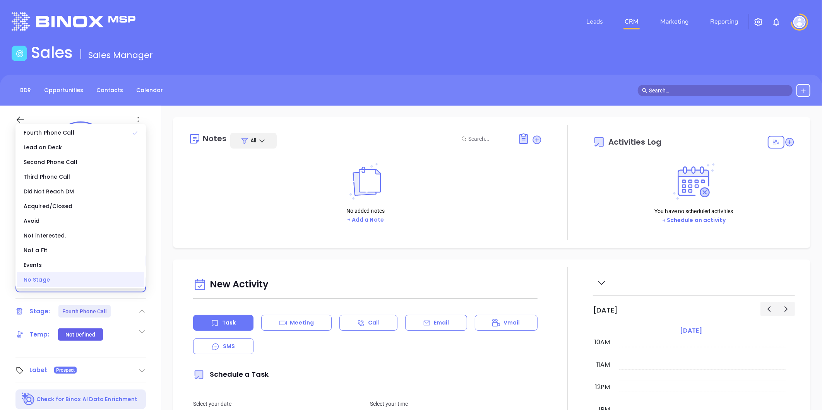
click at [70, 286] on div "No Stage" at bounding box center [80, 279] width 127 height 15
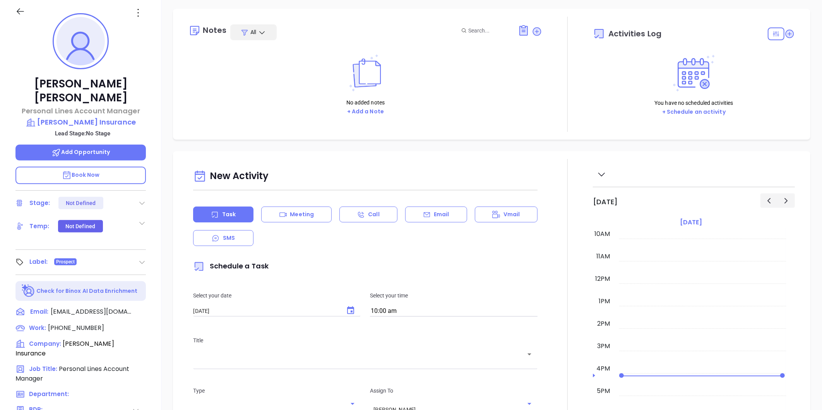
scroll to position [22, 0]
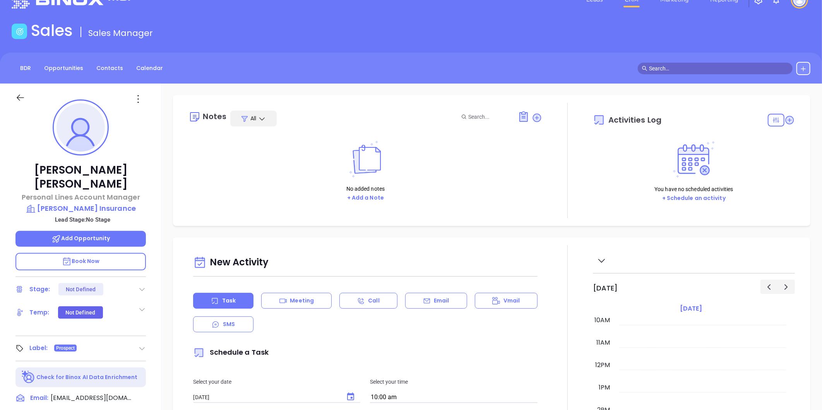
click at [531, 113] on icon at bounding box center [536, 118] width 10 height 10
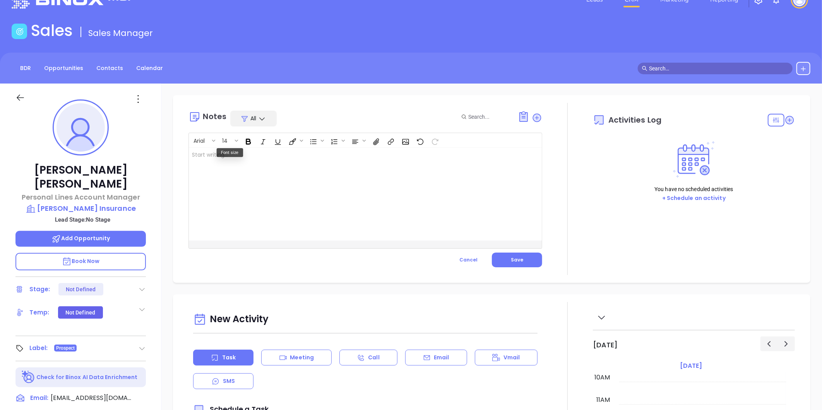
click at [210, 177] on div at bounding box center [353, 194] width 328 height 93
click at [253, 160] on p "MAIA Event 092025 - CARD ﻿ LinkedIn profile not found ﻿" at bounding box center [353, 163] width 322 height 24
click at [195, 155] on span "MAIA Event 092025 - CARD" at bounding box center [221, 154] width 58 height 5
drag, startPoint x: 192, startPoint y: 155, endPoint x: 280, endPoint y: 177, distance: 90.3
click at [275, 167] on p "MAIA Event 092025 - CARD ﻿ LinkedIn profile not found. ﻿" at bounding box center [353, 163] width 322 height 24
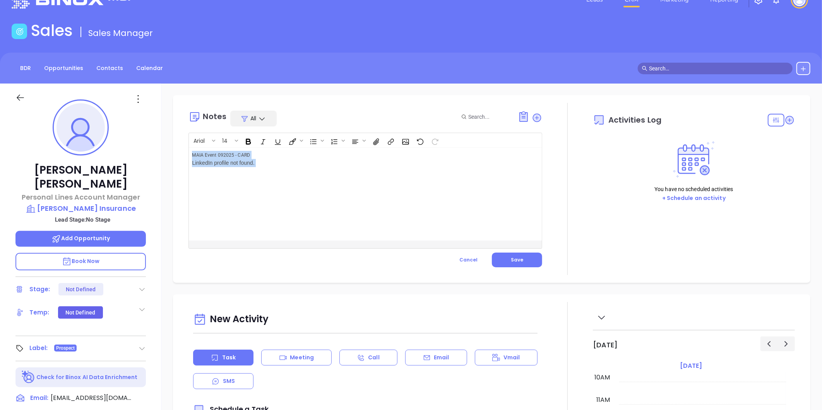
copy p "MAIA Event 092025 - CARD ﻿ LinkedIn profile not found. ﻿"
click at [218, 164] on div "﻿ ﻿" at bounding box center [353, 194] width 328 height 93
click at [518, 264] on button "Save" at bounding box center [517, 260] width 50 height 15
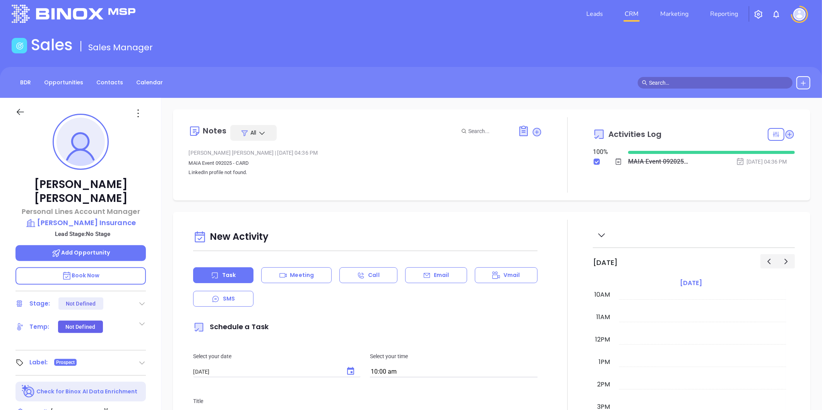
scroll to position [0, 0]
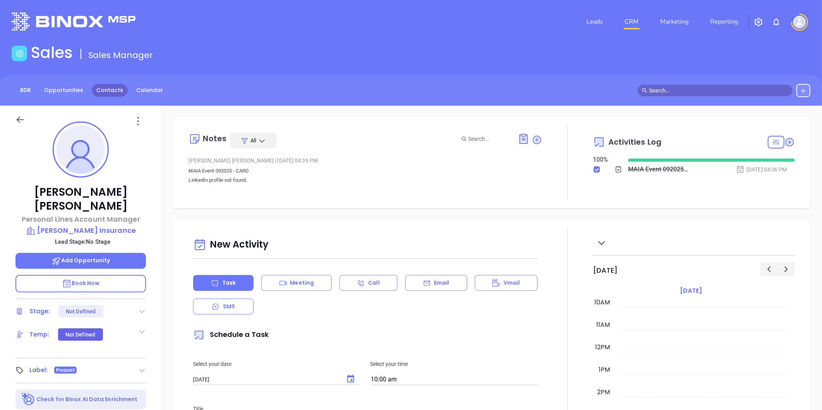
click at [103, 95] on link "Contacts" at bounding box center [110, 90] width 36 height 13
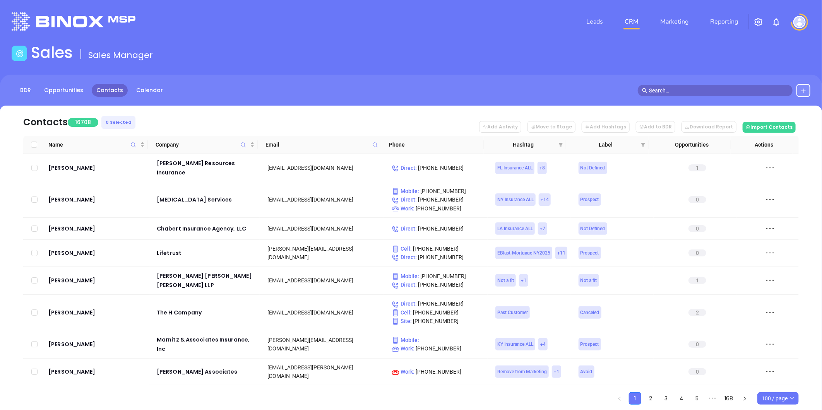
click at [378, 145] on icon at bounding box center [375, 145] width 6 height 6
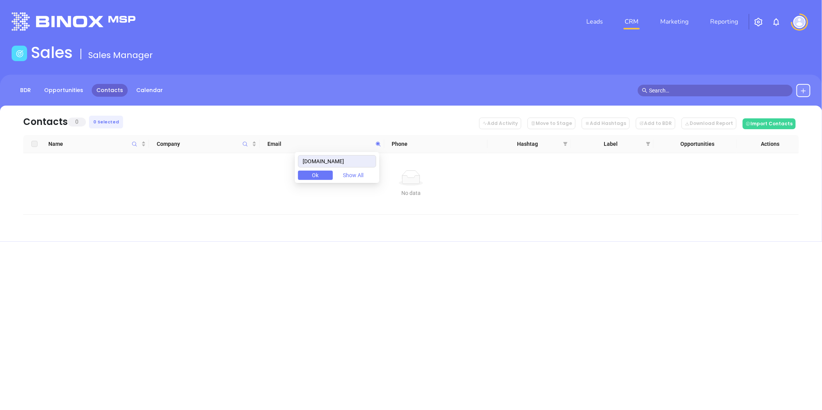
drag, startPoint x: 366, startPoint y: 159, endPoint x: 204, endPoint y: 183, distance: 163.8
click at [204, 183] on body "Leads CRM Marketing Reporting Financial Leads Leads Sales Sales Manager BDR Opp…" at bounding box center [411, 205] width 822 height 410
type input "agencychecklists.com"
paste input "silverioinsurance.com"
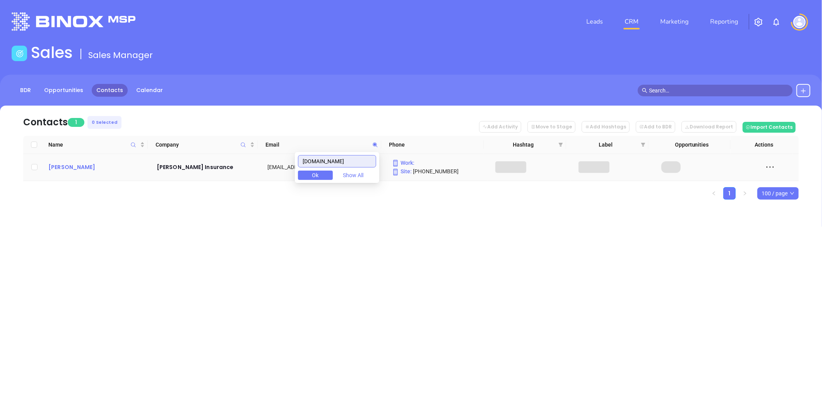
type input "silverioinsurance.com"
click at [72, 167] on div "Evan Silverio" at bounding box center [96, 166] width 97 height 9
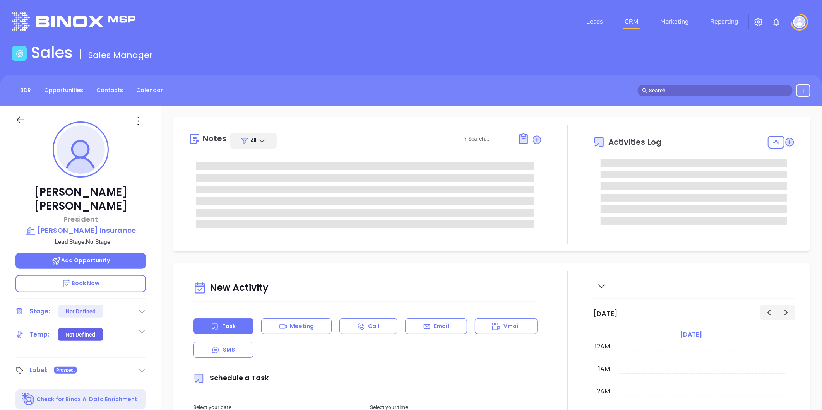
type input "[PERSON_NAME]"
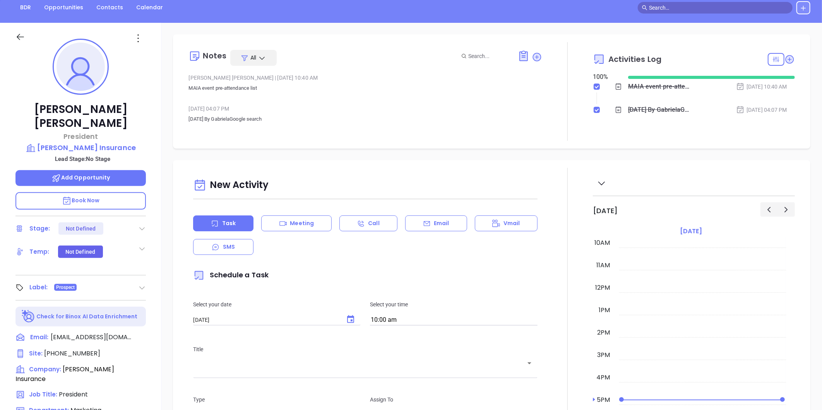
scroll to position [129, 0]
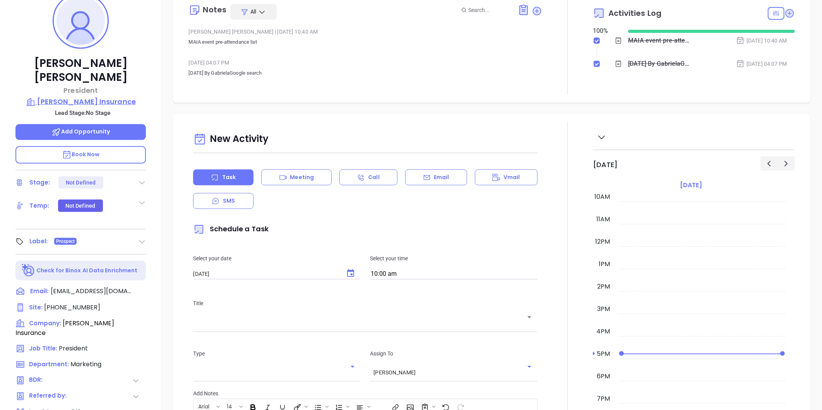
click at [103, 96] on p "Silverio Insurance" at bounding box center [80, 101] width 130 height 11
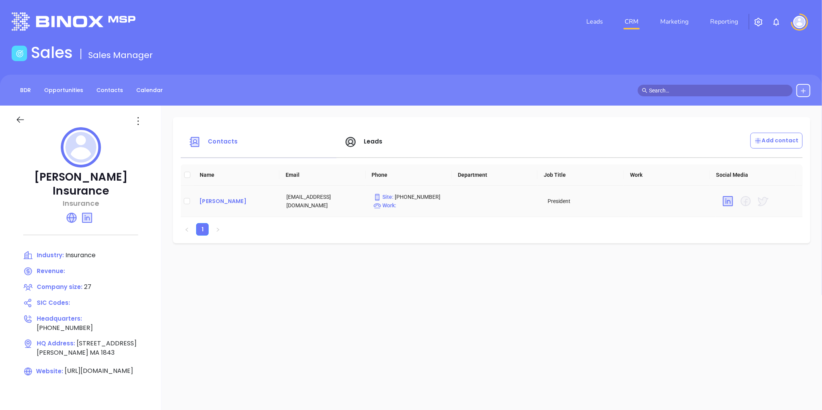
click at [206, 198] on div "Evan Silverio" at bounding box center [236, 200] width 75 height 9
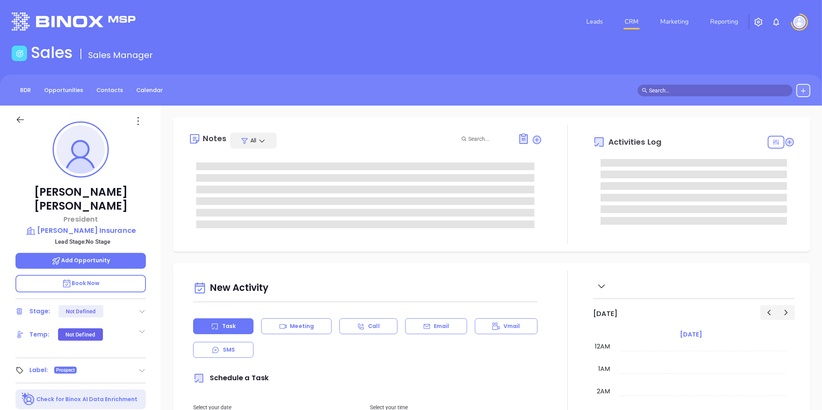
type input "[DATE]"
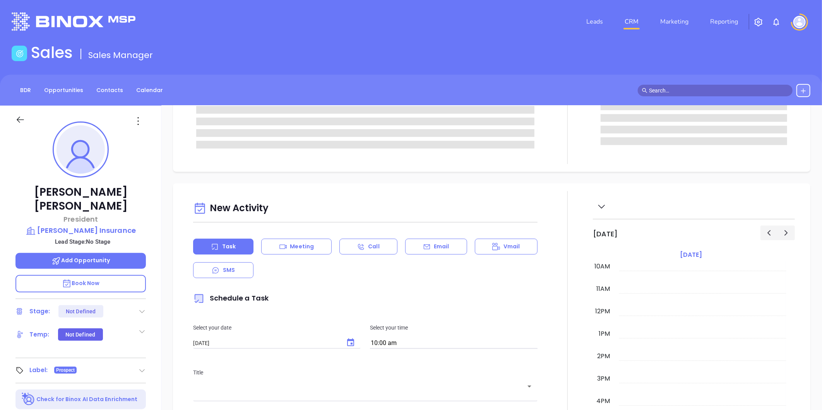
scroll to position [86, 0]
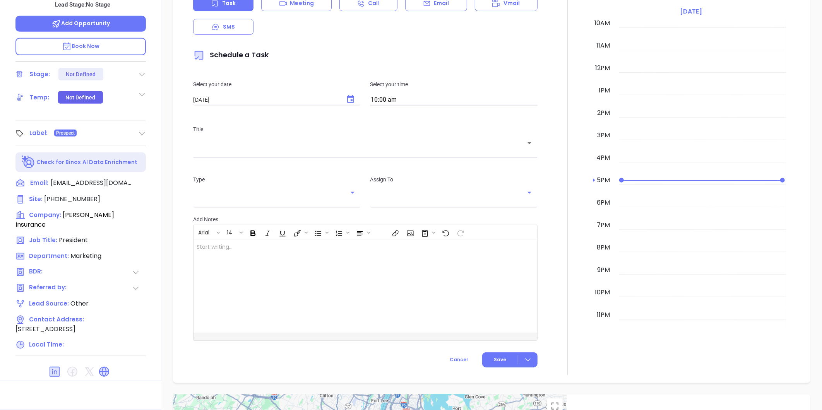
type input "[PERSON_NAME]"
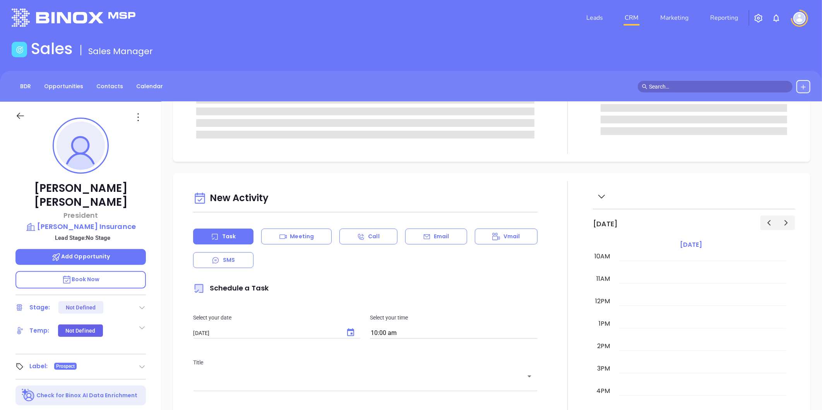
scroll to position [0, 0]
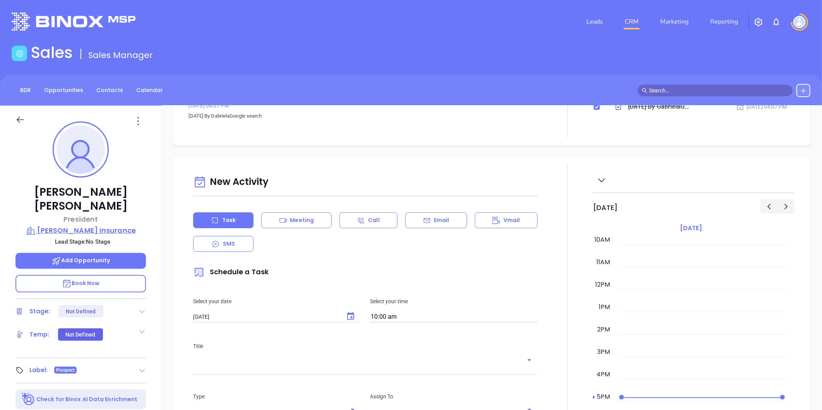
click at [92, 225] on p "Silverio Insurance" at bounding box center [80, 230] width 130 height 11
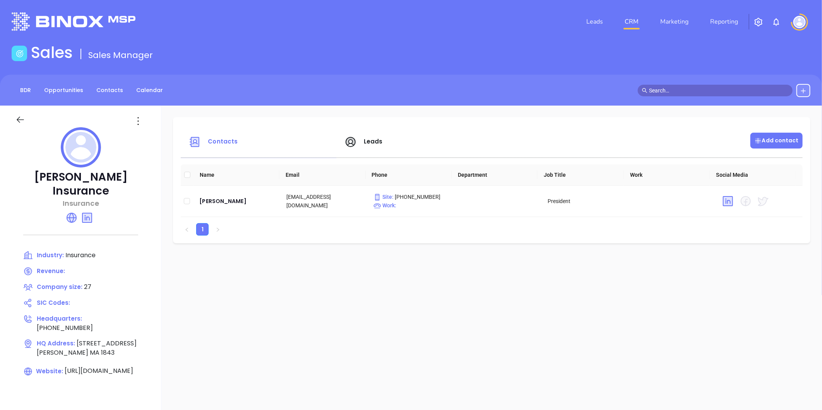
click at [768, 140] on p "Add contact" at bounding box center [776, 141] width 44 height 8
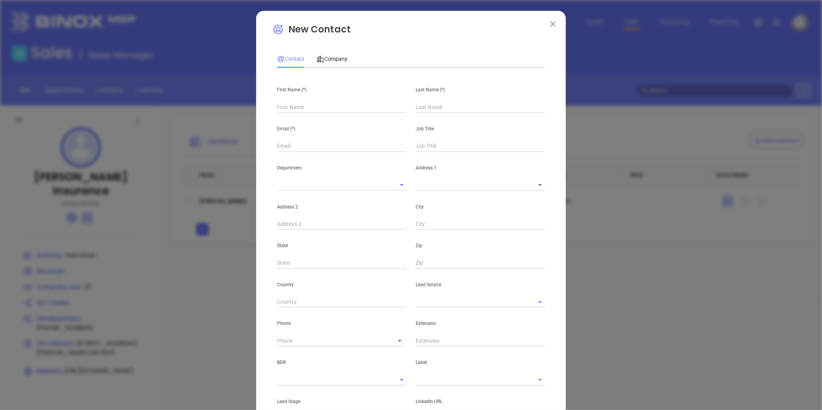
type input "Fourth Phone Call"
type input "1"
click at [295, 109] on input "text" at bounding box center [341, 107] width 129 height 12
paste input "Sebastian Bisono"
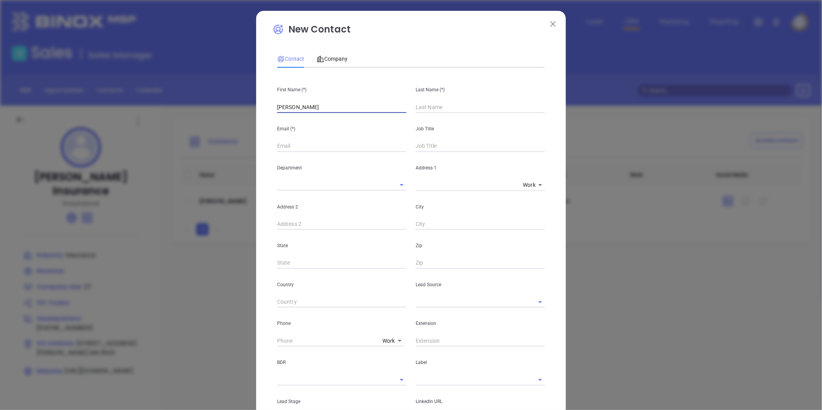
drag, startPoint x: 308, startPoint y: 107, endPoint x: 342, endPoint y: 104, distance: 33.4
click at [341, 105] on input "Sebastian Bisono" at bounding box center [341, 107] width 129 height 12
type input "Sebastian Bisono"
click at [415, 106] on input "text" at bounding box center [479, 107] width 129 height 12
paste input "Bisono"
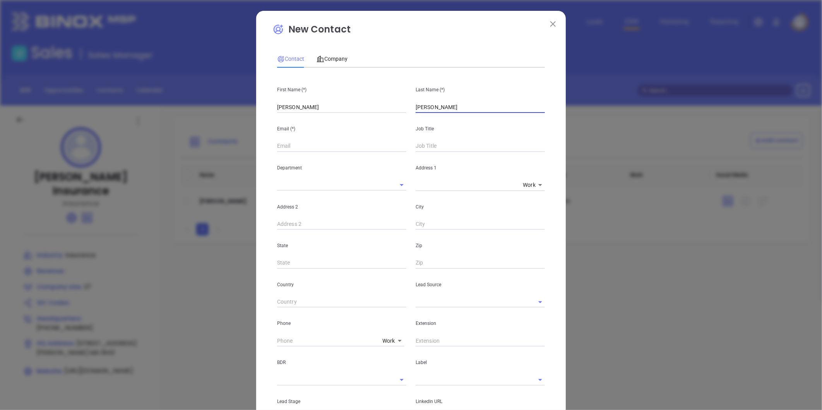
type input "Bisono"
drag, startPoint x: 329, startPoint y: 113, endPoint x: 299, endPoint y: 121, distance: 30.7
click at [299, 121] on div "First Name (*) Sebastian Bisono Last Name (*) Bisono Email (*) Job Title Depart…" at bounding box center [411, 288] width 268 height 428
type input "Sebastian"
click at [278, 144] on input "text" at bounding box center [341, 146] width 129 height 12
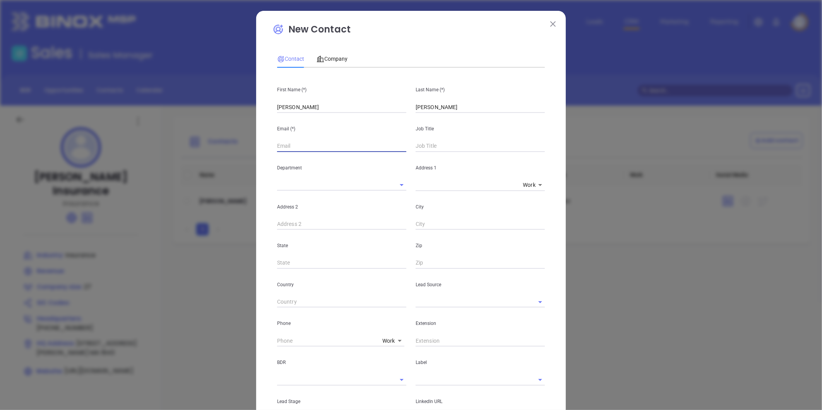
paste input "sbisono"
click at [331, 56] on span "Company" at bounding box center [331, 59] width 31 height 6
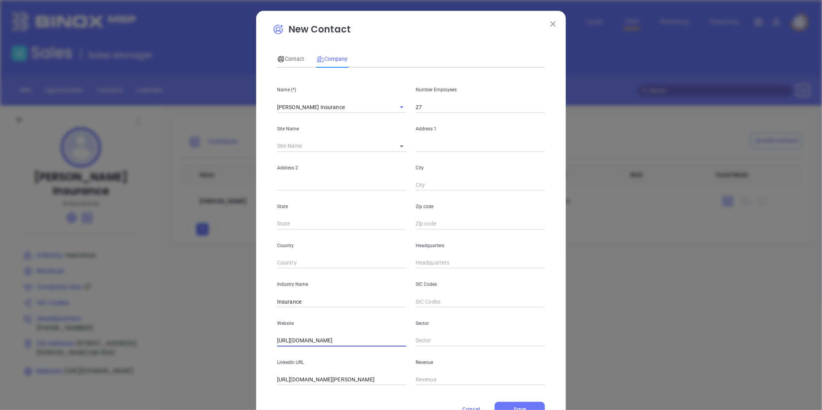
drag, startPoint x: 346, startPoint y: 340, endPoint x: 292, endPoint y: 351, distance: 54.8
click at [292, 351] on div "Name (*) Silverio Insurance Number Employees 27 Site Name ​ Address 1 Address 2…" at bounding box center [411, 229] width 268 height 311
click at [294, 60] on span "Contact" at bounding box center [290, 59] width 27 height 6
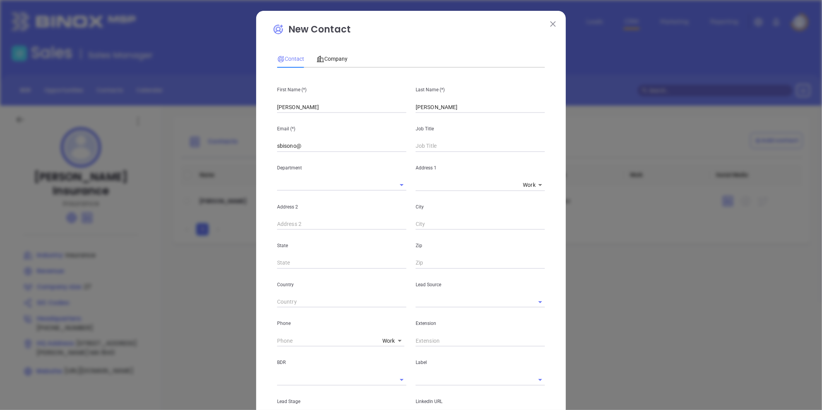
click at [319, 151] on input "sbisono@" at bounding box center [341, 146] width 129 height 12
paste input "silverioinsurance.com"
type input "sbisono@silverioinsurance.com"
click at [415, 150] on input "text" at bounding box center [479, 146] width 129 height 12
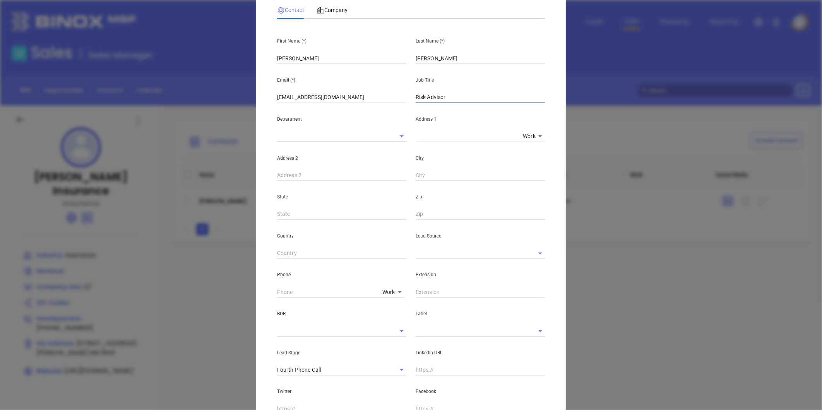
scroll to position [86, 0]
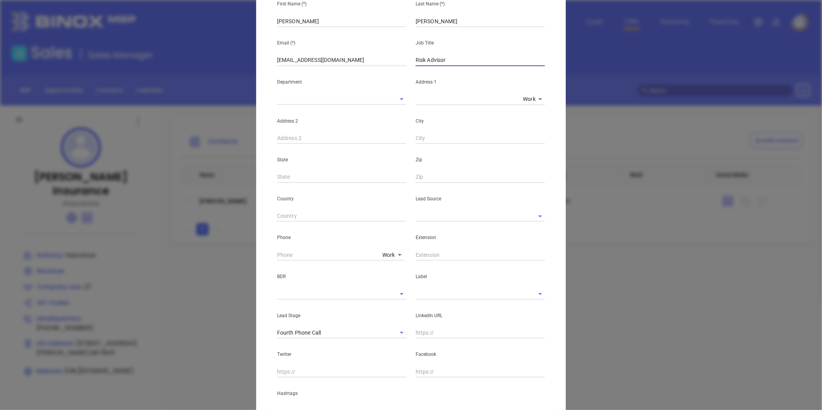
type input "Risk Advisor"
click at [428, 219] on input "text" at bounding box center [469, 215] width 108 height 11
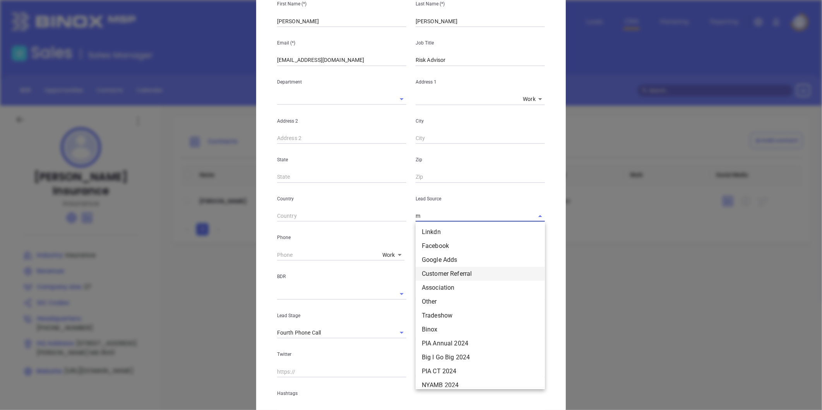
scroll to position [0, 0]
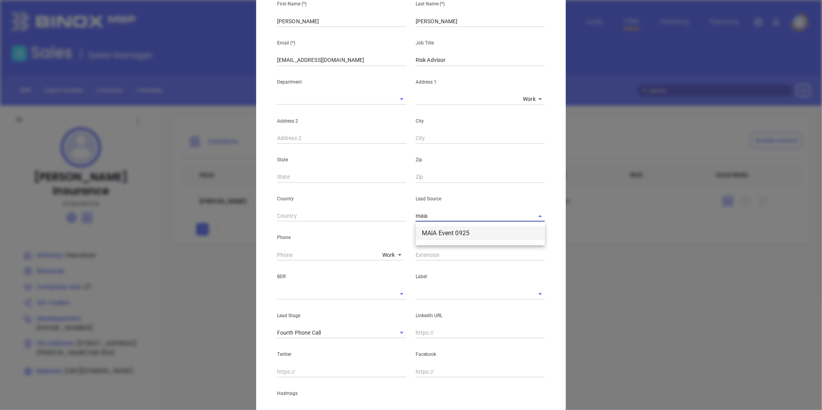
click at [436, 227] on li "MAIA Event 0925" at bounding box center [479, 233] width 129 height 14
type input "MAIA Event 0925"
click at [429, 254] on input "text" at bounding box center [479, 255] width 129 height 12
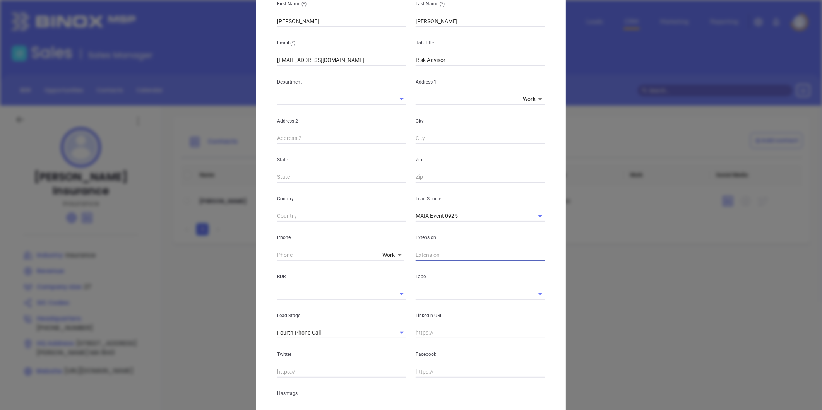
type input "( ) -"
click at [338, 253] on input "( ) -" at bounding box center [328, 255] width 102 height 12
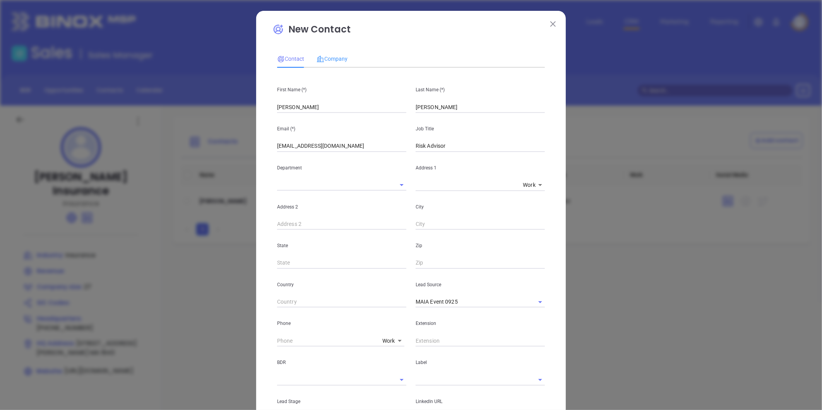
click at [334, 64] on div "Company" at bounding box center [331, 59] width 31 height 18
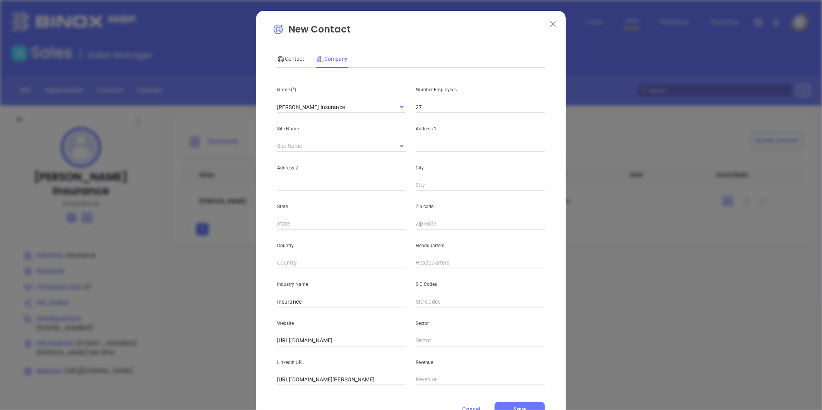
type input "( ) -"
click at [442, 267] on input "( ) -" at bounding box center [479, 263] width 129 height 12
paste input "978) 685-0209"
type input "(978) 685-0209"
click at [294, 47] on div "Contact Company First Name (*) Sebastian Last Name (*) Bisono Email (*) sbisono…" at bounding box center [411, 215] width 268 height 339
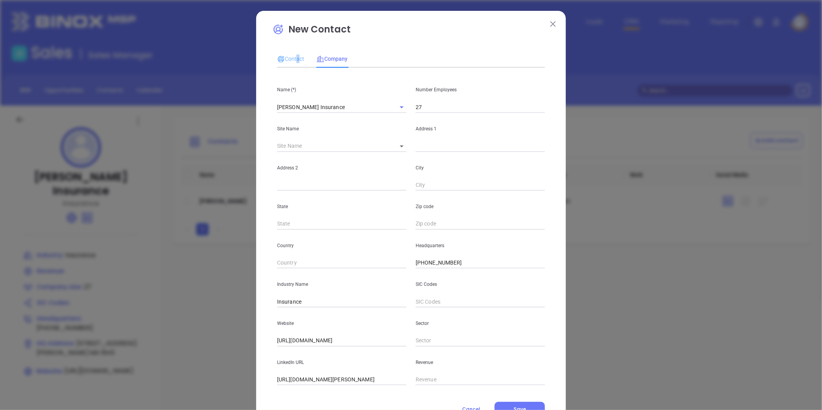
click at [293, 53] on div "Contact" at bounding box center [290, 59] width 27 height 18
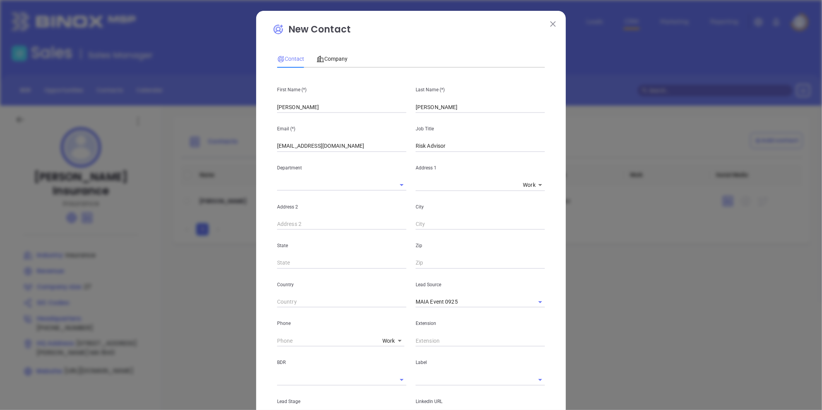
drag, startPoint x: 299, startPoint y: 330, endPoint x: 288, endPoint y: 341, distance: 15.0
click at [291, 337] on div "Phone Work 1" at bounding box center [341, 327] width 138 height 39
click at [288, 341] on input "( ) -" at bounding box center [328, 341] width 102 height 12
paste input "978) 685-0209"
type input "(978) 685-0209"
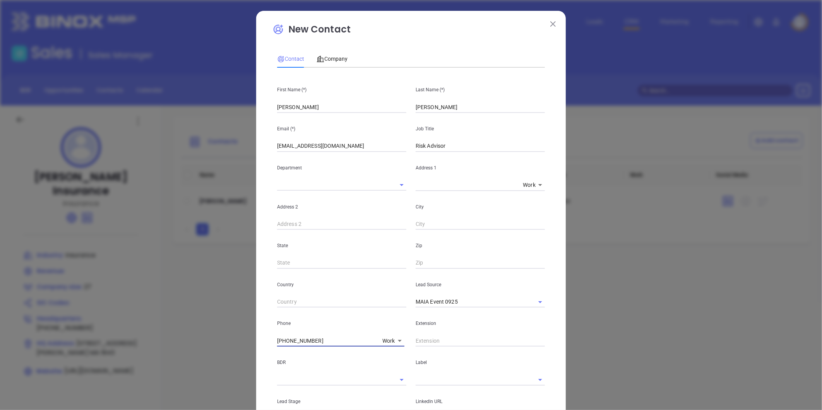
click at [432, 340] on input "text" at bounding box center [479, 341] width 129 height 12
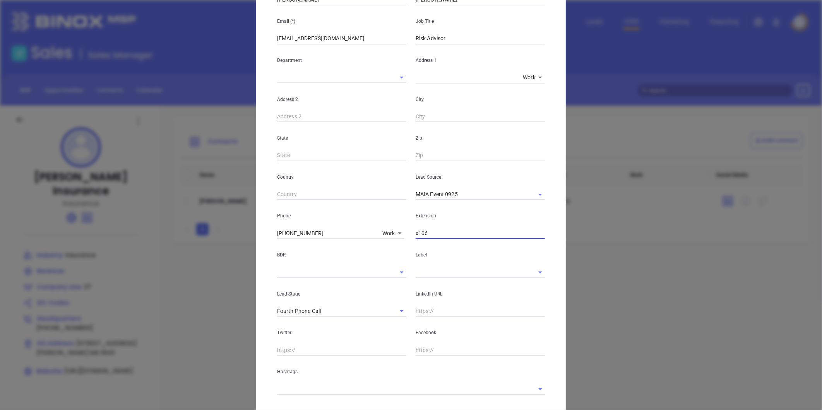
scroll to position [129, 0]
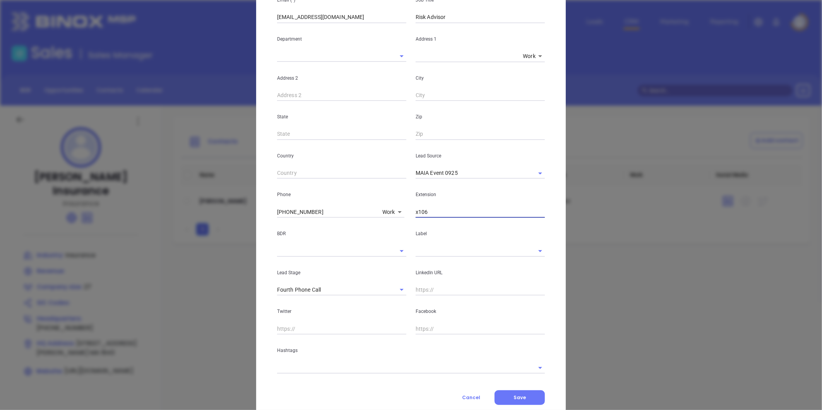
type input "x106"
click at [427, 291] on input "text" at bounding box center [479, 290] width 129 height 12
paste input "linkedin.com/in/sebastian-bisono-b0759b214"
type input "www.linkedin.com/in/sebastian-bisono-b0759b214"
click at [300, 367] on input "text" at bounding box center [400, 367] width 246 height 11
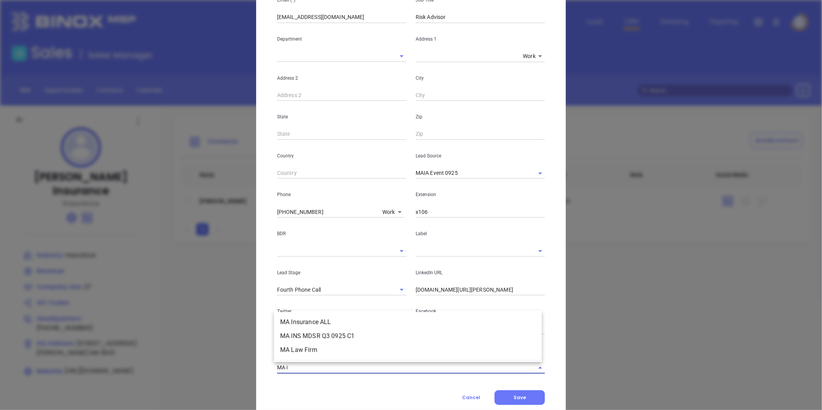
type input "MA in"
click at [294, 330] on li "MA Insurance ALL" at bounding box center [408, 336] width 268 height 14
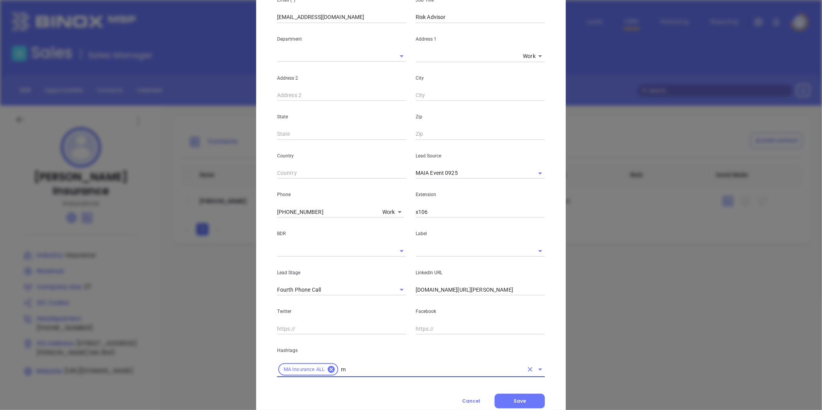
type input "ma"
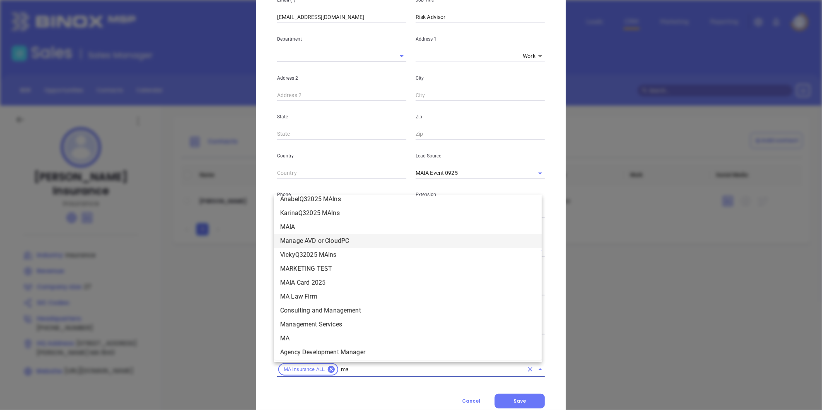
scroll to position [147, 0]
click at [292, 334] on li "MA" at bounding box center [408, 337] width 268 height 14
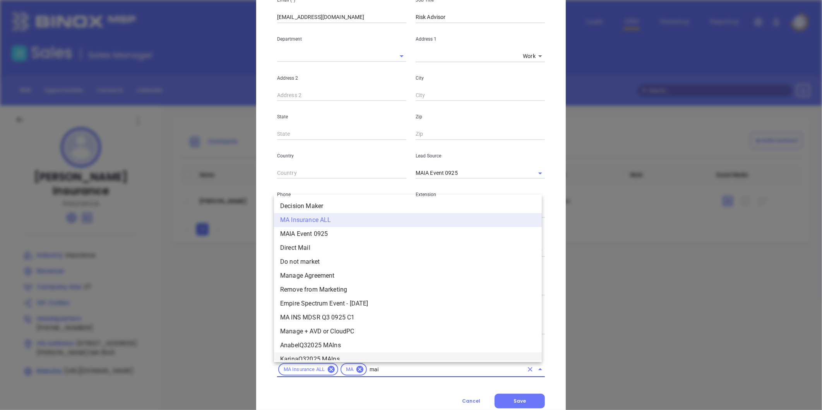
scroll to position [0, 0]
type input "maia"
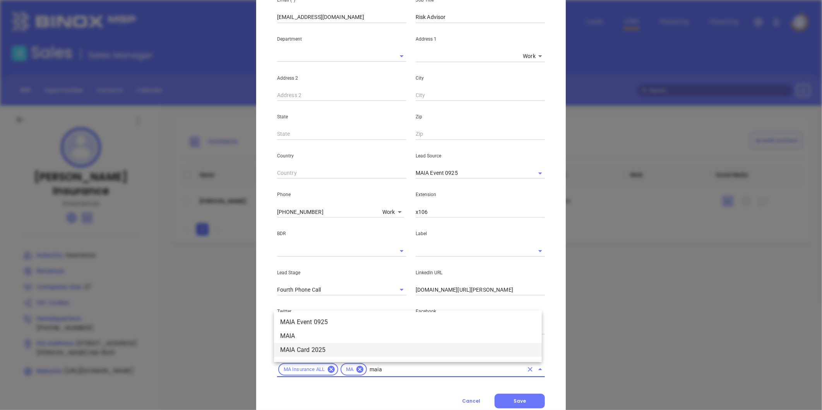
click at [302, 345] on li "MAIA Card 2025" at bounding box center [408, 350] width 268 height 14
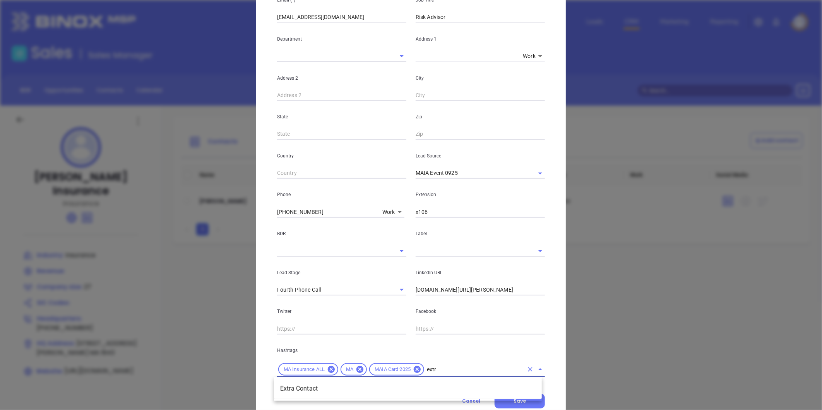
type input "extra"
click at [425, 389] on li "Extra Contact" at bounding box center [408, 389] width 268 height 14
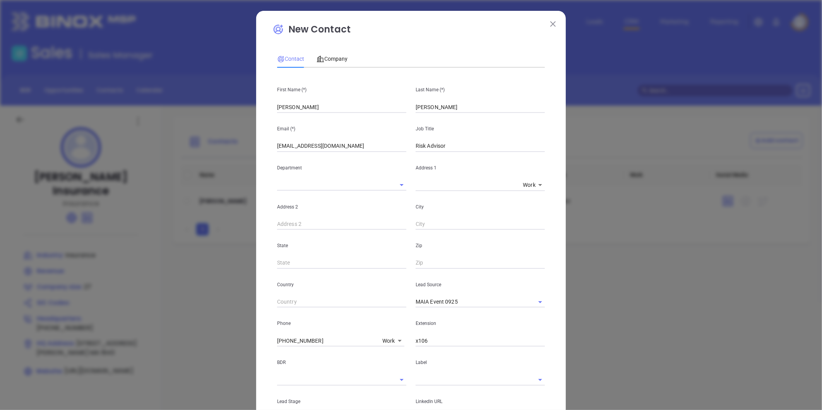
click at [347, 68] on div "Contact Company" at bounding box center [411, 59] width 268 height 18
click at [339, 62] on span "Company" at bounding box center [331, 59] width 31 height 6
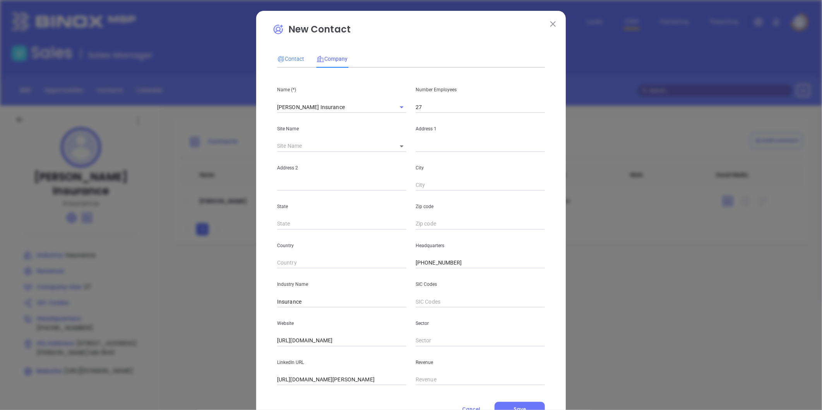
click at [279, 60] on icon at bounding box center [281, 59] width 6 height 6
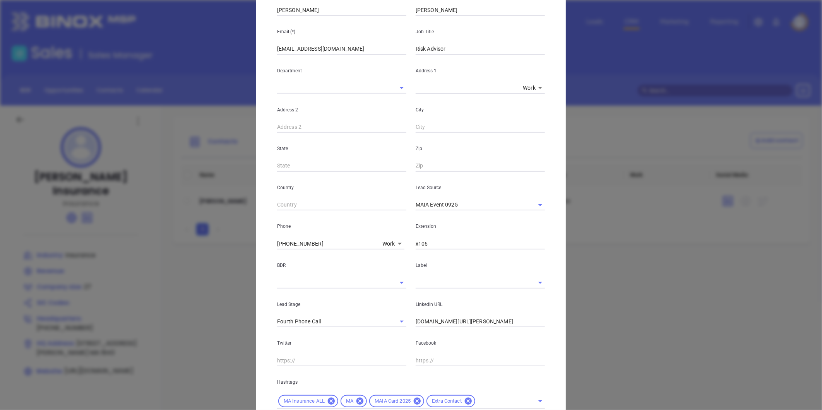
scroll to position [154, 0]
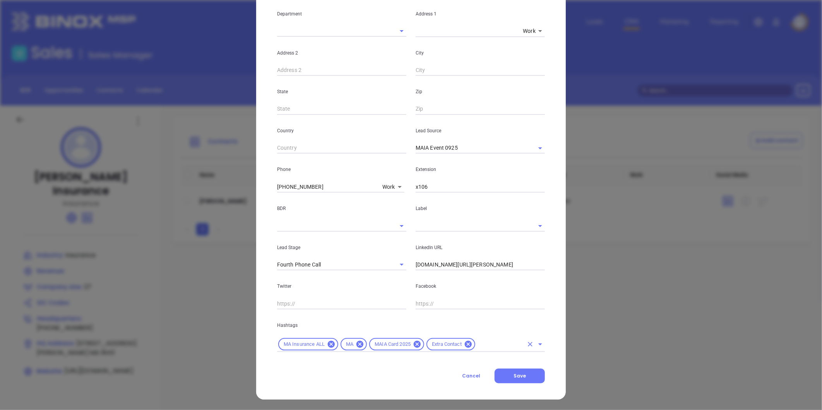
click at [501, 347] on input "text" at bounding box center [499, 345] width 47 height 10
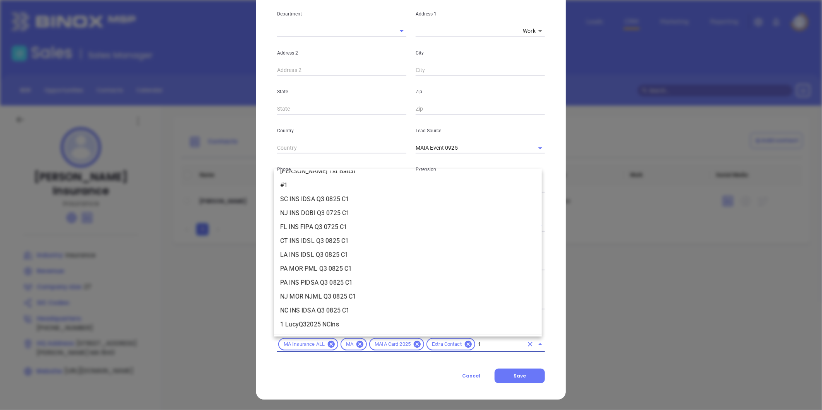
scroll to position [0, 0]
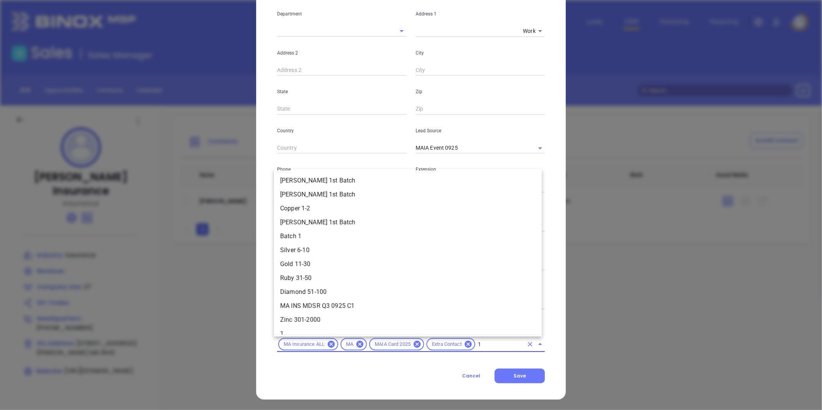
type input "11"
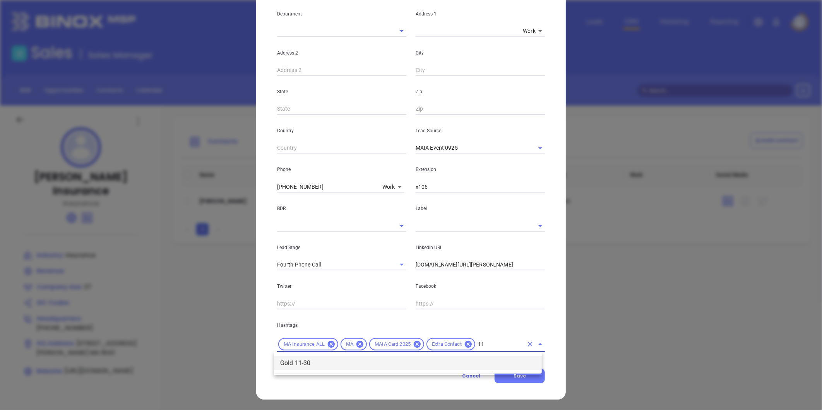
click at [425, 365] on li "Gold 11-30" at bounding box center [408, 363] width 268 height 14
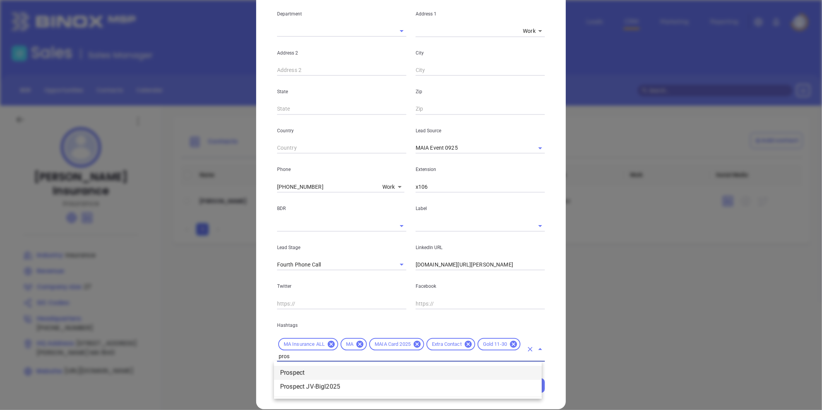
type input "prosp"
click at [343, 366] on li "Prospect" at bounding box center [408, 373] width 268 height 14
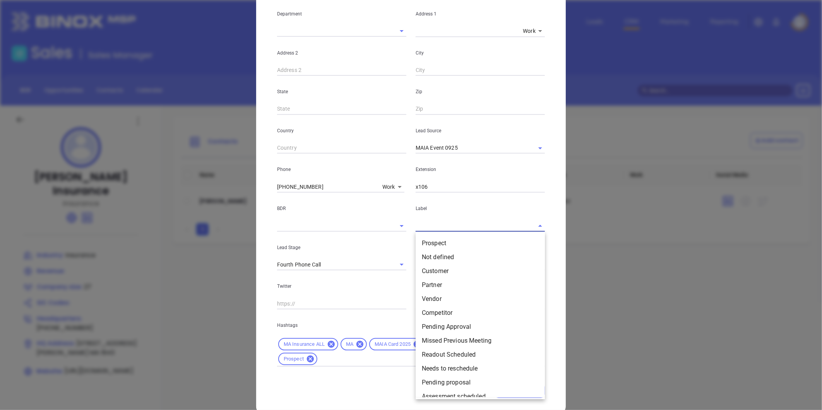
click at [454, 224] on input "text" at bounding box center [469, 225] width 108 height 11
click at [436, 243] on li "Prospect" at bounding box center [479, 243] width 129 height 14
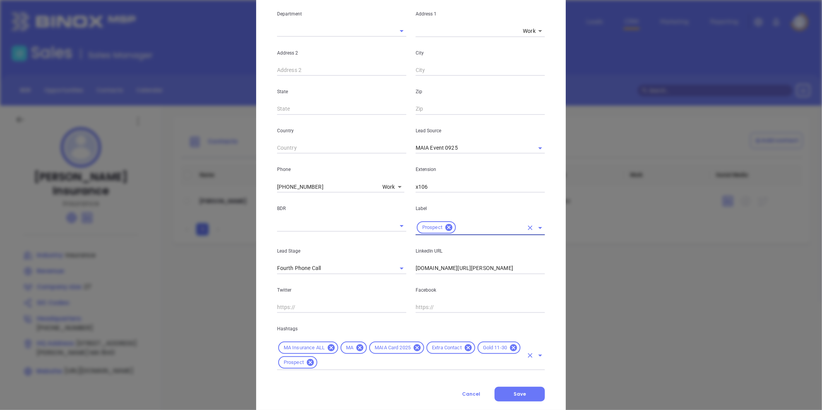
click at [332, 367] on div "MA Insurance ALL MA MAIA Card 2025 Extra Contact Gold 11-30 Prospect" at bounding box center [411, 355] width 268 height 30
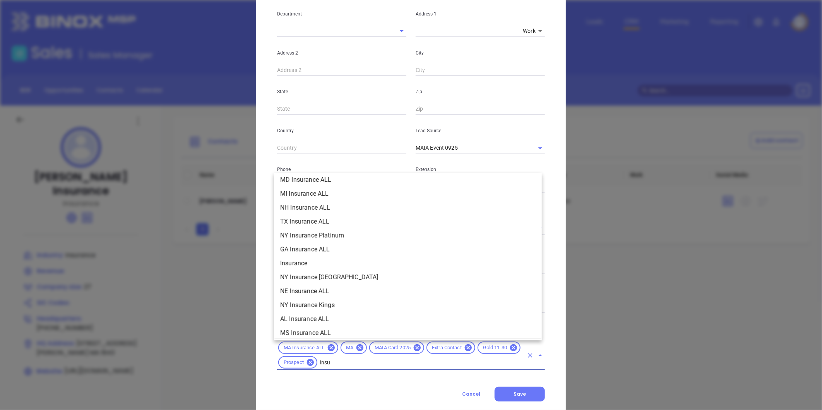
scroll to position [199, 0]
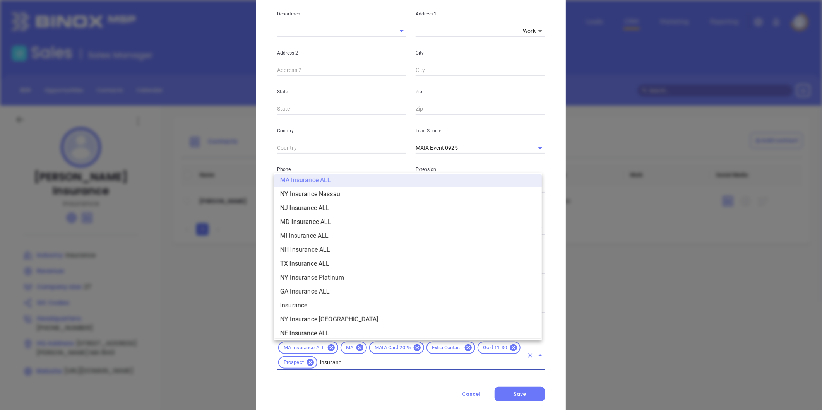
type input "insurance"
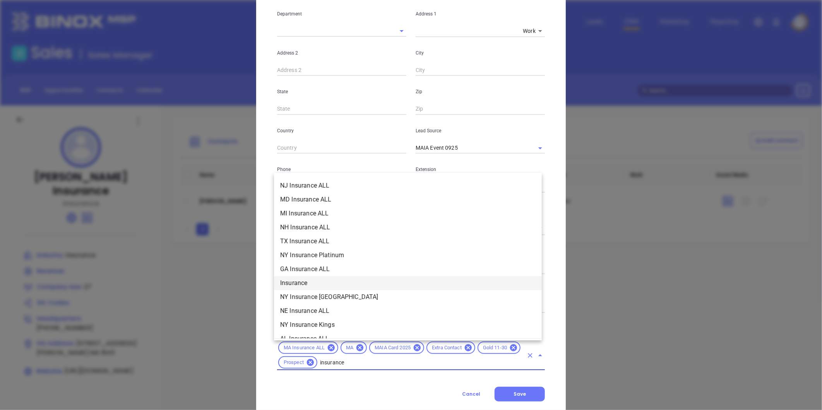
scroll to position [242, 0]
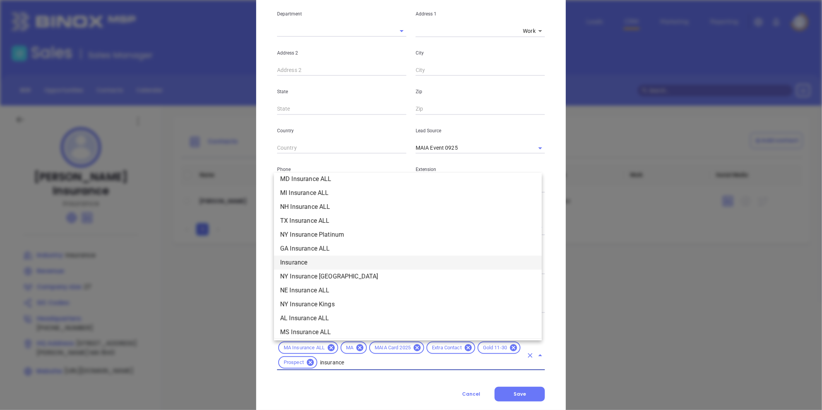
click at [303, 261] on li "Insurance" at bounding box center [408, 263] width 268 height 14
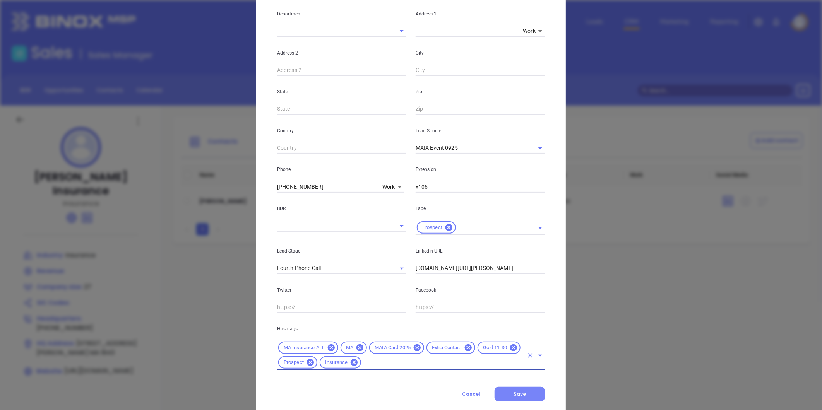
click at [527, 399] on button "Save" at bounding box center [519, 394] width 50 height 15
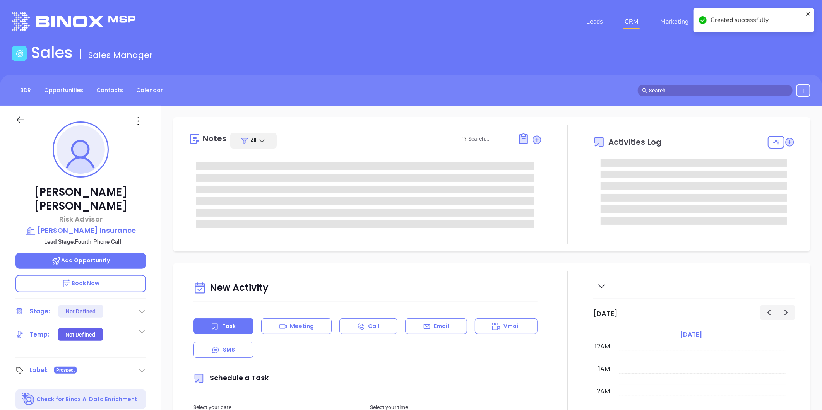
type input "[DATE]"
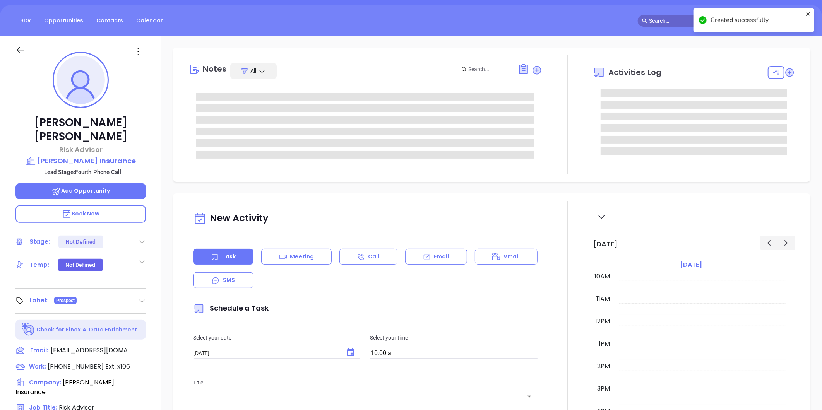
scroll to position [86, 0]
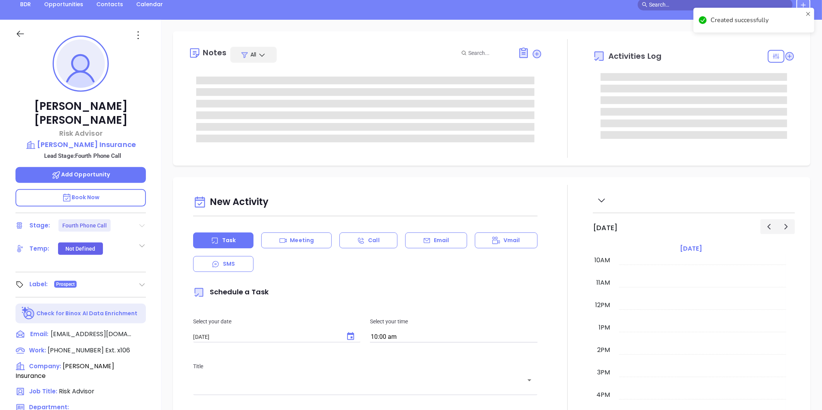
click at [141, 224] on icon at bounding box center [142, 225] width 5 height 3
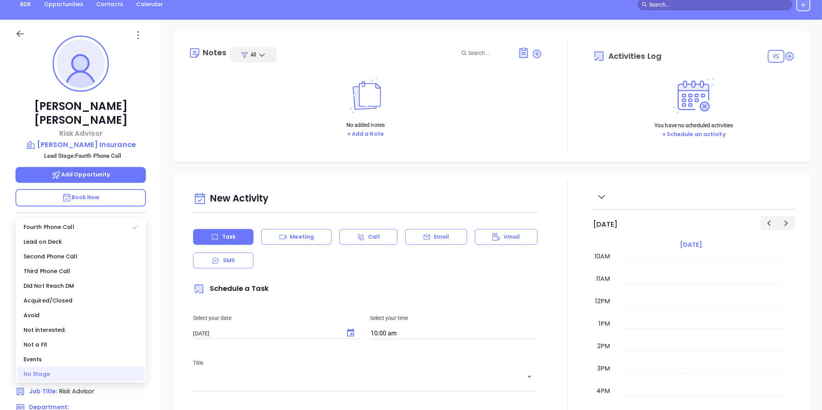
type input "[PERSON_NAME]"
click at [34, 374] on div "No Stage" at bounding box center [80, 374] width 127 height 15
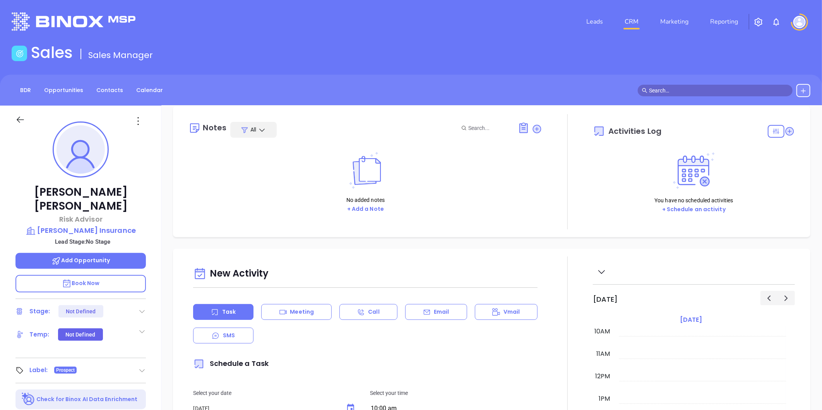
scroll to position [0, 0]
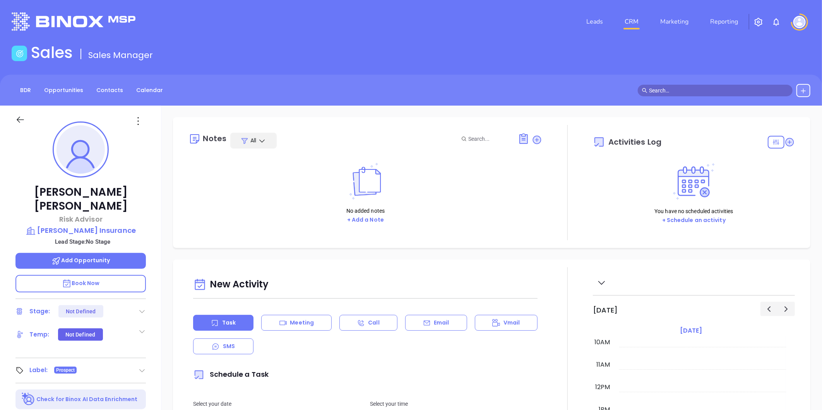
click at [91, 194] on p "Sebastian Bisono" at bounding box center [80, 199] width 130 height 28
click at [71, 225] on p "Silverio Insurance" at bounding box center [80, 230] width 130 height 11
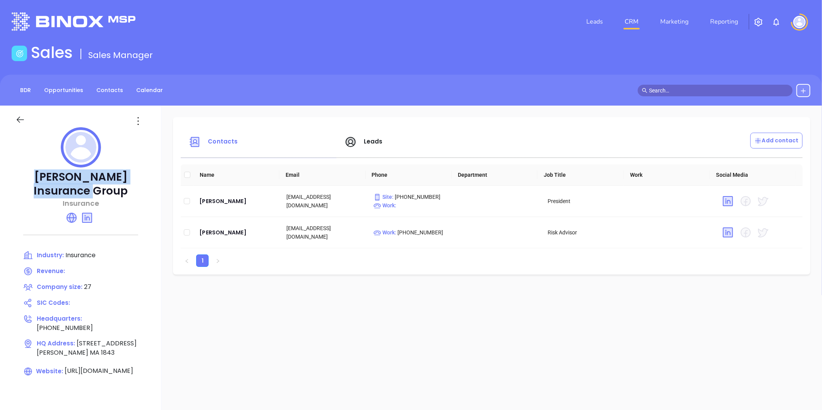
drag, startPoint x: 27, startPoint y: 172, endPoint x: 116, endPoint y: 188, distance: 90.4
click at [116, 188] on p "Silverio Insurance Group" at bounding box center [80, 184] width 130 height 28
copy p "Silverio Insurance Group"
click at [218, 233] on div "Sebastian Bisono" at bounding box center [236, 232] width 75 height 9
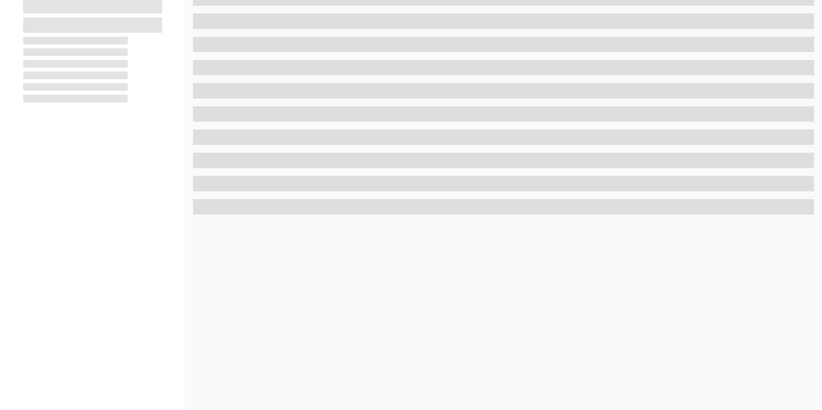
scroll to position [237, 0]
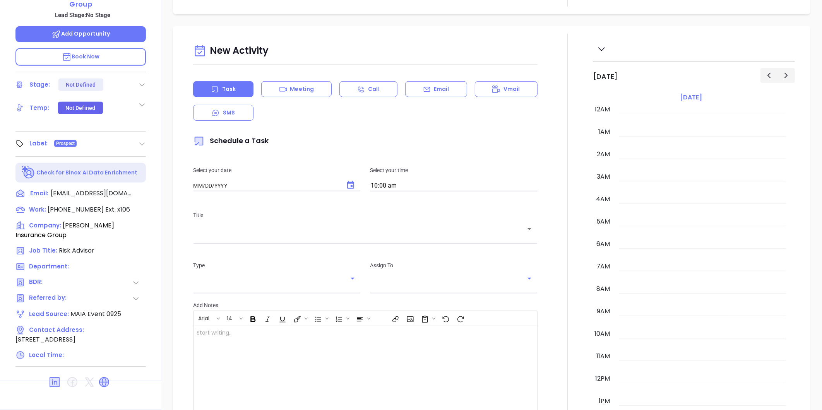
type input "[DATE]"
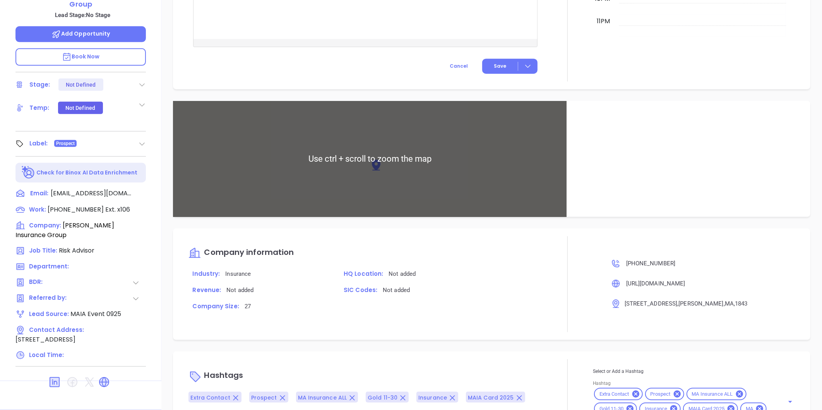
scroll to position [423, 0]
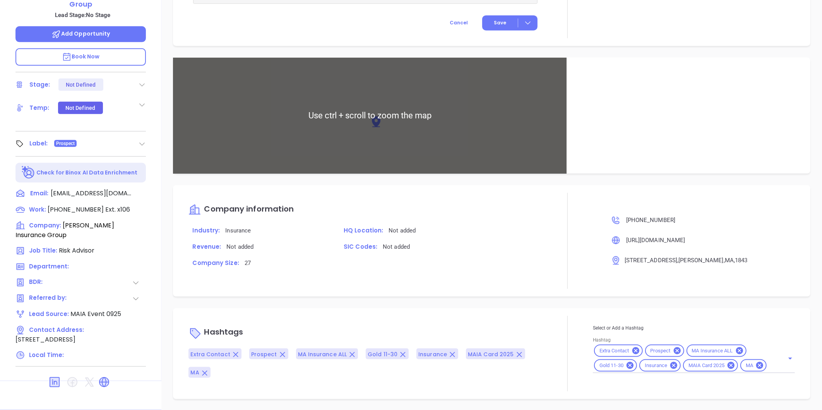
type input "[PERSON_NAME]"
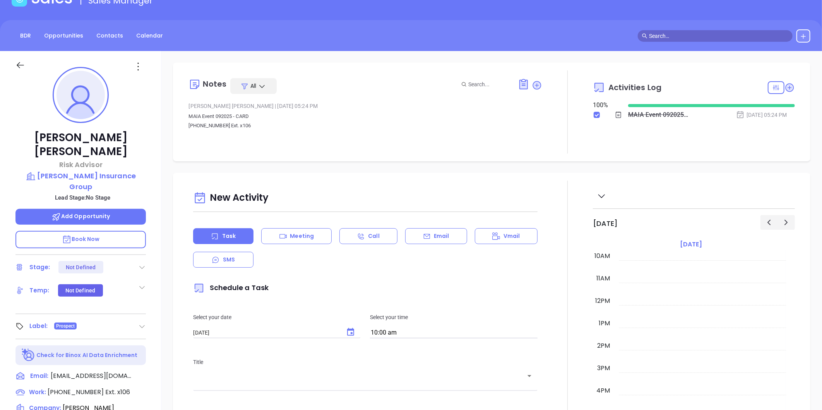
scroll to position [0, 0]
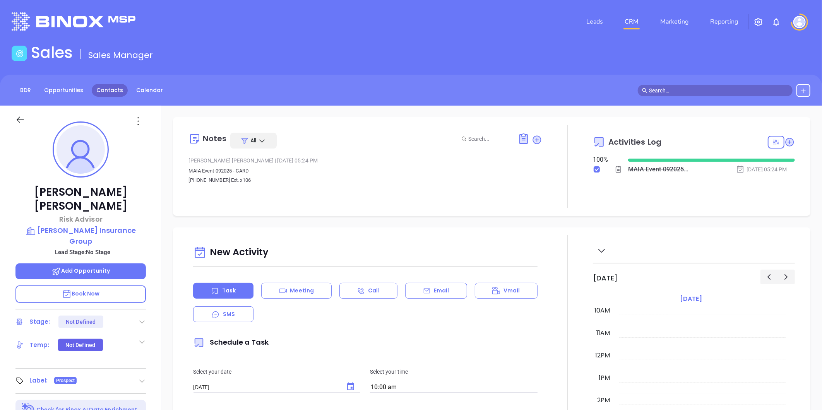
click at [101, 94] on link "Contacts" at bounding box center [110, 90] width 36 height 13
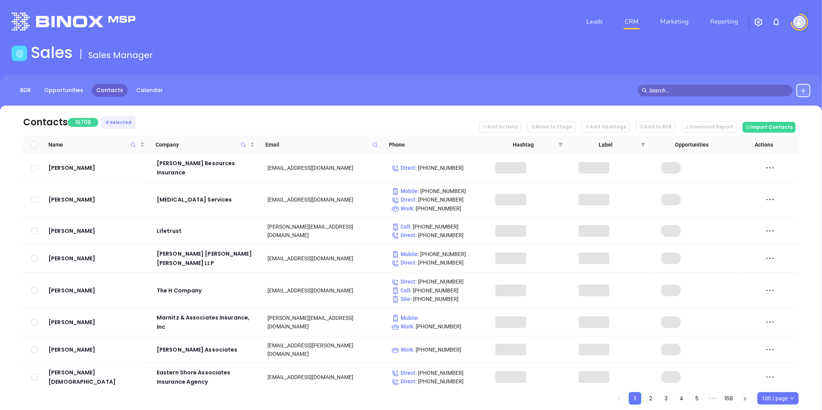
click at [374, 144] on icon at bounding box center [375, 145] width 6 height 6
paste input "insure-u.com"
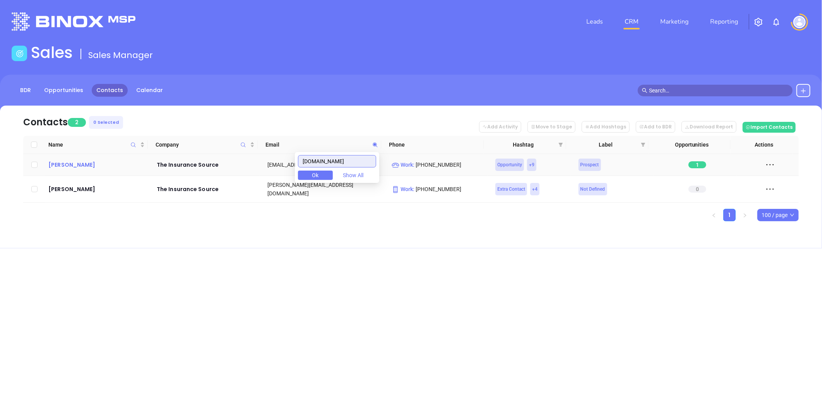
type input "insure-u.com"
click at [62, 162] on div "Guy Furay" at bounding box center [96, 164] width 97 height 9
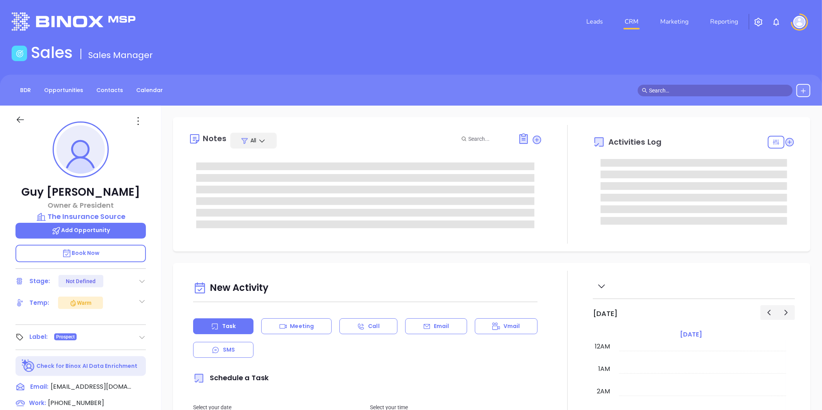
type input "[DATE]"
type input "[PERSON_NAME]"
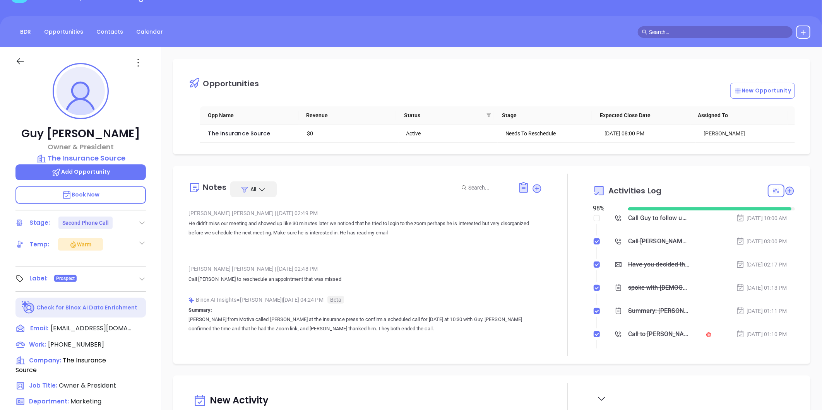
scroll to position [0, 0]
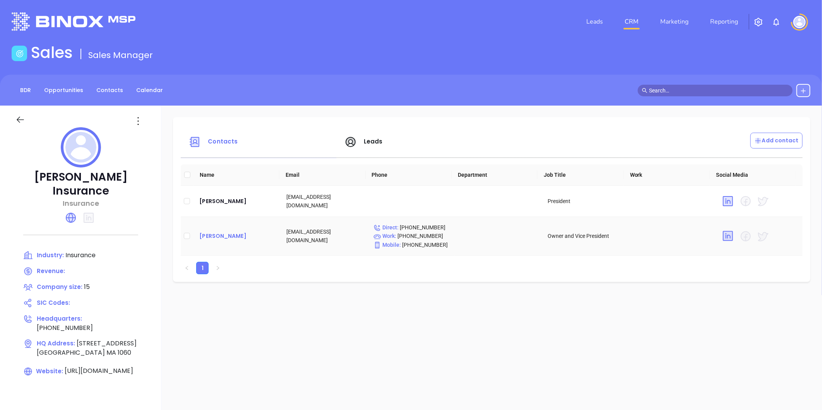
click at [217, 236] on div "[PERSON_NAME]" at bounding box center [236, 235] width 75 height 9
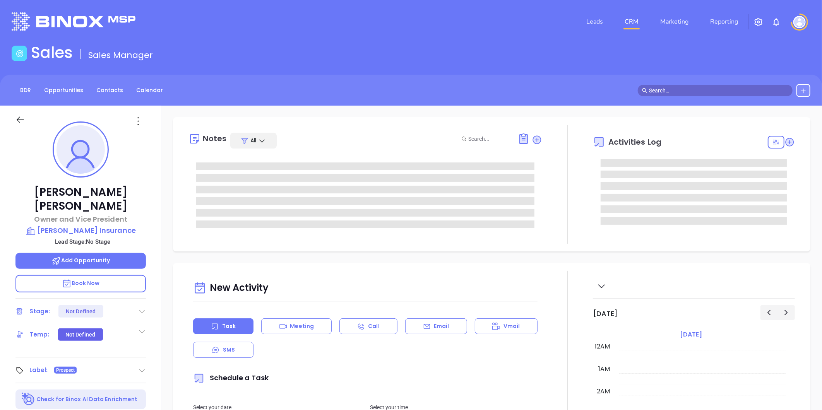
type input "[DATE]"
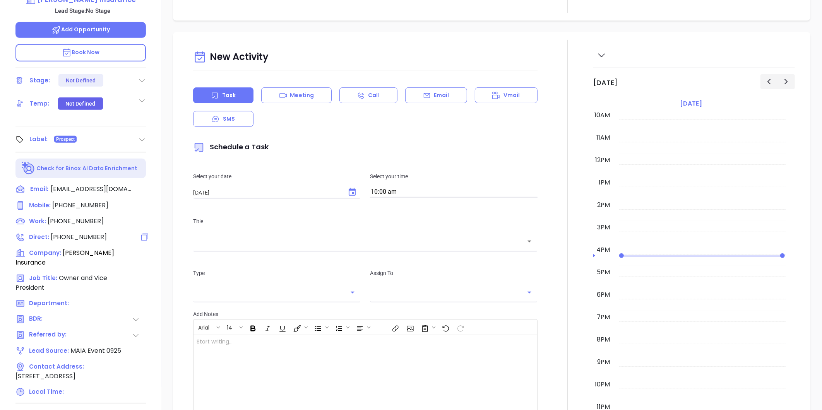
scroll to position [237, 0]
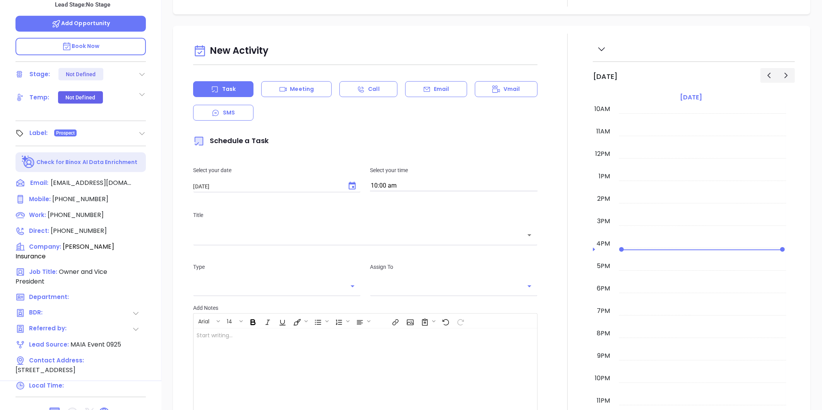
type input "[PERSON_NAME]"
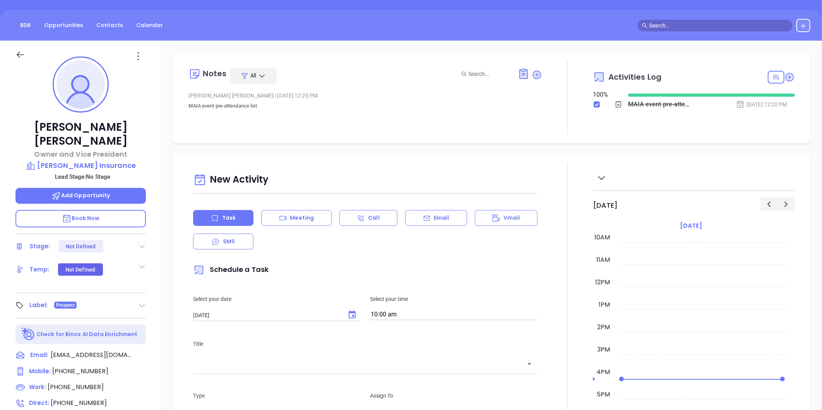
scroll to position [0, 0]
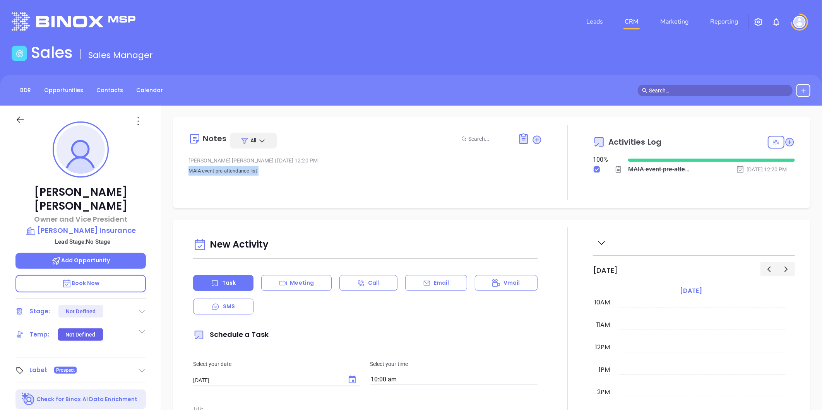
drag, startPoint x: 188, startPoint y: 171, endPoint x: 267, endPoint y: 183, distance: 79.4
click at [267, 183] on p "MAIA event pre-attendance list" at bounding box center [365, 175] width 354 height 19
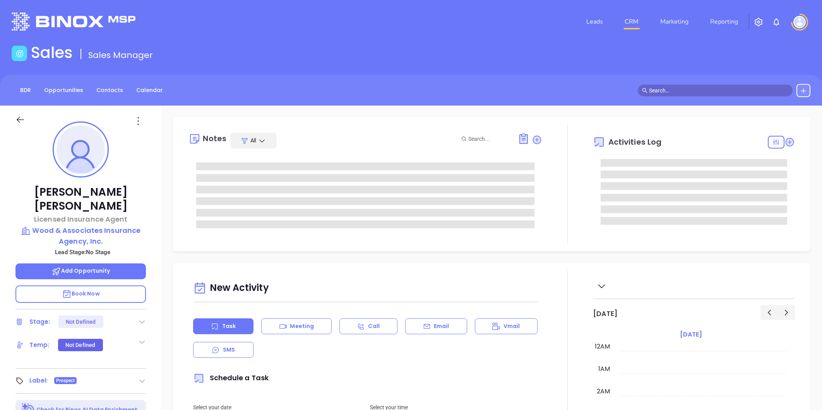
type input "[PERSON_NAME]"
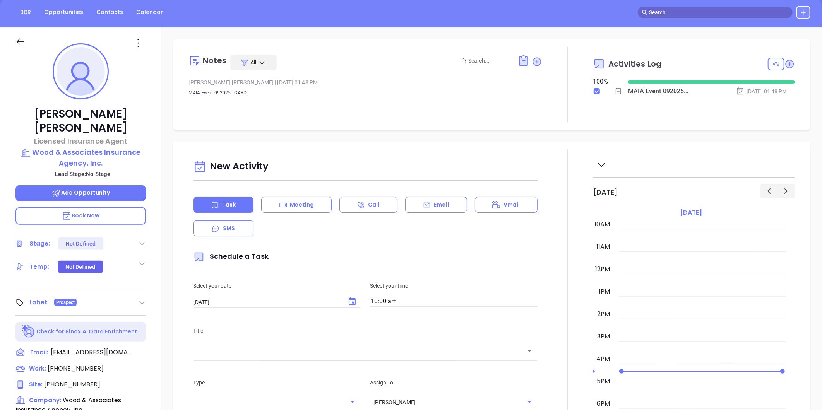
scroll to position [86, 0]
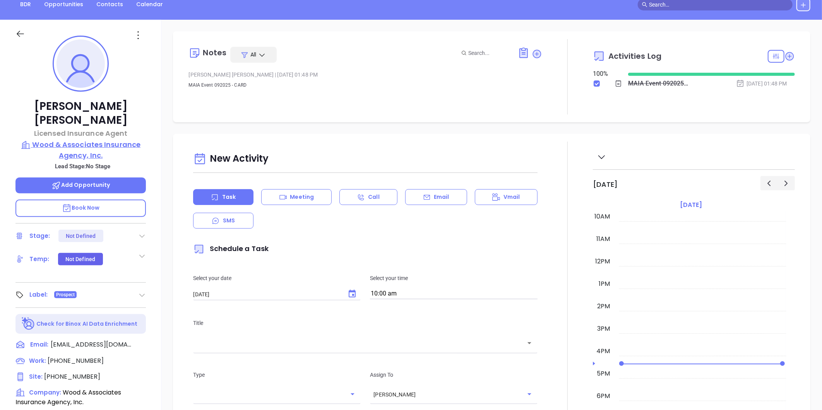
click at [98, 139] on p "Wood & Associates Insurance Agency, Inc." at bounding box center [80, 149] width 130 height 21
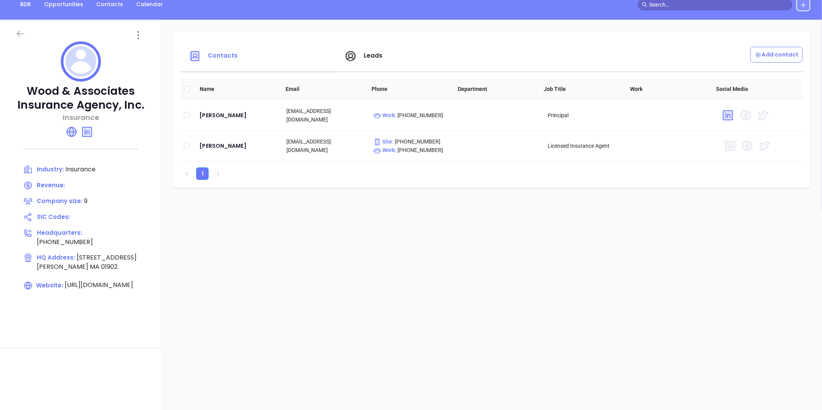
click at [21, 33] on icon at bounding box center [20, 34] width 7 height 6
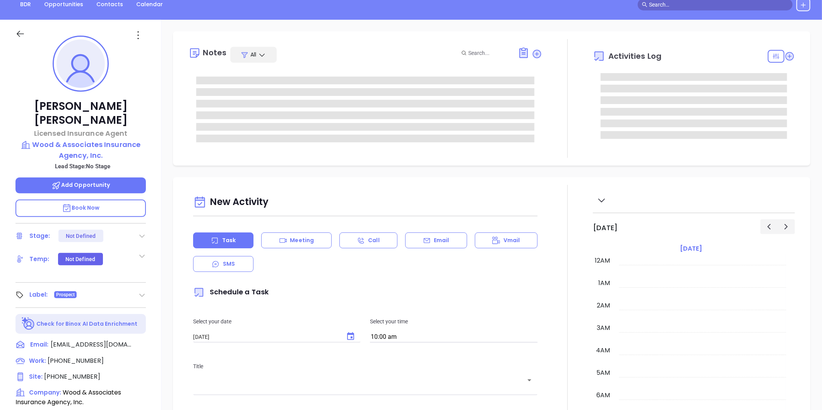
type input "[PERSON_NAME]"
